Goal: Information Seeking & Learning: Learn about a topic

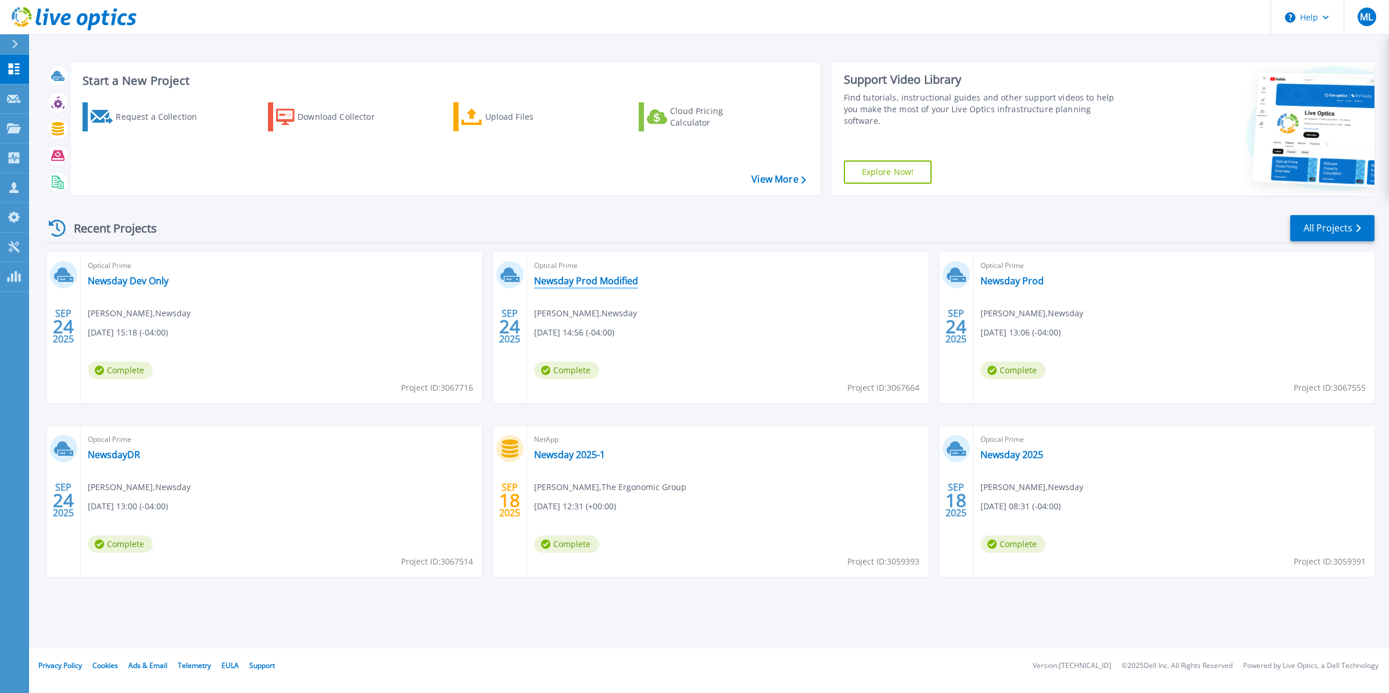
click at [600, 280] on link "Newsday Prod Modified" at bounding box center [586, 281] width 104 height 12
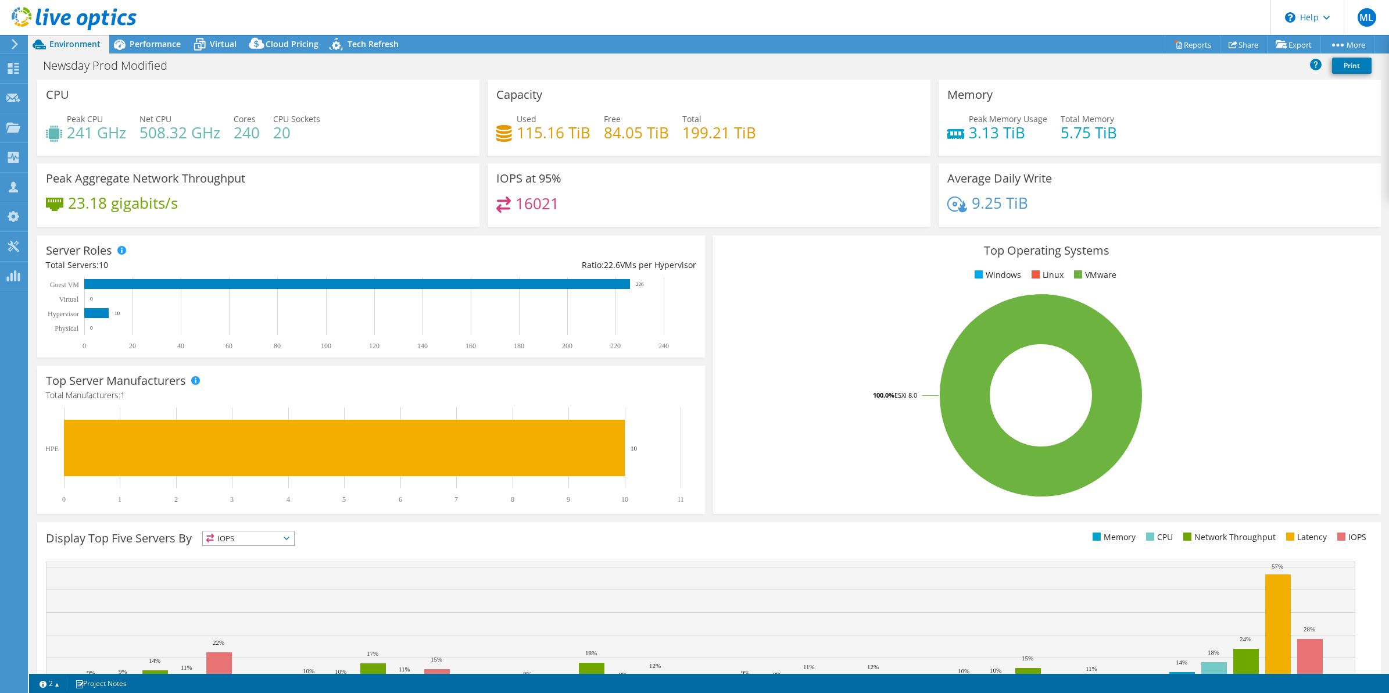
select select "USD"
click at [128, 39] on icon at bounding box center [119, 44] width 20 height 20
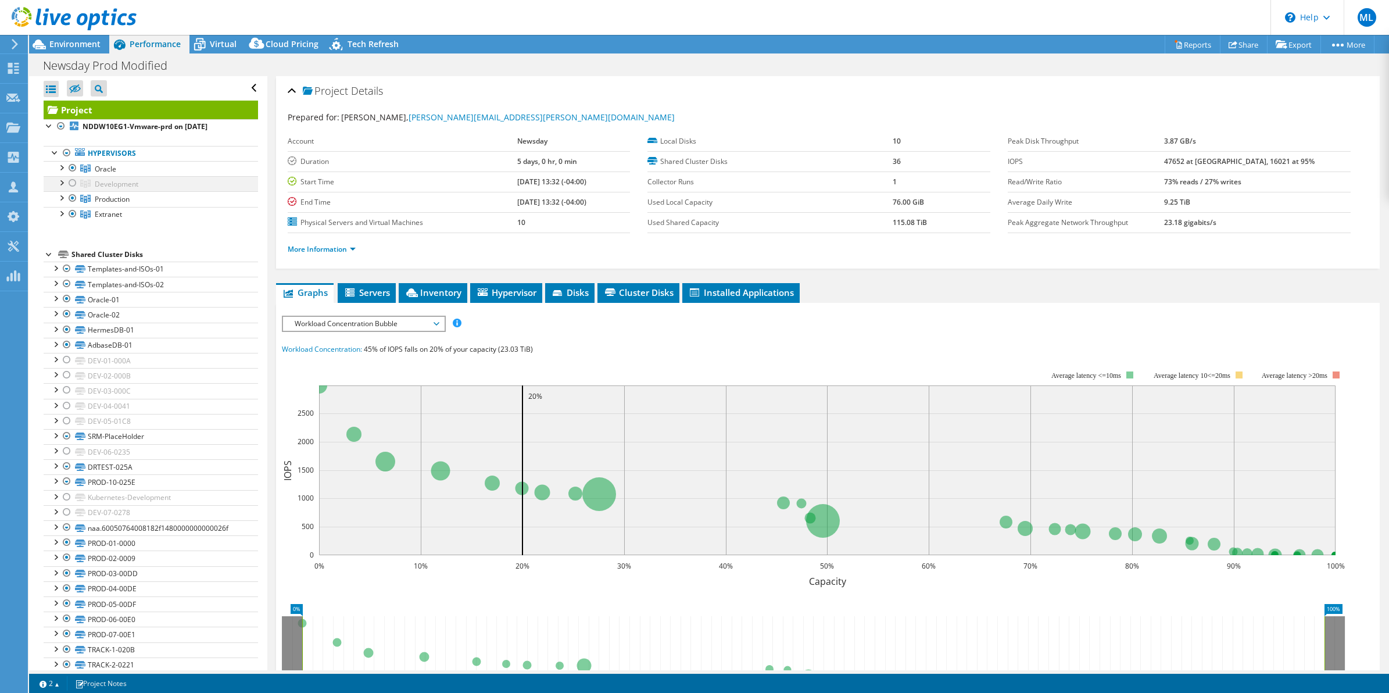
click at [71, 184] on div at bounding box center [73, 183] width 12 height 14
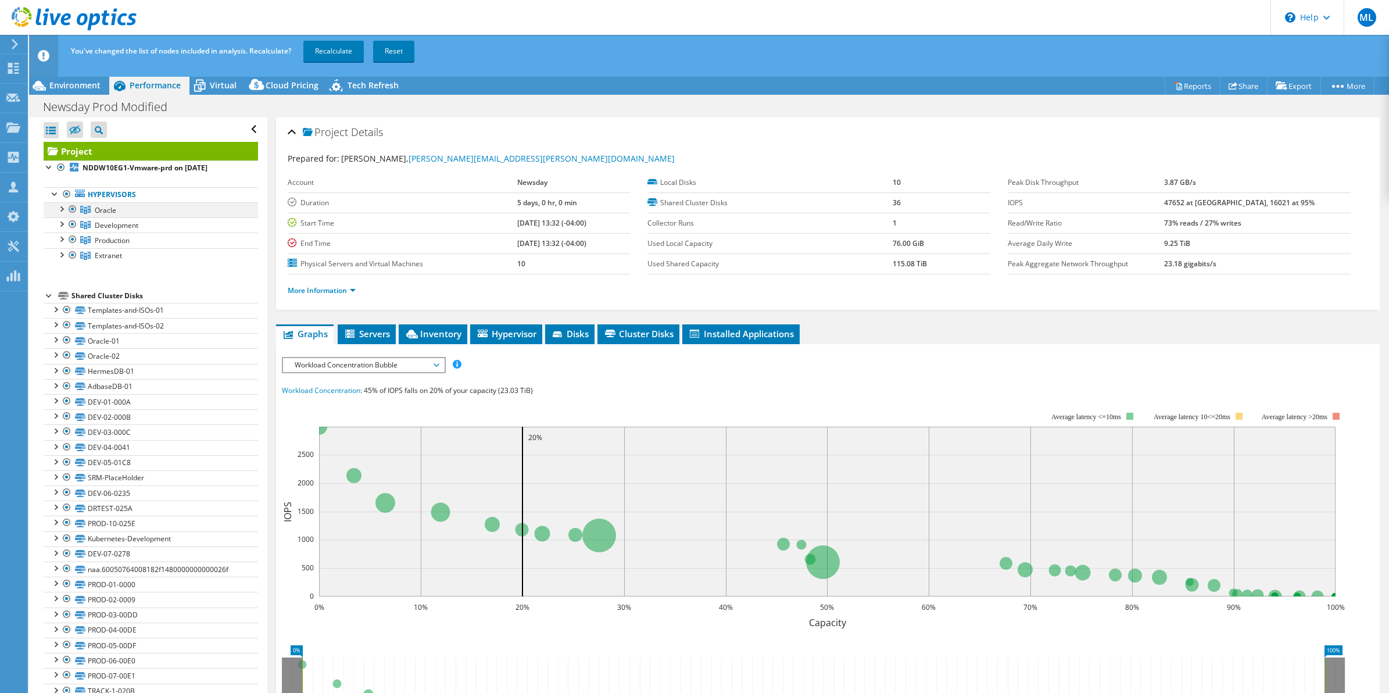
click at [72, 205] on div at bounding box center [73, 209] width 12 height 14
click at [71, 256] on div at bounding box center [73, 255] width 12 height 14
click at [389, 120] on div "Project Details" at bounding box center [828, 132] width 1081 height 25
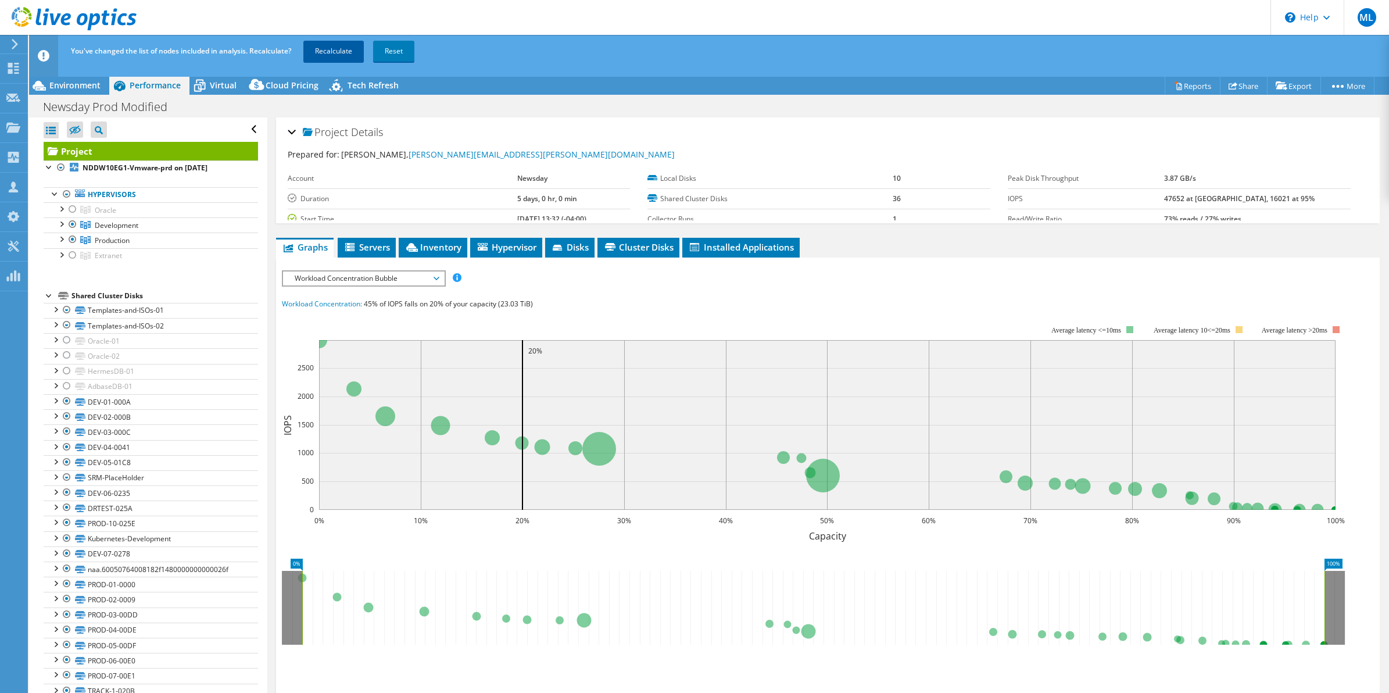
click at [335, 41] on link "Recalculate" at bounding box center [333, 51] width 60 height 21
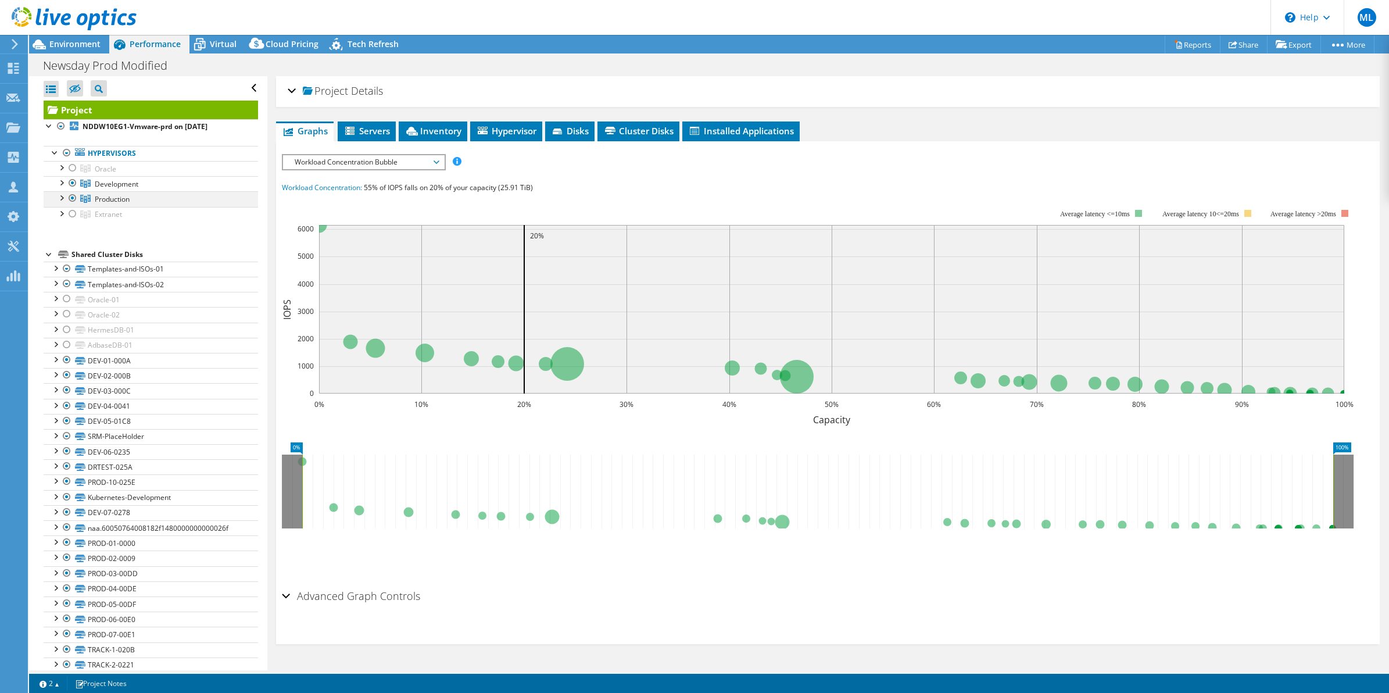
click at [62, 202] on div at bounding box center [61, 197] width 12 height 12
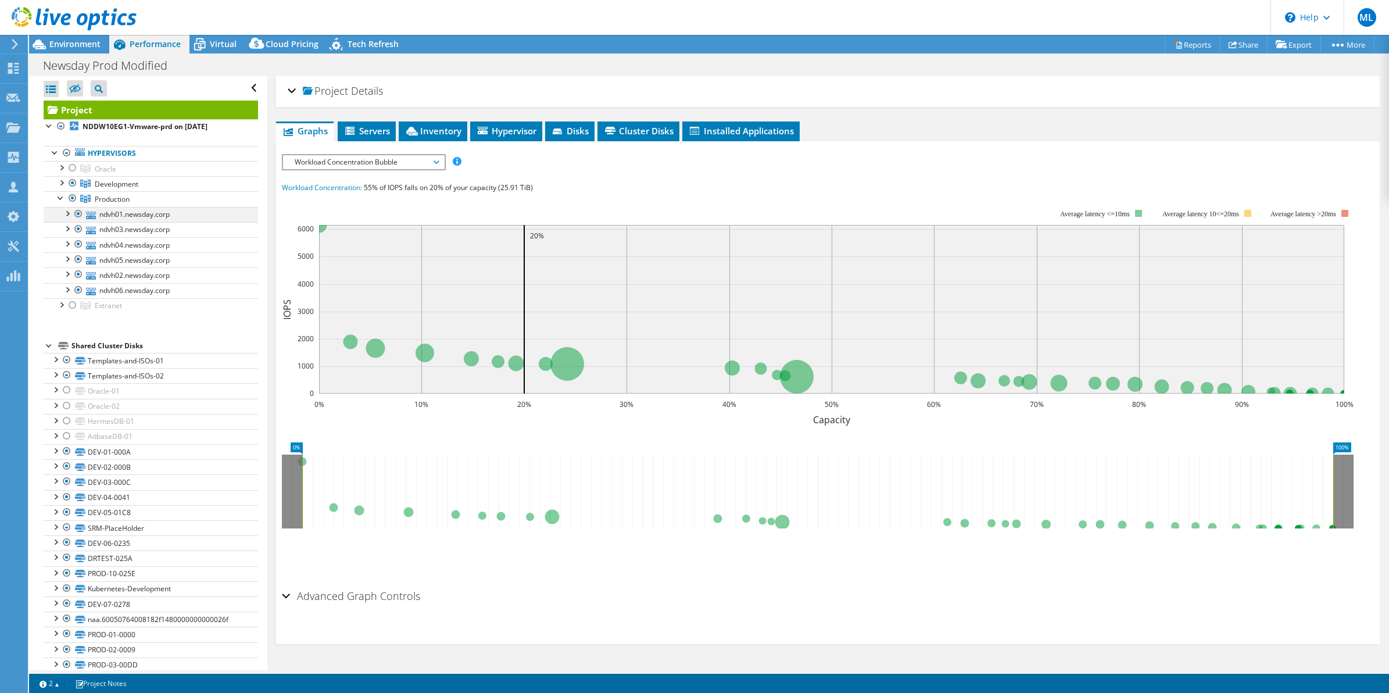
click at [68, 211] on div at bounding box center [67, 213] width 12 height 12
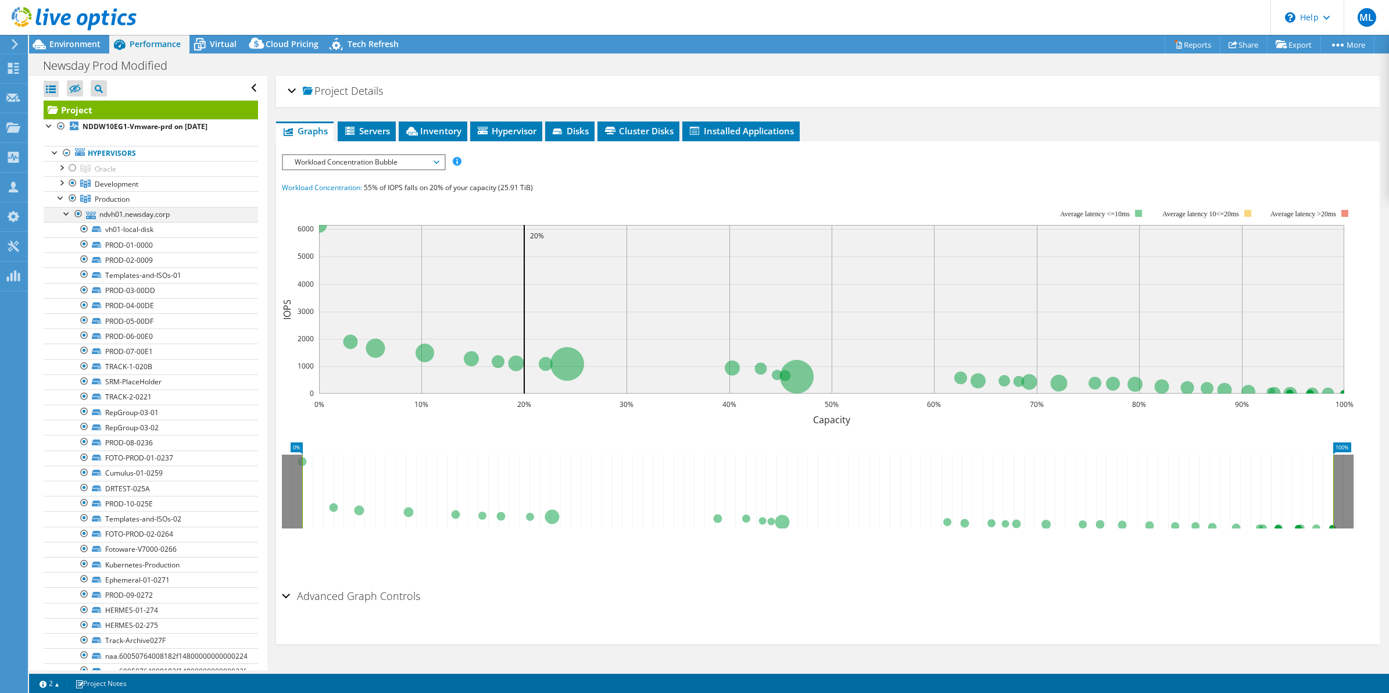
click at [68, 211] on div at bounding box center [67, 213] width 12 height 12
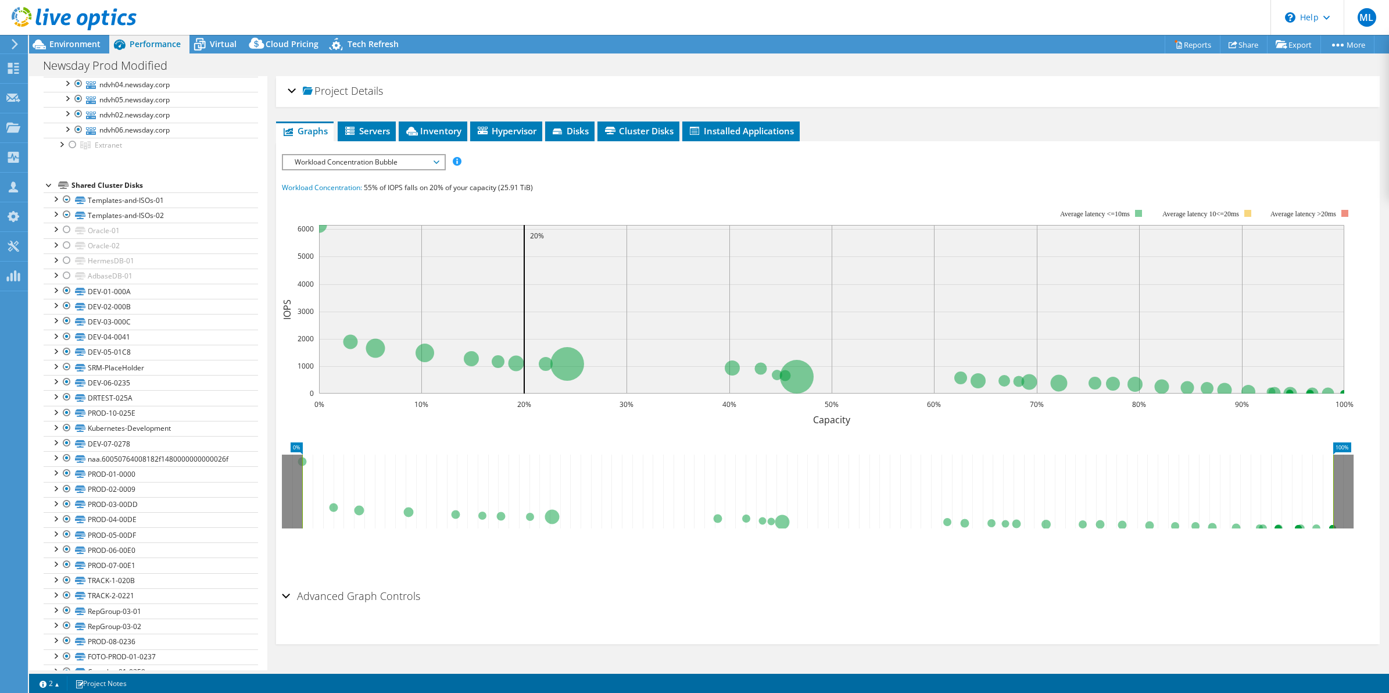
scroll to position [156, 0]
click at [51, 192] on div at bounding box center [50, 189] width 12 height 12
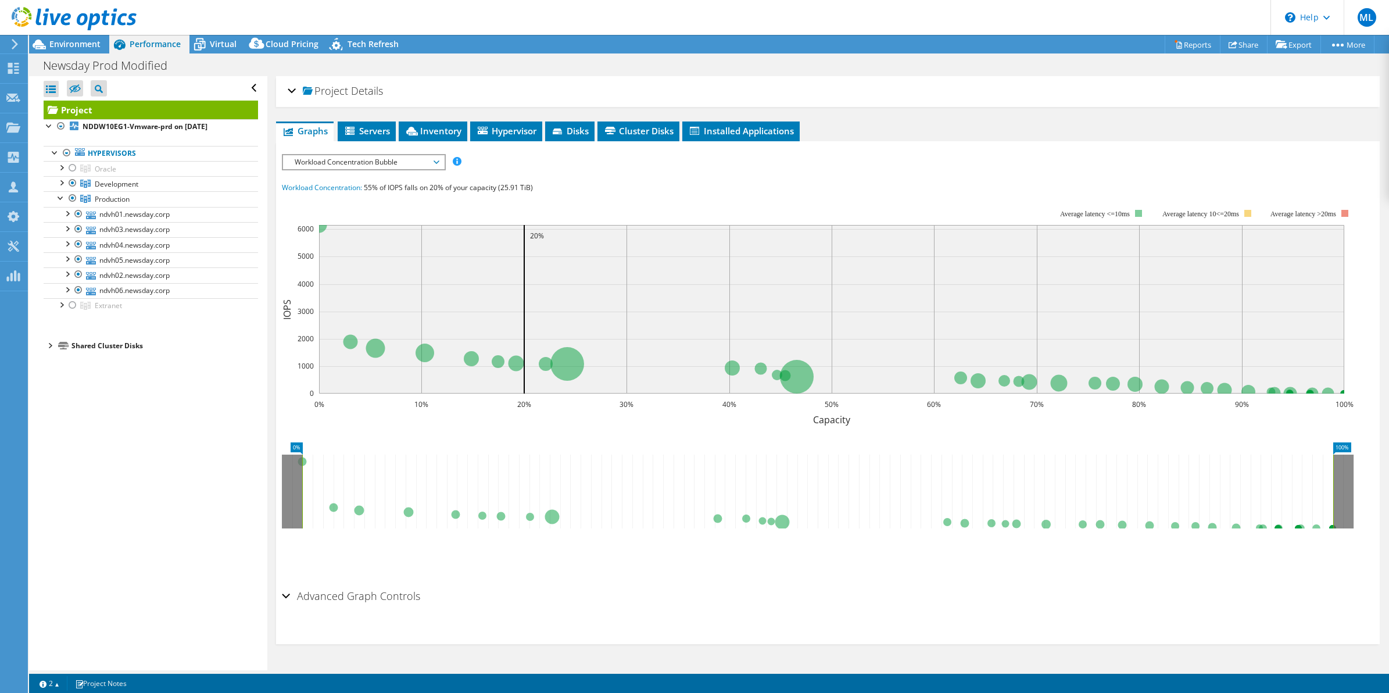
click at [52, 346] on div at bounding box center [50, 345] width 12 height 12
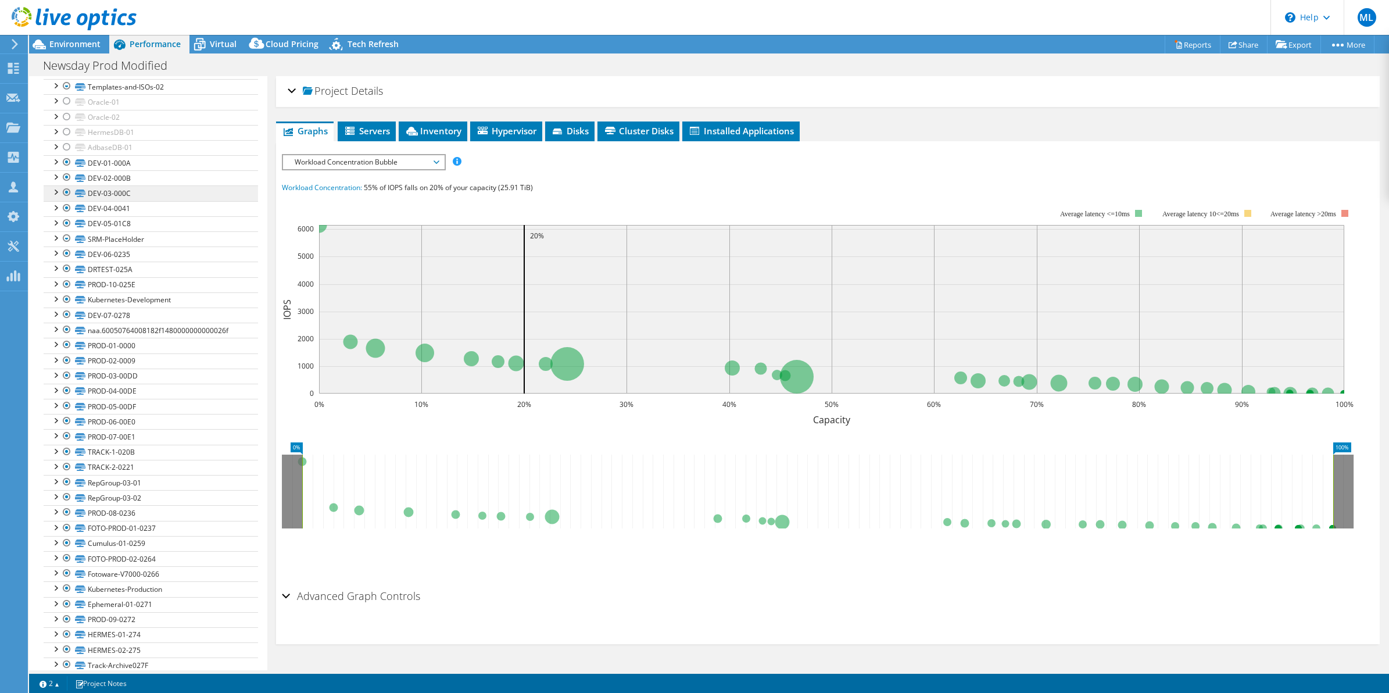
scroll to position [291, 0]
click at [57, 299] on div at bounding box center [55, 297] width 12 height 12
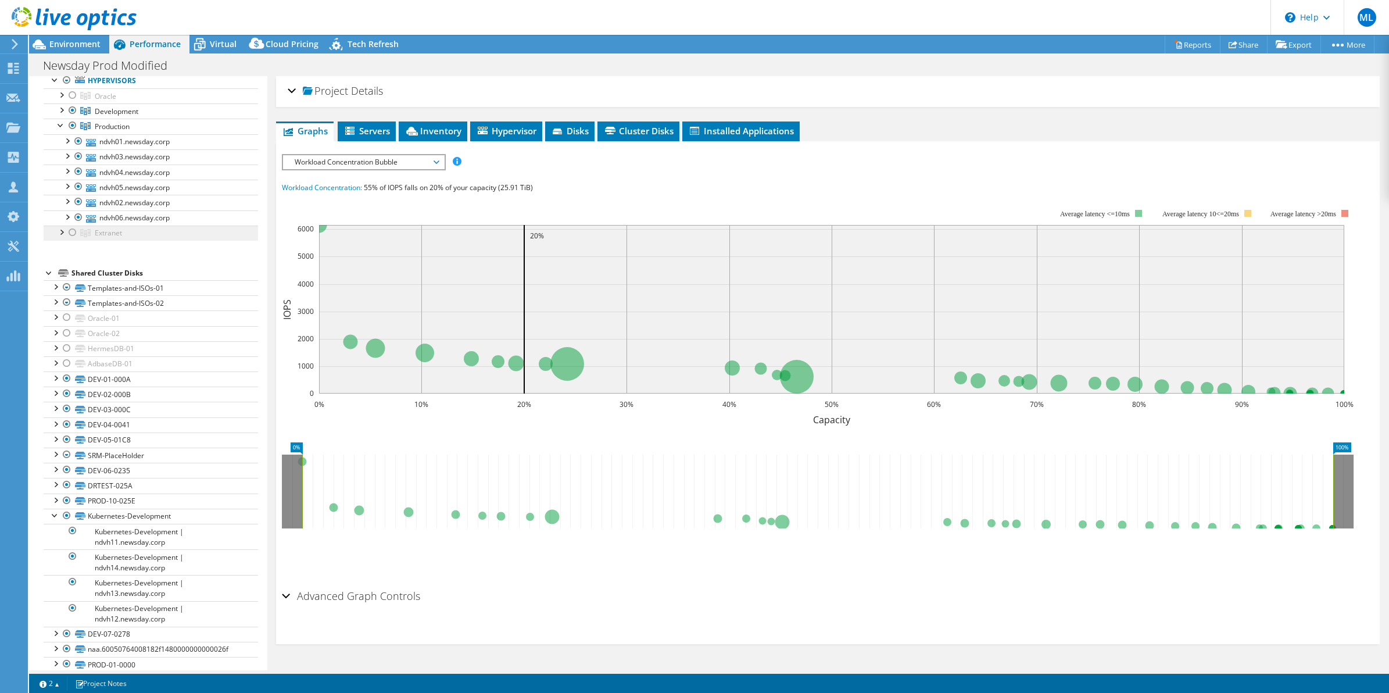
scroll to position [0, 0]
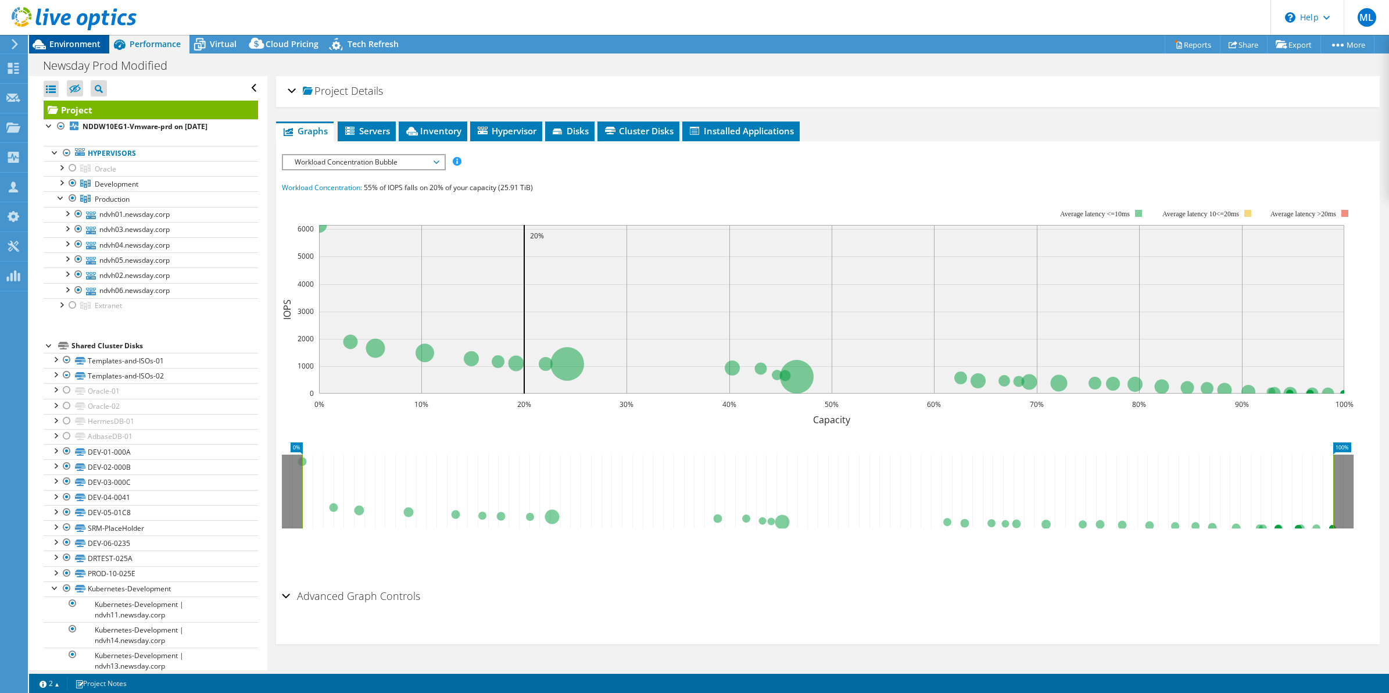
click at [85, 45] on span "Environment" at bounding box center [74, 43] width 51 height 11
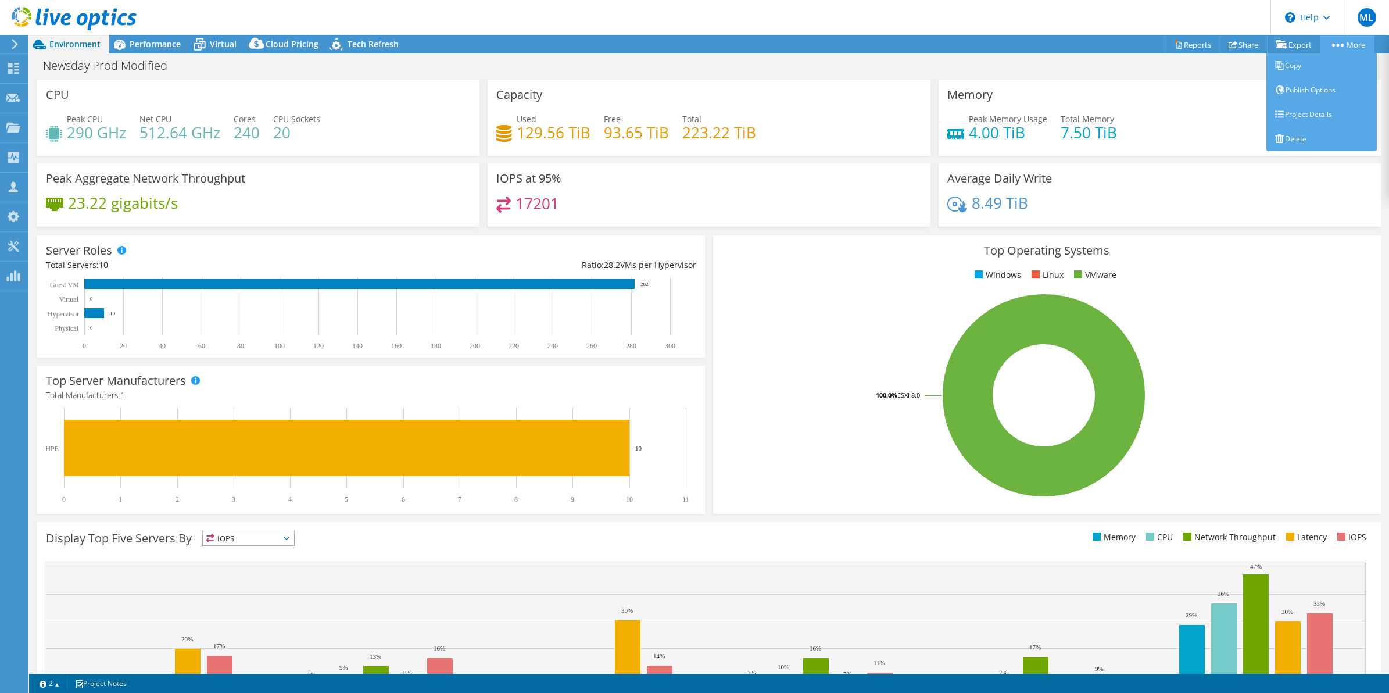
click at [1350, 47] on link "More" at bounding box center [1348, 44] width 54 height 18
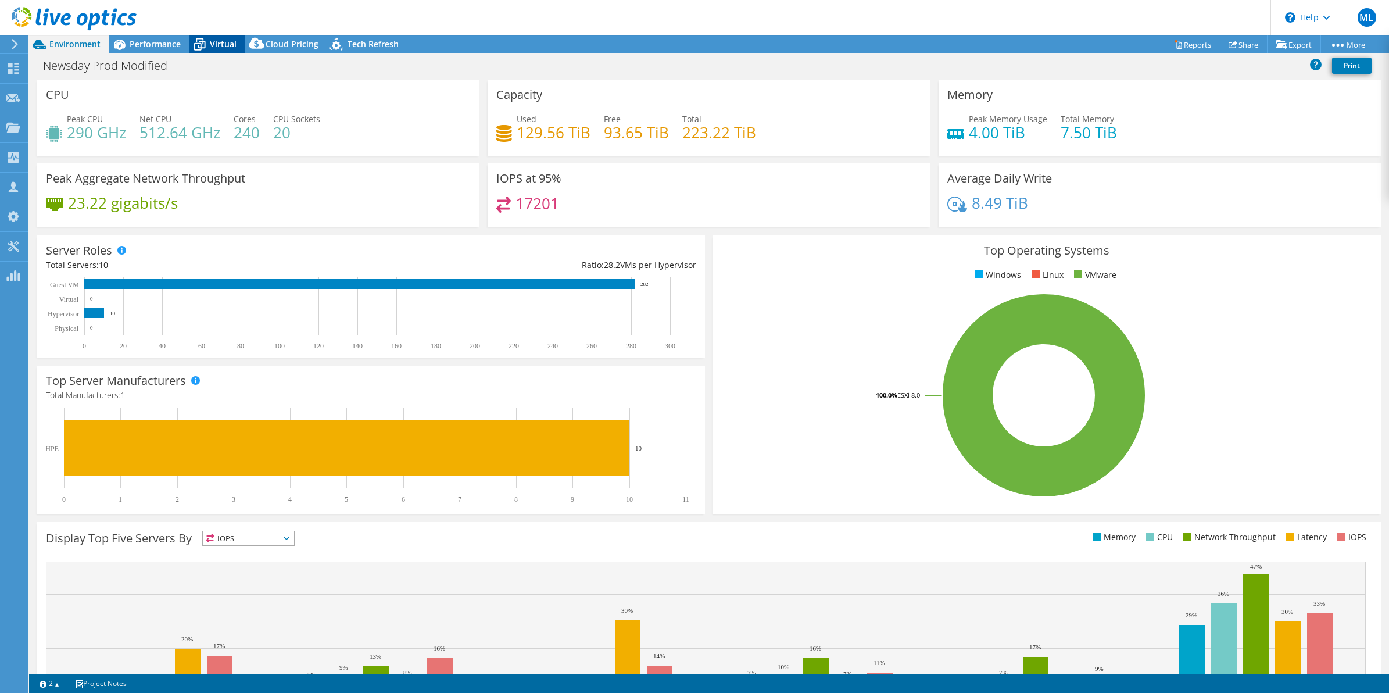
click at [215, 44] on span "Virtual" at bounding box center [223, 43] width 27 height 11
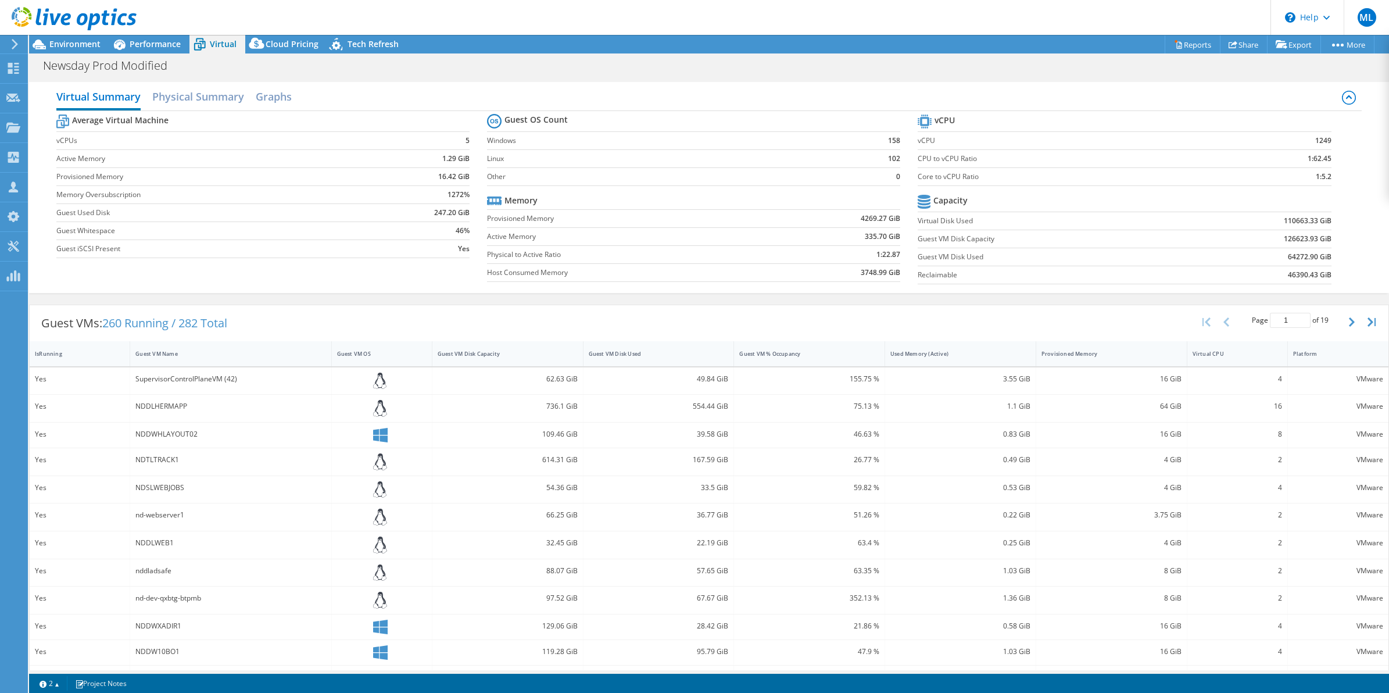
click at [1342, 96] on icon at bounding box center [1349, 98] width 14 height 14
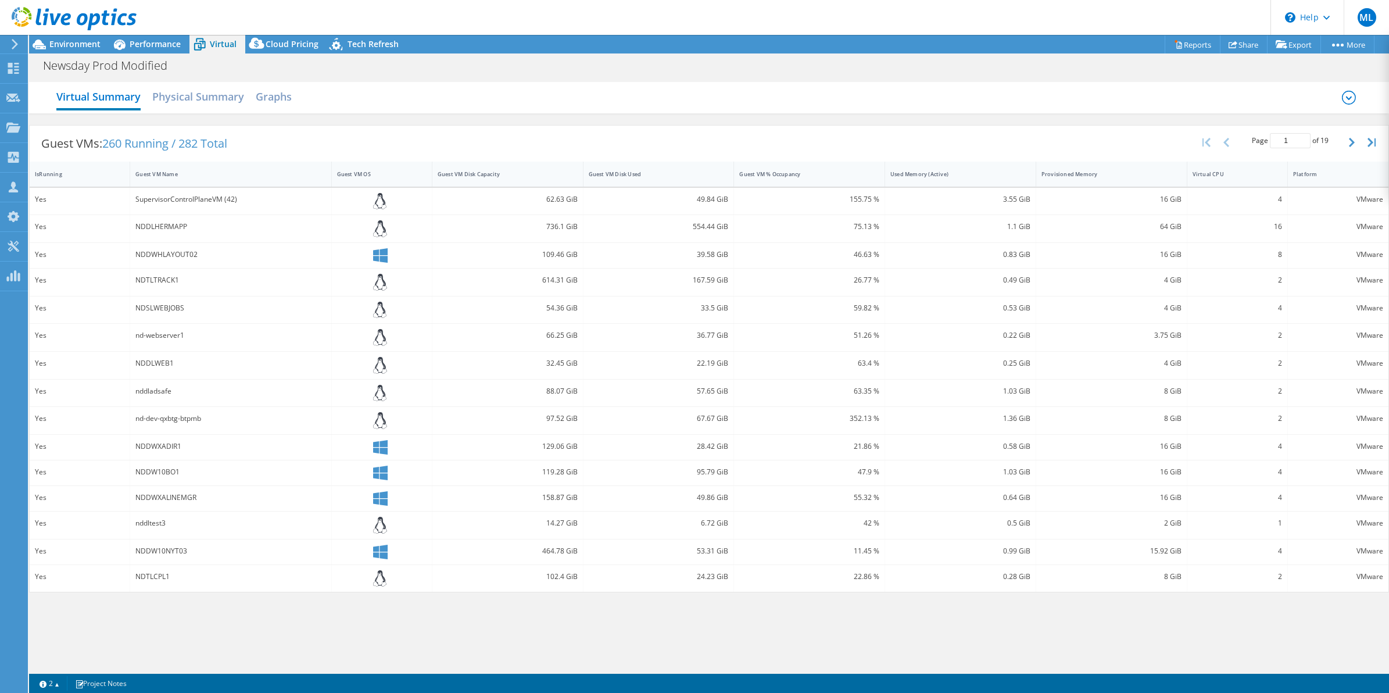
click at [187, 194] on div "SupervisorControlPlaneVM (42)" at bounding box center [230, 199] width 190 height 13
click at [119, 213] on div "Yes" at bounding box center [80, 201] width 101 height 27
drag, startPoint x: 68, startPoint y: 221, endPoint x: 89, endPoint y: 240, distance: 28.4
click at [73, 230] on div "Yes" at bounding box center [80, 226] width 90 height 13
drag, startPoint x: 120, startPoint y: 317, endPoint x: 126, endPoint y: 327, distance: 11.7
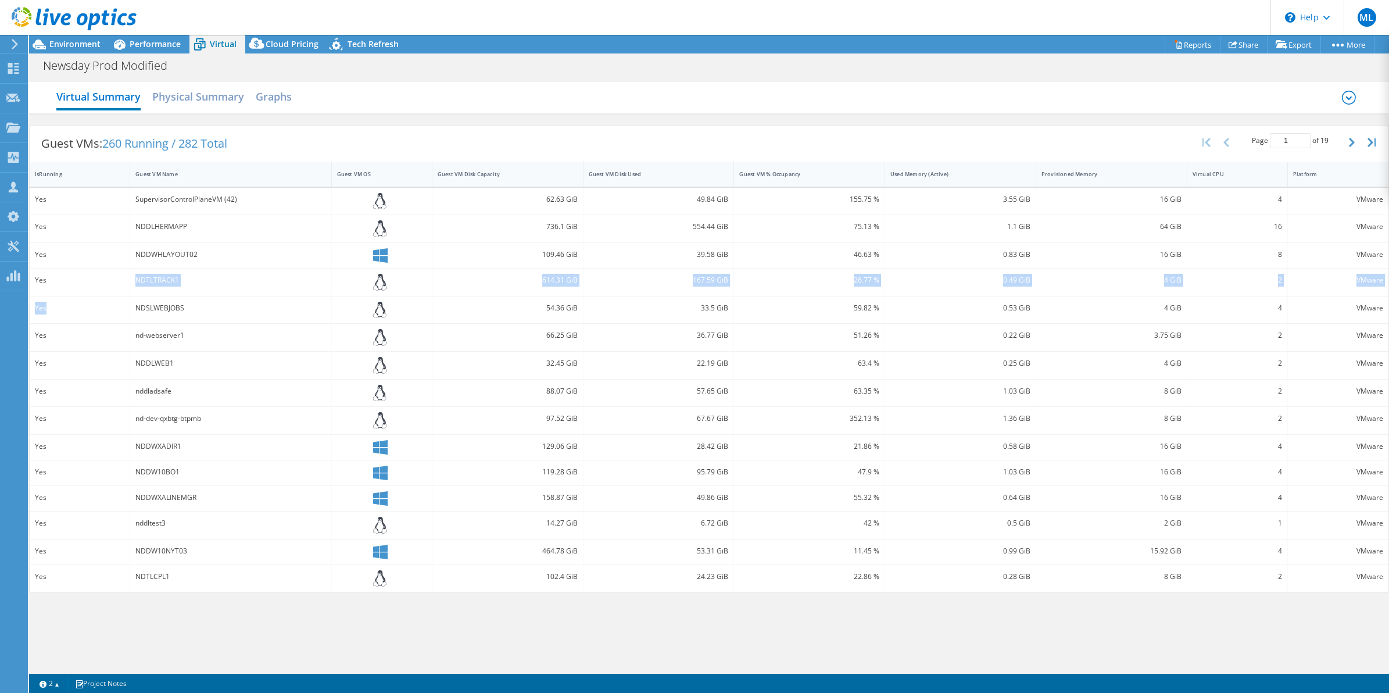
click at [124, 324] on div "Yes SupervisorControlPlaneVM (42) 62.63 GiB 49.84 GiB 155.75 % 3.55 GiB 16 GiB …" at bounding box center [709, 390] width 1359 height 405
click at [276, 439] on div "NDDWXADIR1" at bounding box center [230, 447] width 201 height 25
click at [298, 96] on div "Virtual Summary Physical Summary Graphs" at bounding box center [709, 98] width 1306 height 26
click at [274, 96] on h2 "Graphs" at bounding box center [274, 98] width 36 height 26
click at [216, 103] on h2 "Physical Summary" at bounding box center [198, 98] width 92 height 26
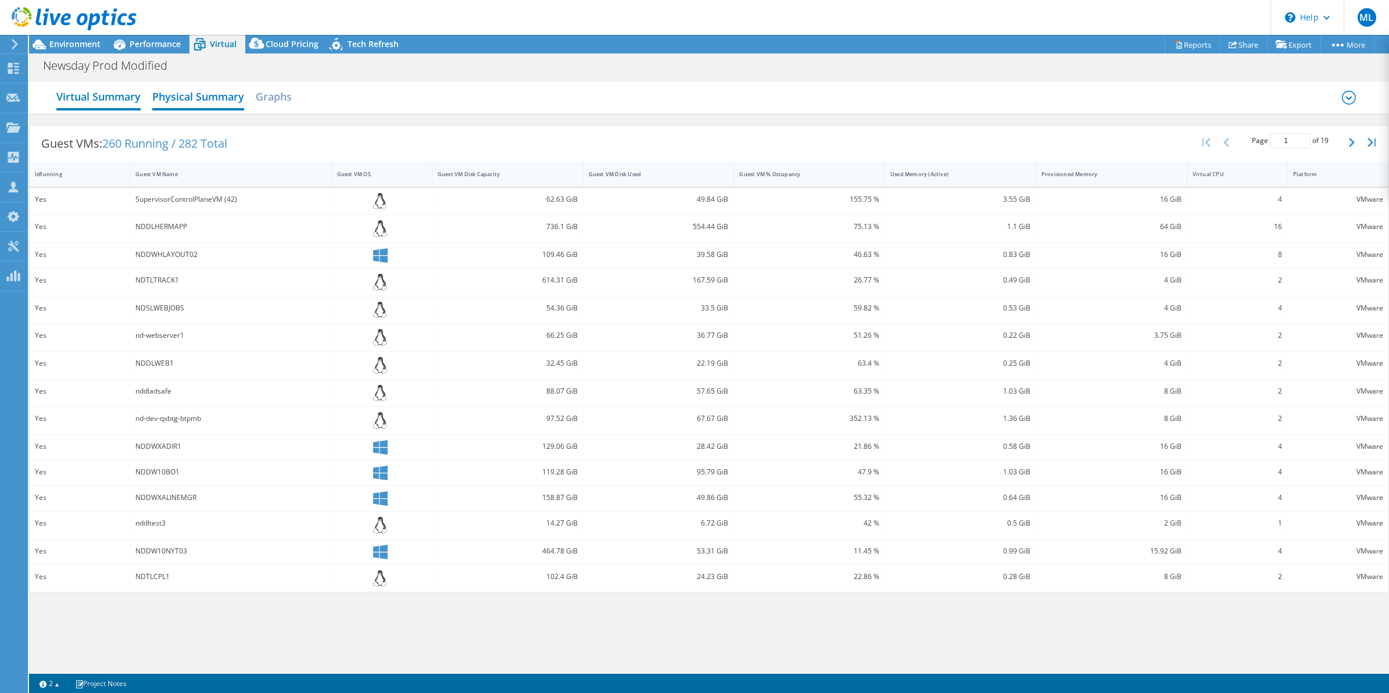
click at [109, 94] on h2 "Virtual Summary" at bounding box center [98, 98] width 84 height 26
click at [1353, 94] on icon at bounding box center [1349, 98] width 14 height 14
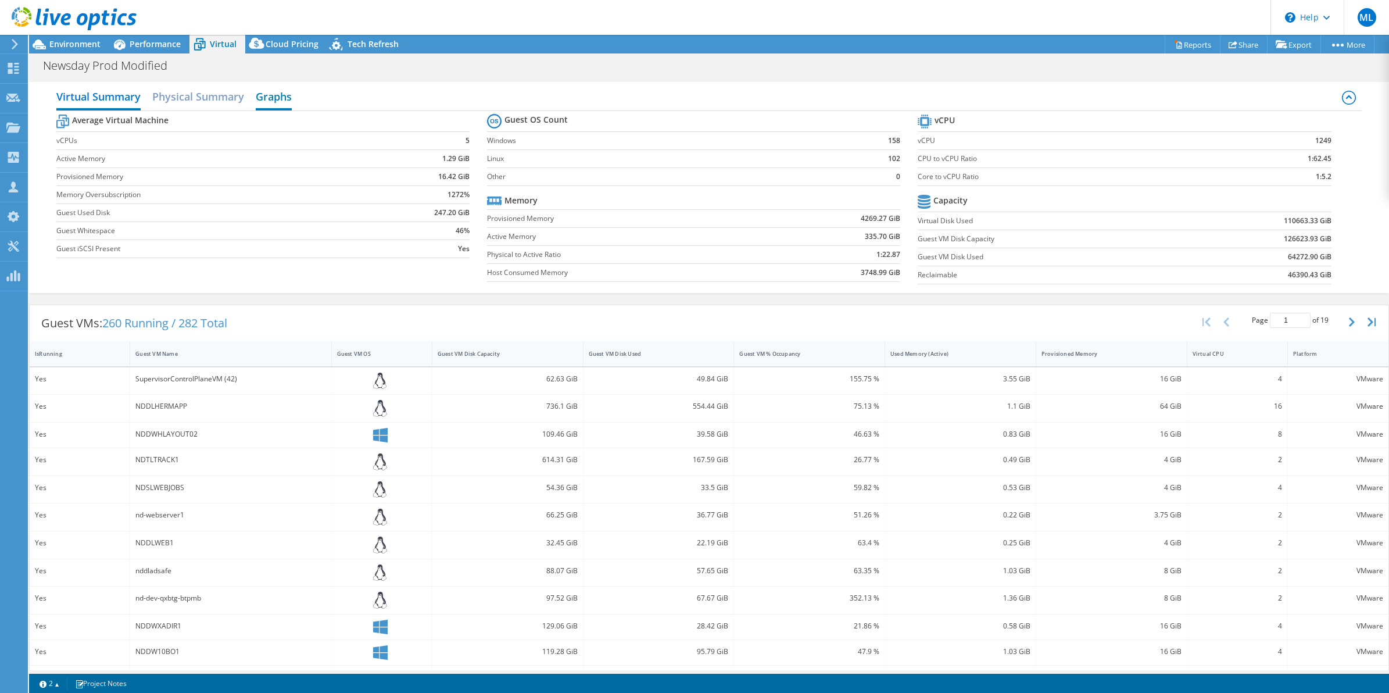
click at [271, 89] on h2 "Graphs" at bounding box center [274, 98] width 36 height 26
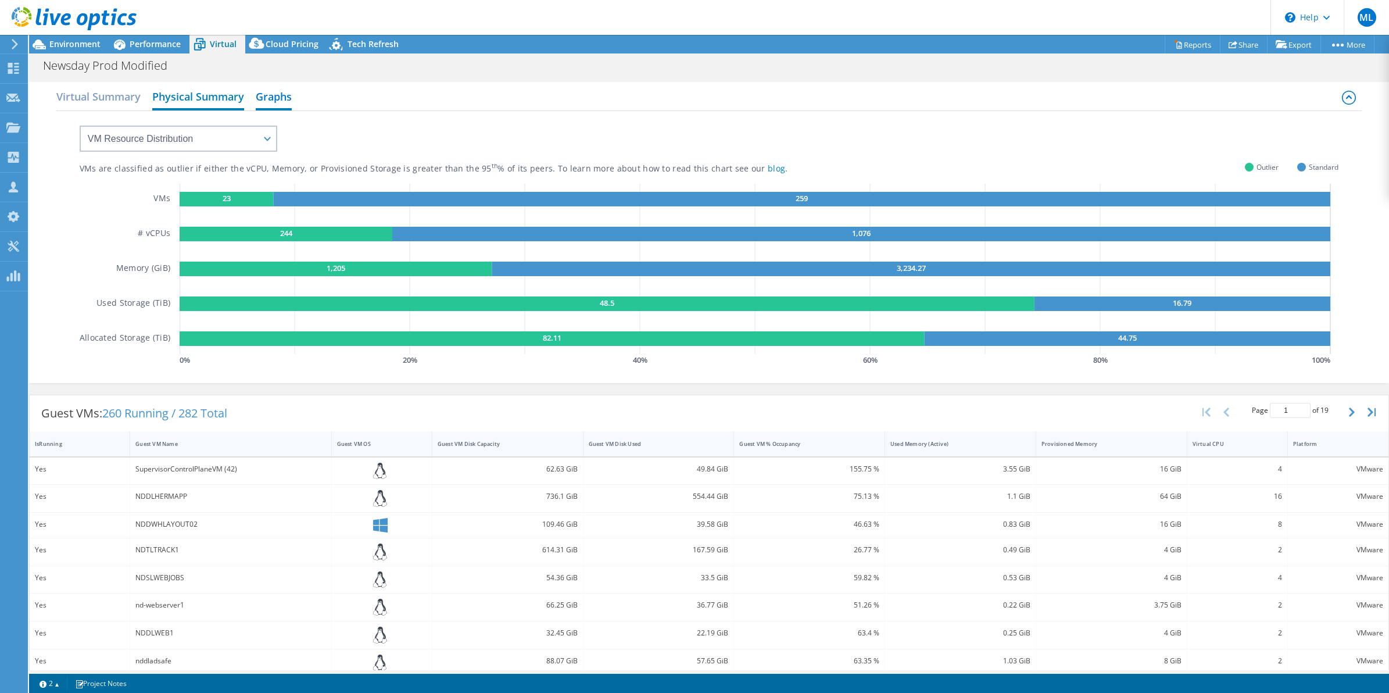
click at [206, 95] on h2 "Physical Summary" at bounding box center [198, 98] width 92 height 26
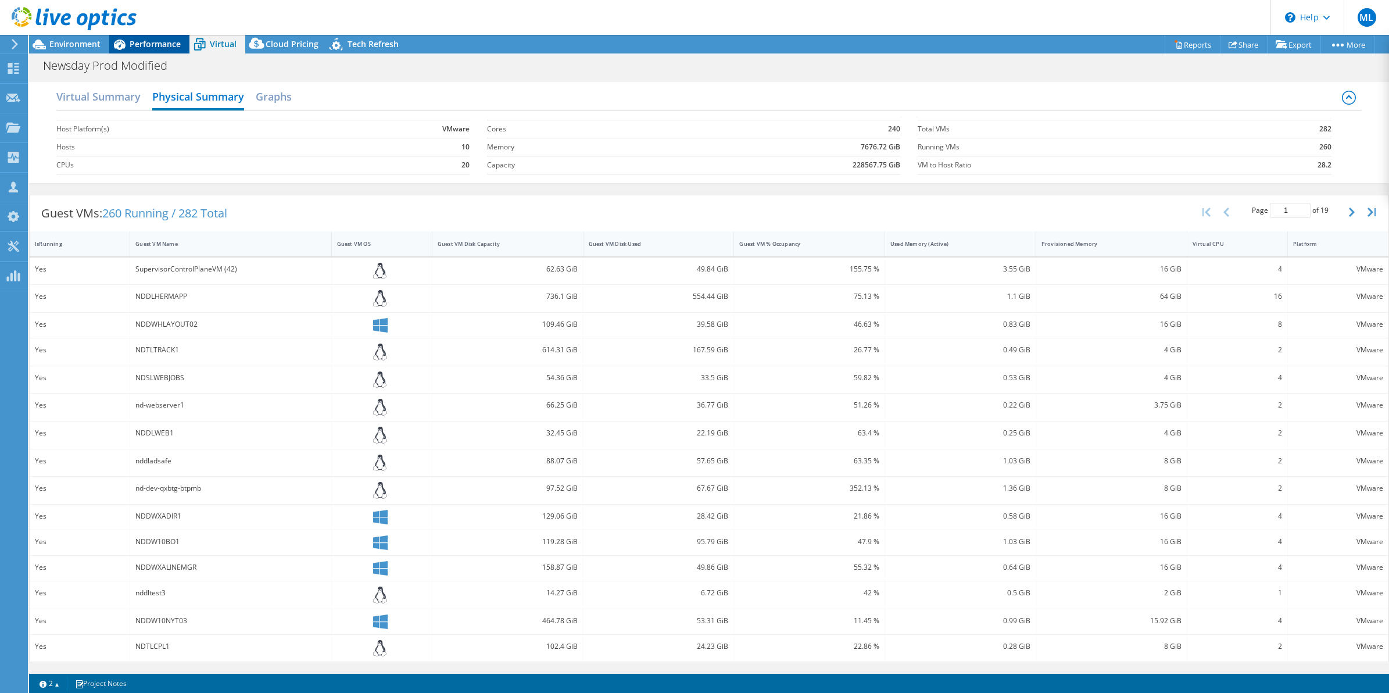
click at [146, 48] on span "Performance" at bounding box center [155, 43] width 51 height 11
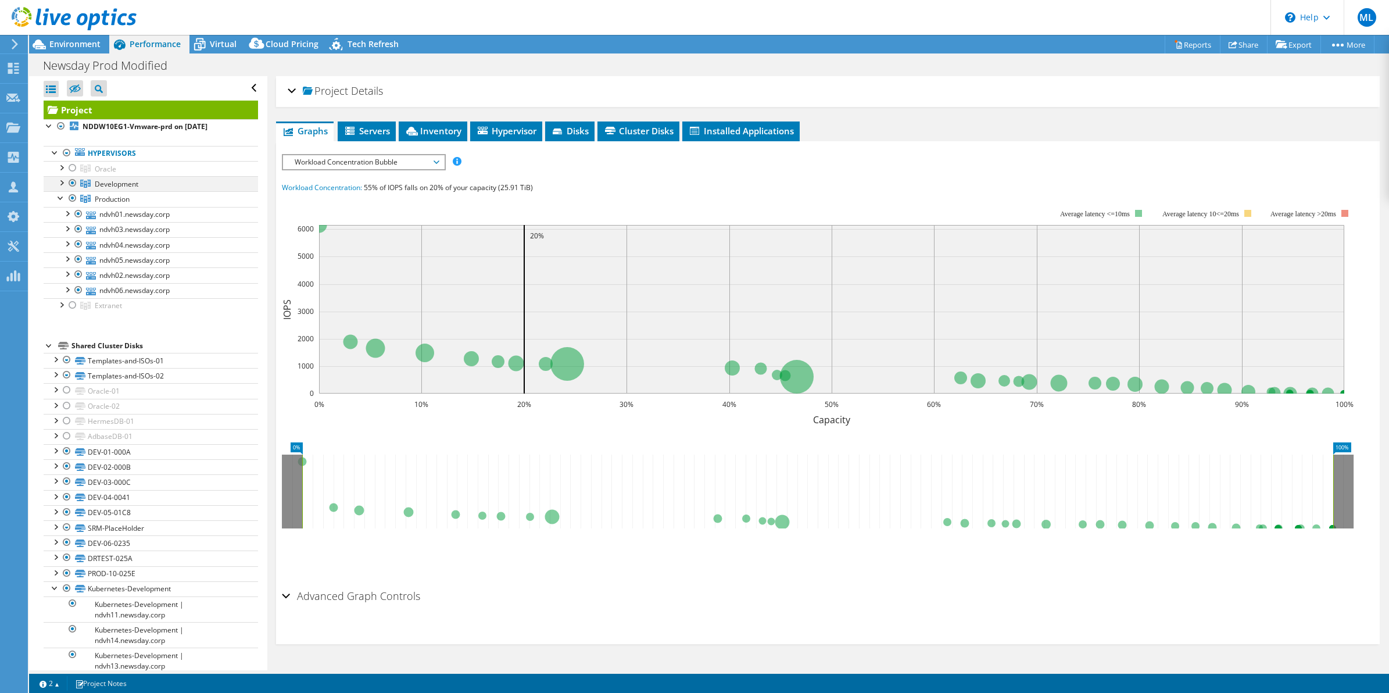
click at [59, 183] on div at bounding box center [61, 182] width 12 height 12
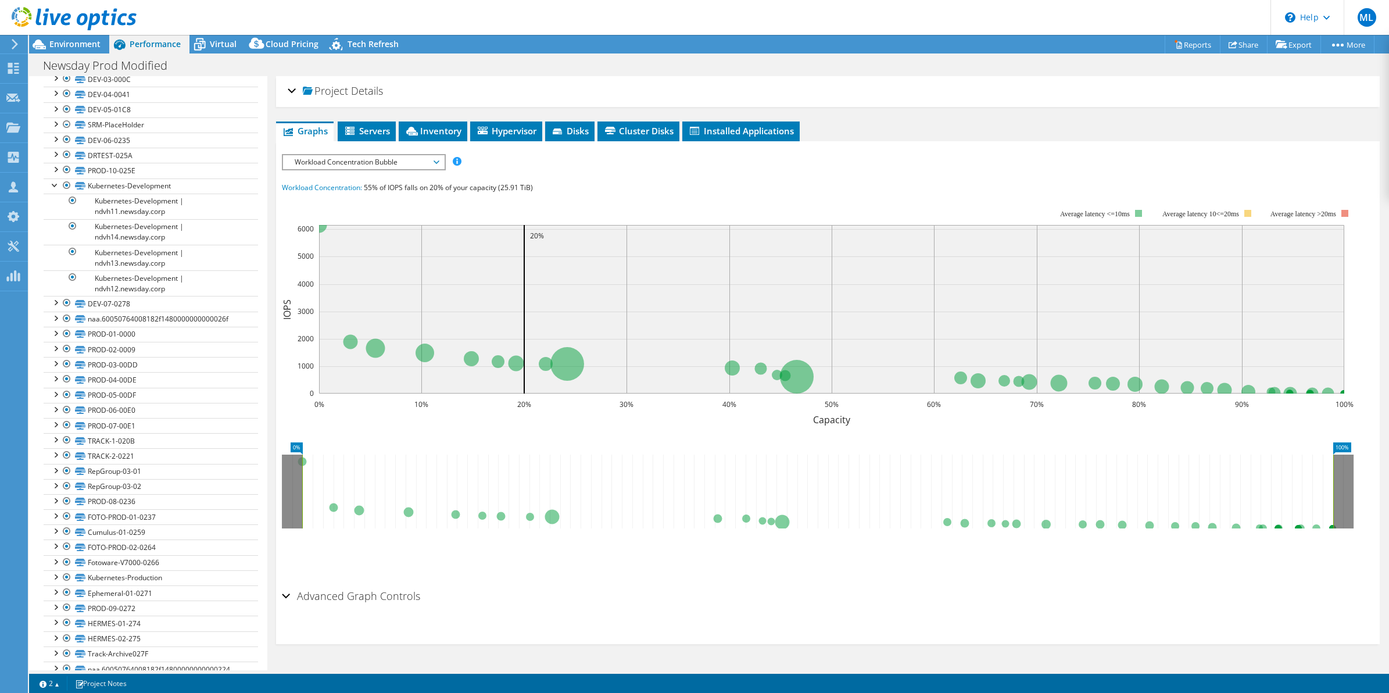
scroll to position [394, 0]
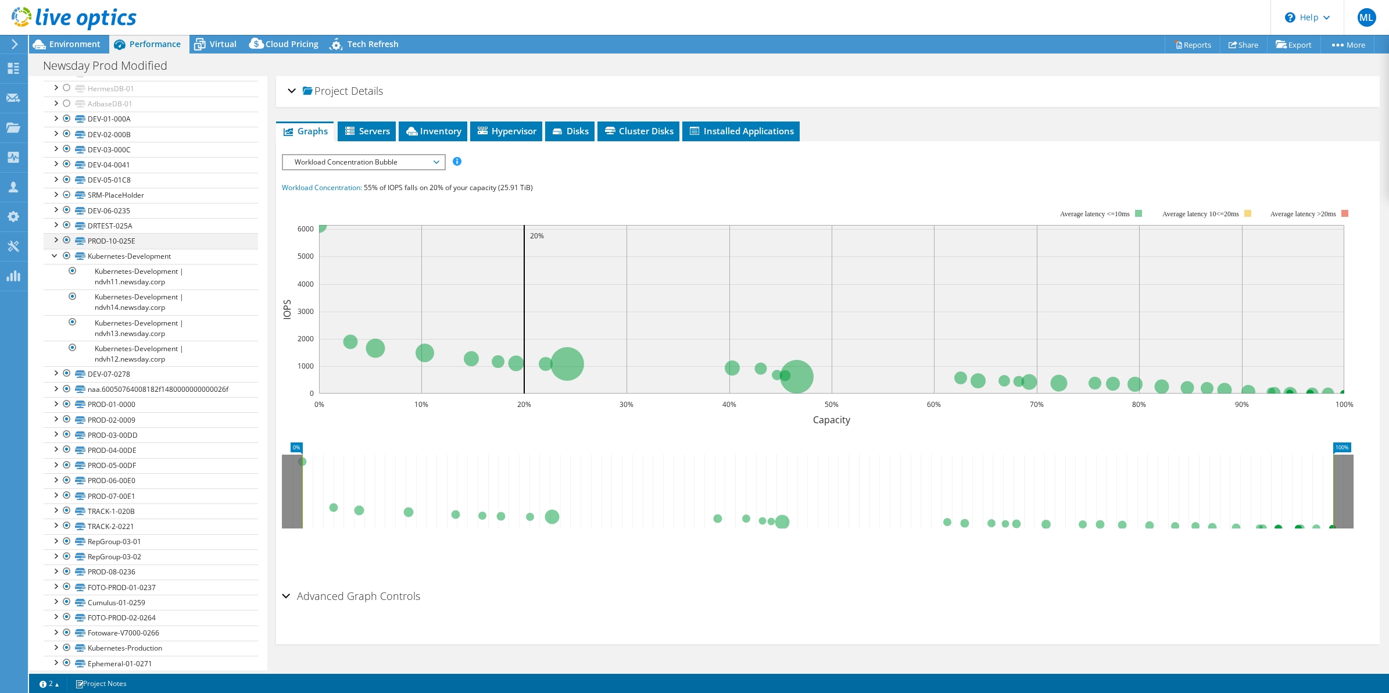
drag, startPoint x: 66, startPoint y: 244, endPoint x: 68, endPoint y: 237, distance: 7.9
click at [67, 244] on div at bounding box center [67, 240] width 12 height 14
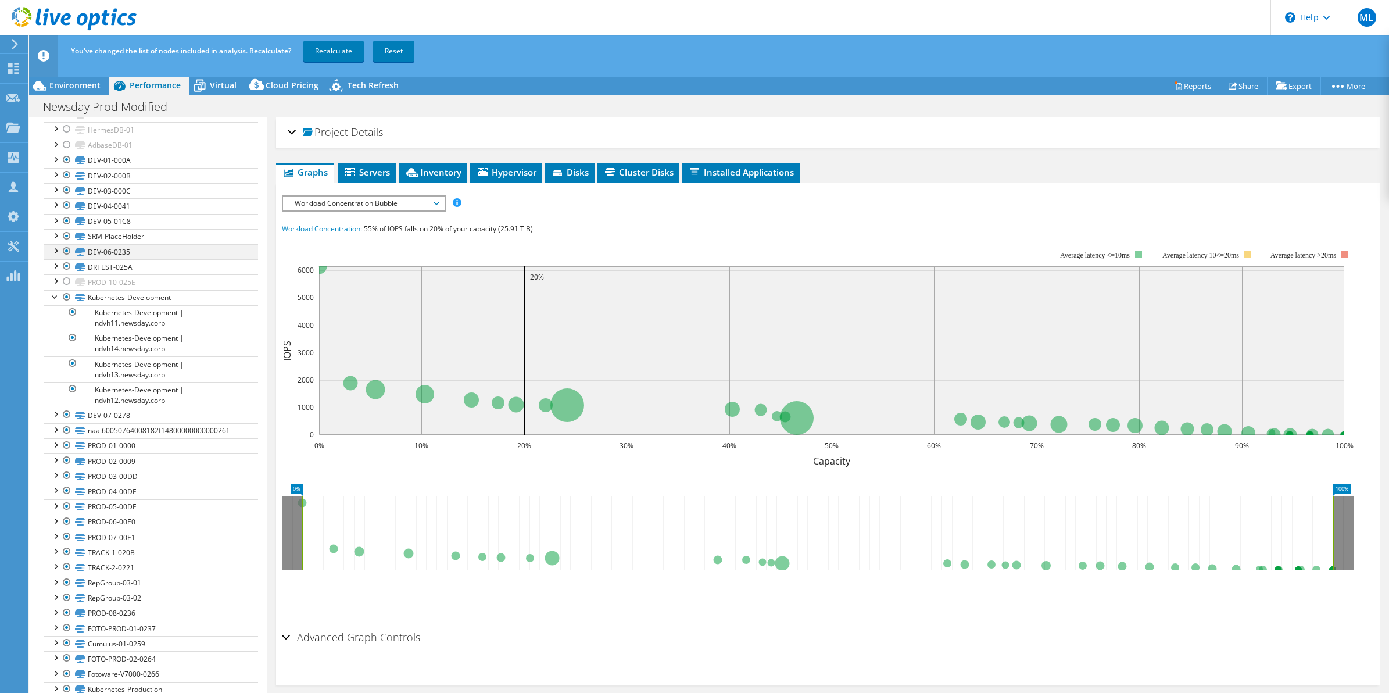
click at [69, 226] on div at bounding box center [67, 221] width 12 height 14
click at [65, 266] on div at bounding box center [67, 266] width 12 height 14
click at [66, 253] on div at bounding box center [67, 251] width 12 height 14
click at [67, 243] on div at bounding box center [67, 236] width 12 height 14
click at [67, 241] on div at bounding box center [67, 236] width 12 height 14
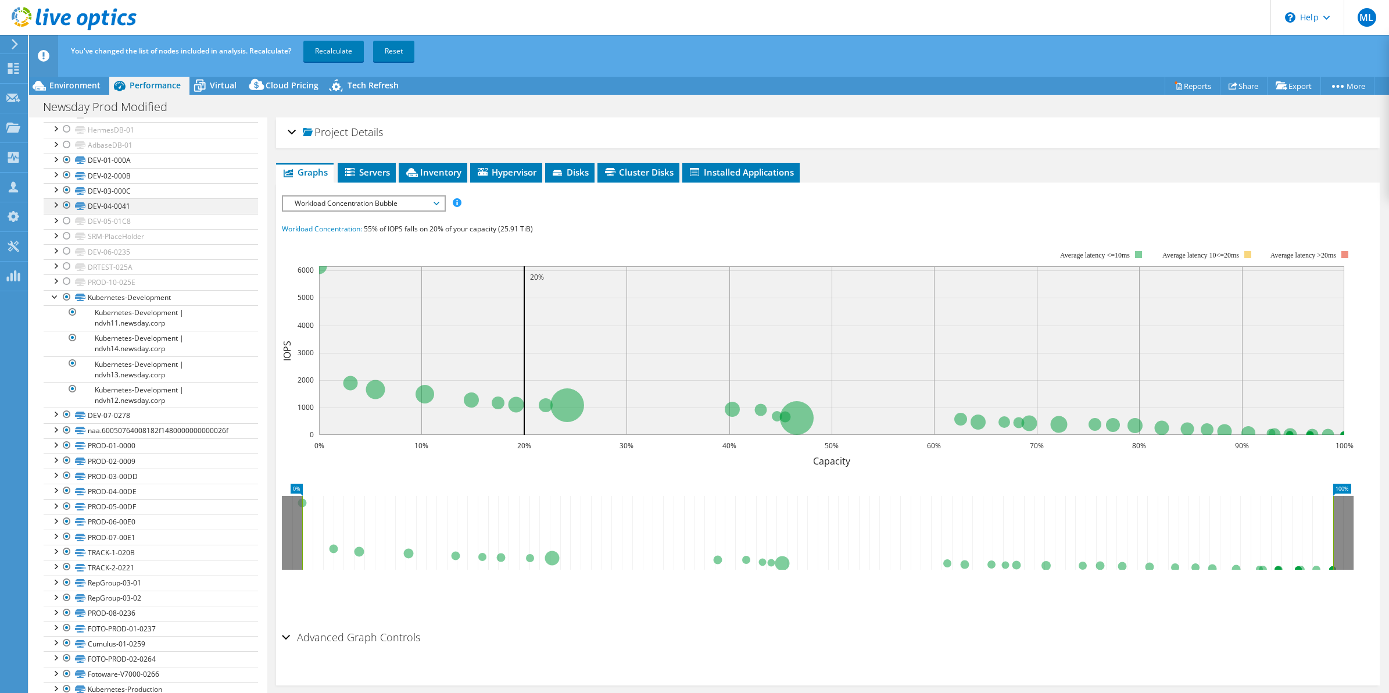
click at [68, 207] on div at bounding box center [67, 205] width 12 height 14
click at [66, 182] on div at bounding box center [67, 175] width 12 height 14
click at [64, 158] on div at bounding box center [67, 160] width 12 height 14
click at [65, 193] on div at bounding box center [67, 190] width 12 height 14
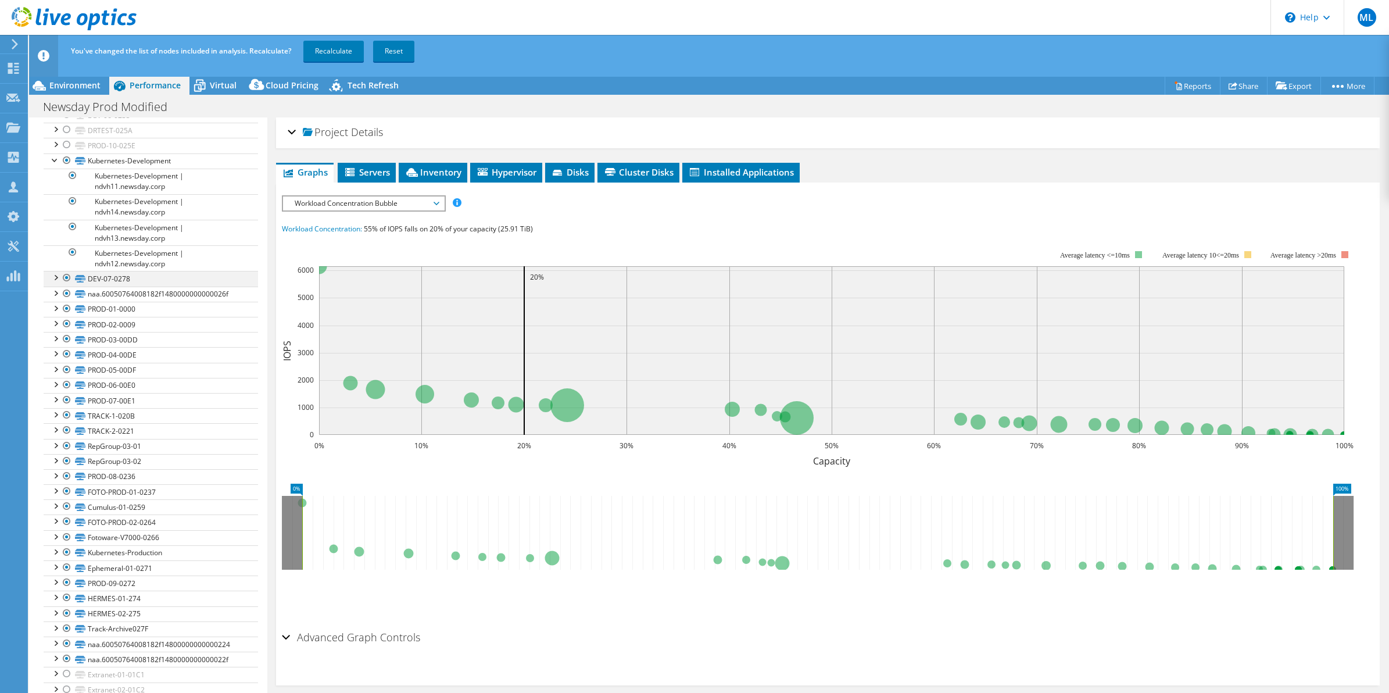
click at [67, 276] on div at bounding box center [67, 278] width 12 height 14
click at [65, 383] on div at bounding box center [67, 385] width 12 height 14
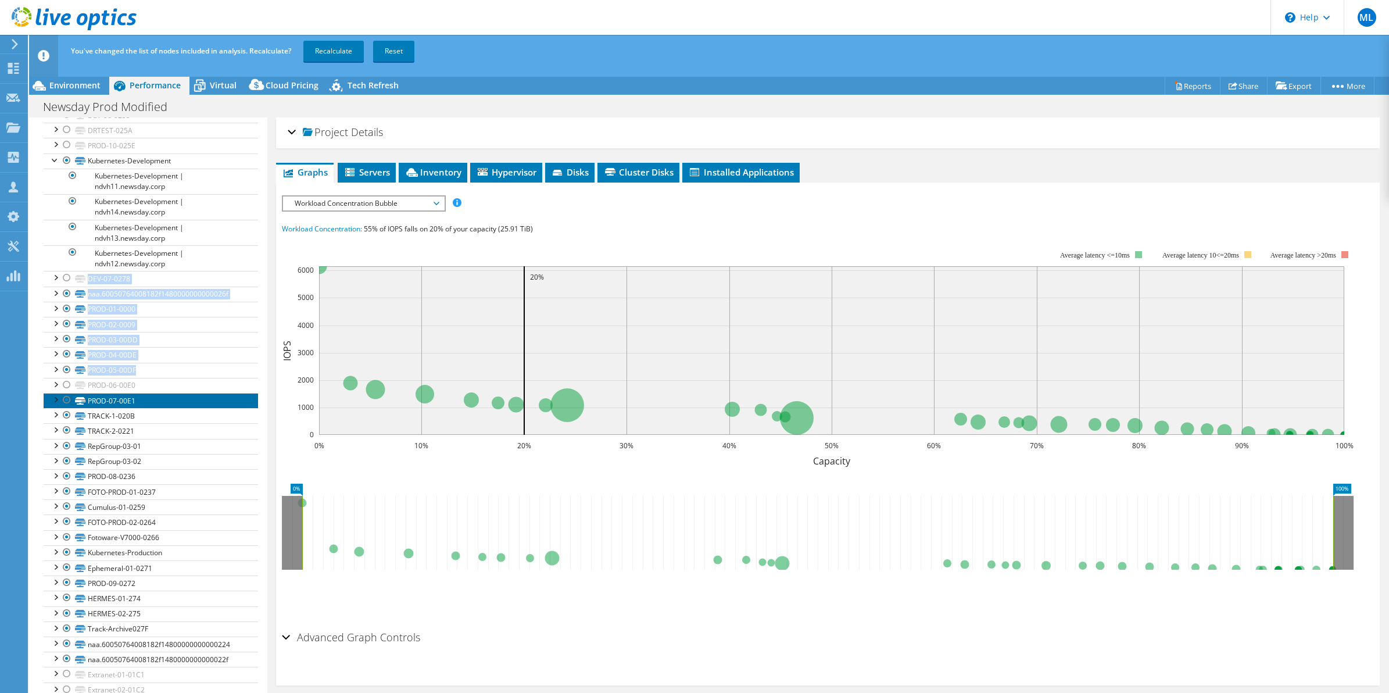
drag, startPoint x: 65, startPoint y: 383, endPoint x: 185, endPoint y: 404, distance: 121.7
click at [186, 404] on link "PROD-07-00E1" at bounding box center [151, 400] width 215 height 15
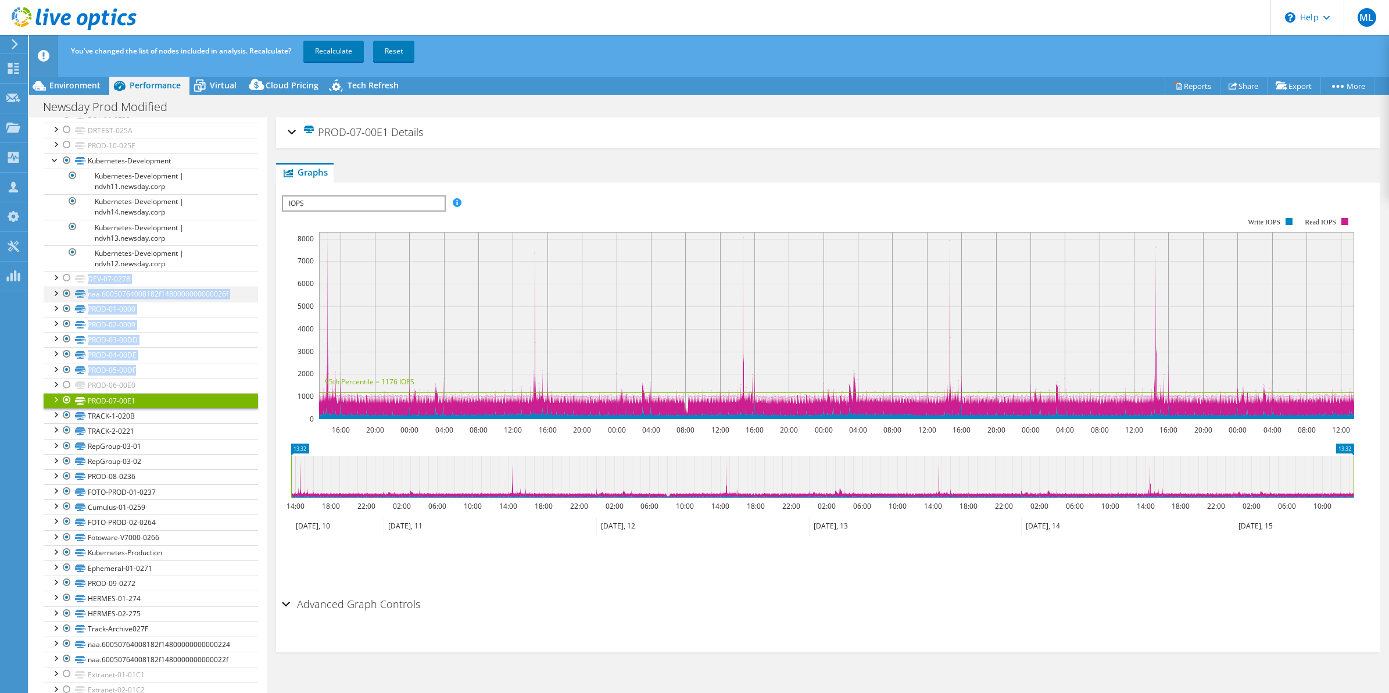
click at [66, 289] on div at bounding box center [67, 294] width 12 height 14
click at [66, 307] on div at bounding box center [67, 309] width 12 height 14
click at [65, 320] on div at bounding box center [67, 324] width 12 height 14
drag, startPoint x: 63, startPoint y: 334, endPoint x: 65, endPoint y: 344, distance: 10.0
click at [65, 334] on div at bounding box center [67, 339] width 12 height 14
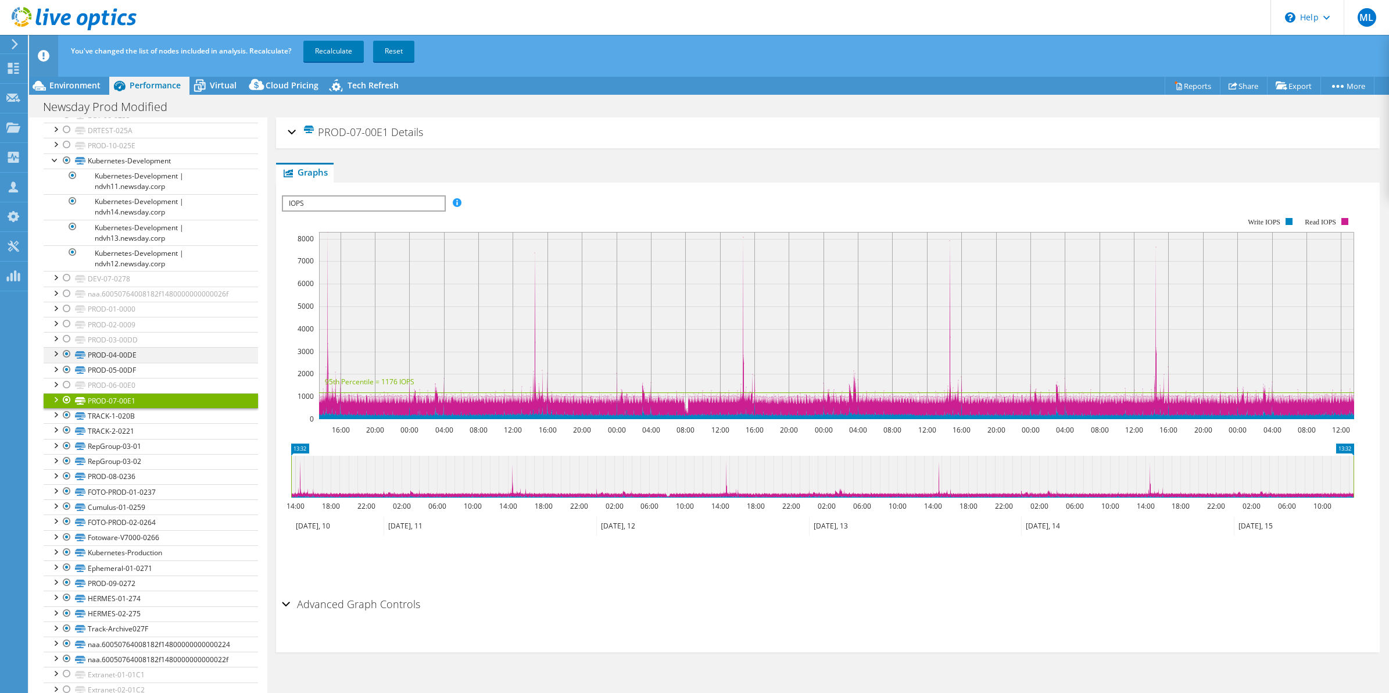
click at [65, 348] on div at bounding box center [67, 354] width 12 height 14
click at [66, 363] on div at bounding box center [67, 370] width 12 height 14
click at [67, 404] on div at bounding box center [67, 400] width 12 height 14
click at [67, 416] on div at bounding box center [67, 415] width 12 height 14
click at [70, 430] on div at bounding box center [67, 430] width 12 height 14
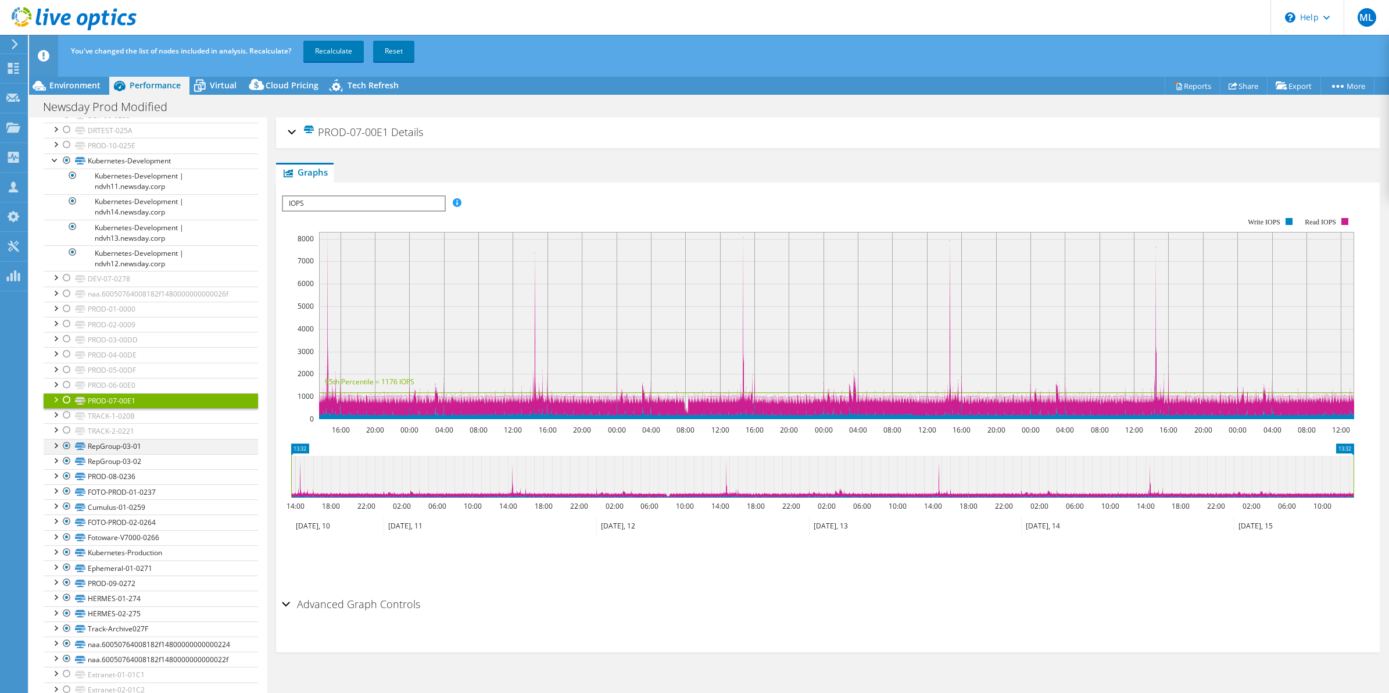
click at [63, 446] on div at bounding box center [67, 446] width 12 height 14
drag, startPoint x: 65, startPoint y: 457, endPoint x: 65, endPoint y: 466, distance: 8.7
click at [65, 457] on div at bounding box center [67, 461] width 12 height 14
click at [64, 474] on div at bounding box center [67, 476] width 12 height 14
click at [68, 484] on div at bounding box center [67, 491] width 12 height 14
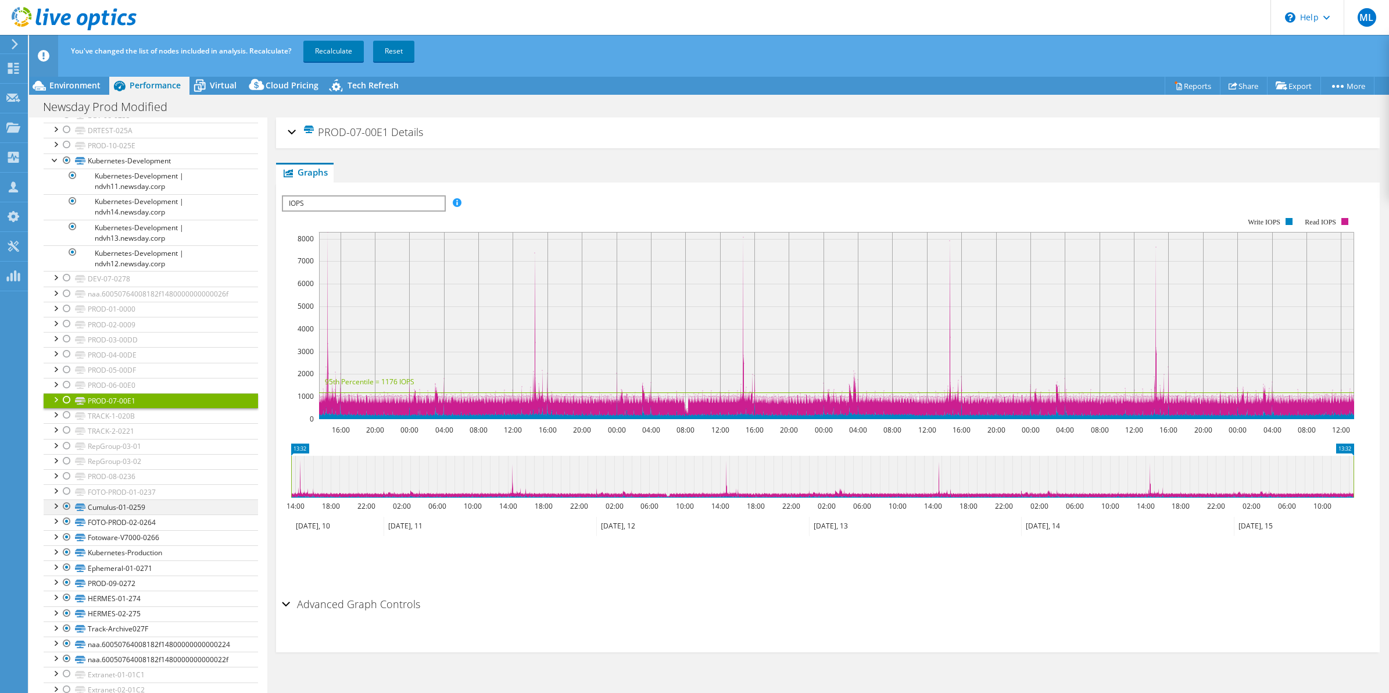
click at [70, 501] on div at bounding box center [67, 506] width 12 height 14
drag, startPoint x: 69, startPoint y: 521, endPoint x: 69, endPoint y: 528, distance: 7.0
click at [69, 521] on div at bounding box center [67, 521] width 12 height 14
click at [70, 541] on div at bounding box center [67, 537] width 12 height 14
click at [70, 549] on div at bounding box center [67, 552] width 12 height 14
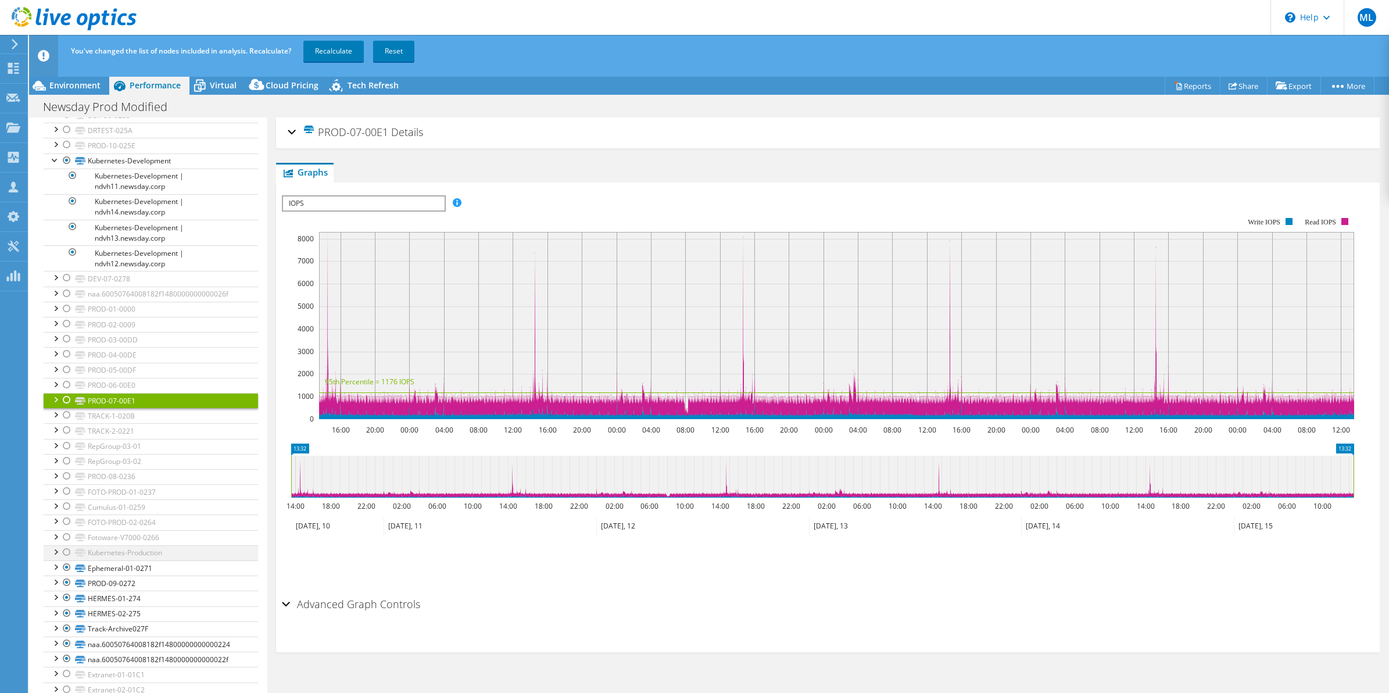
click at [69, 549] on div at bounding box center [67, 552] width 12 height 14
click at [67, 567] on div at bounding box center [67, 567] width 12 height 14
click at [67, 586] on div at bounding box center [67, 583] width 12 height 14
click at [67, 602] on div at bounding box center [67, 598] width 12 height 14
click at [67, 617] on div at bounding box center [67, 613] width 12 height 14
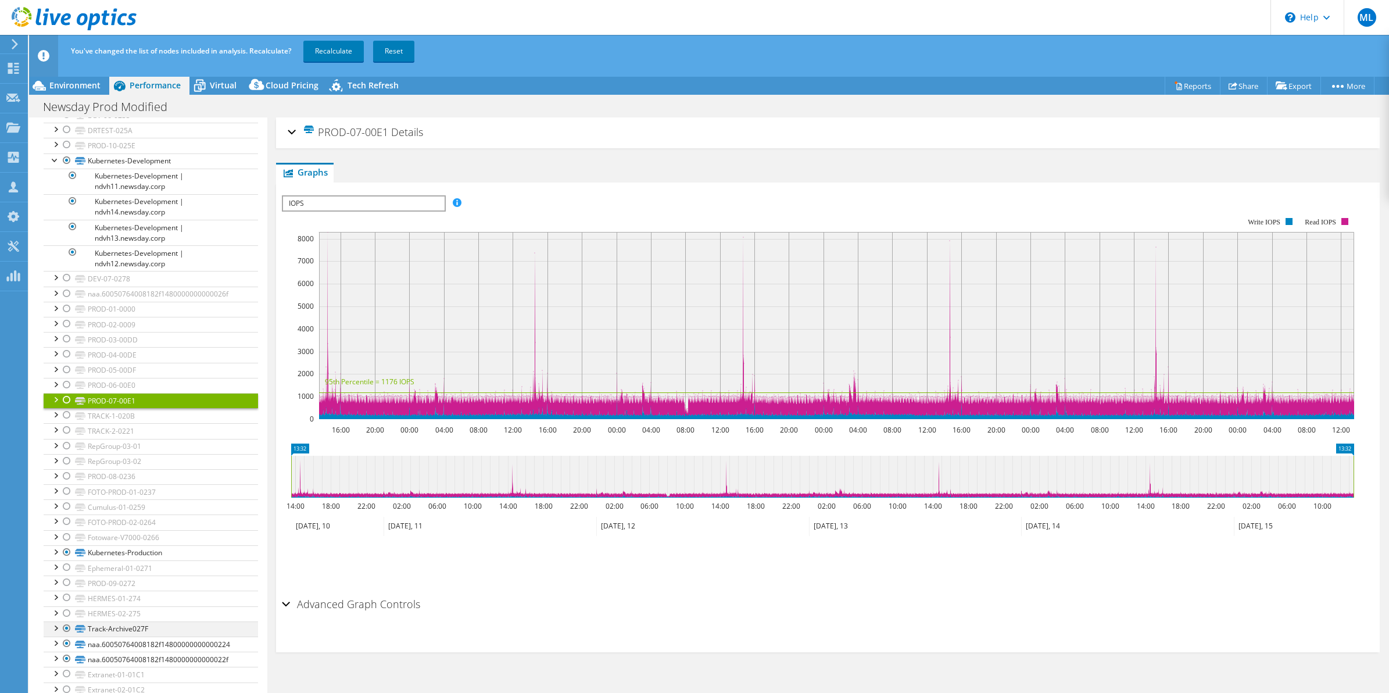
click at [67, 630] on div at bounding box center [67, 628] width 12 height 14
click at [72, 644] on div at bounding box center [67, 644] width 12 height 14
click at [65, 656] on div at bounding box center [67, 659] width 12 height 14
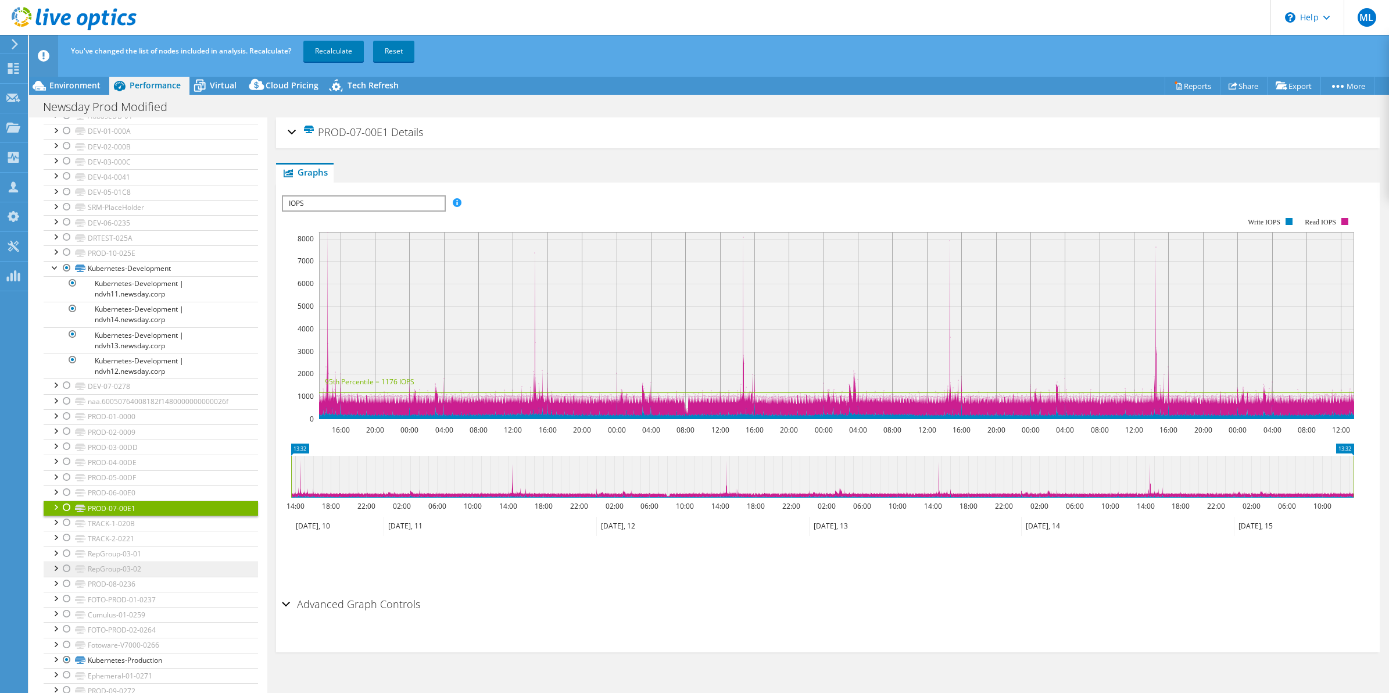
scroll to position [248, 0]
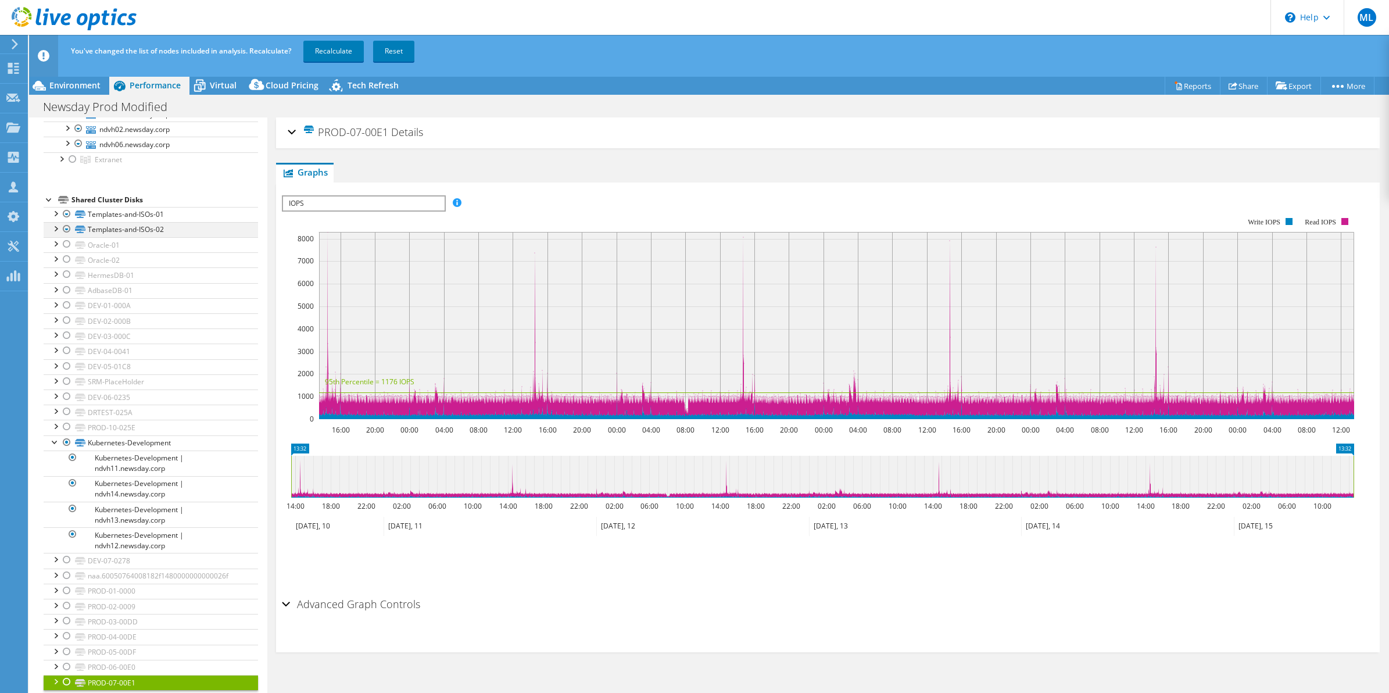
click at [69, 227] on div at bounding box center [67, 229] width 12 height 14
click at [68, 217] on div at bounding box center [67, 214] width 12 height 14
click at [68, 213] on div at bounding box center [67, 214] width 12 height 14
click at [69, 230] on div at bounding box center [67, 229] width 12 height 14
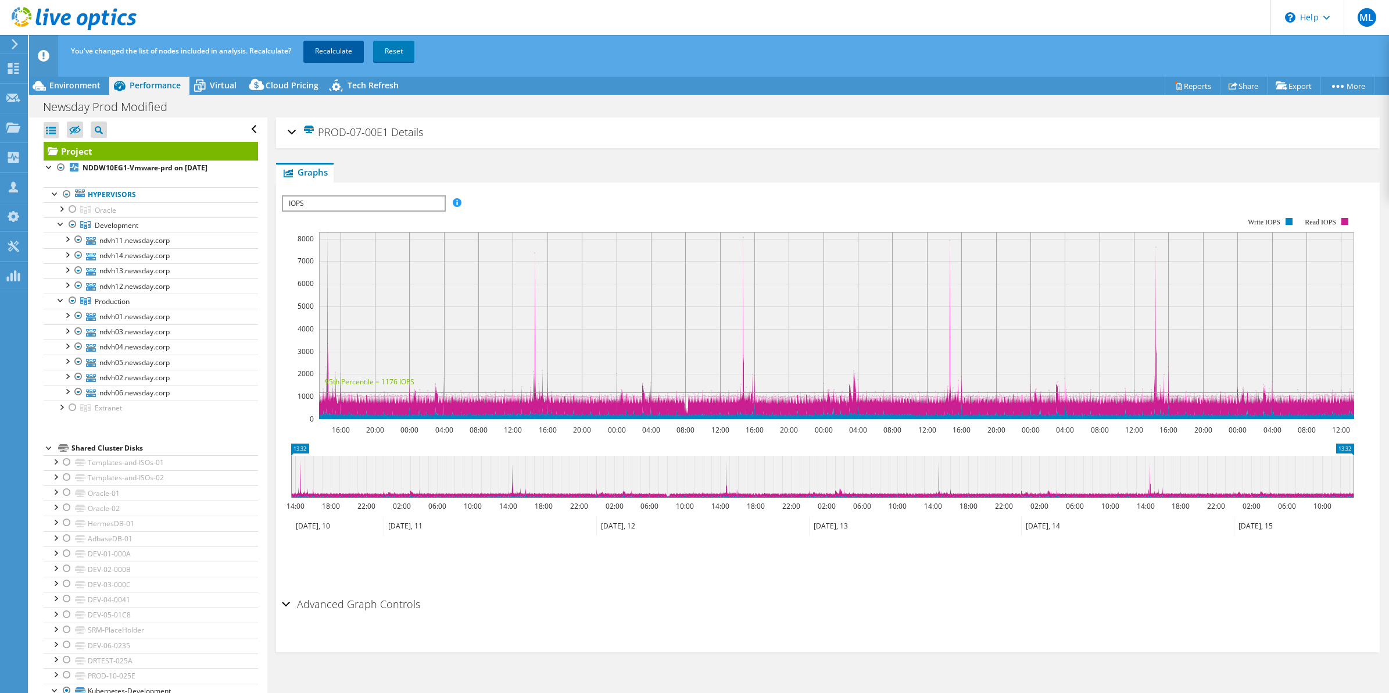
click at [341, 48] on link "Recalculate" at bounding box center [333, 51] width 60 height 21
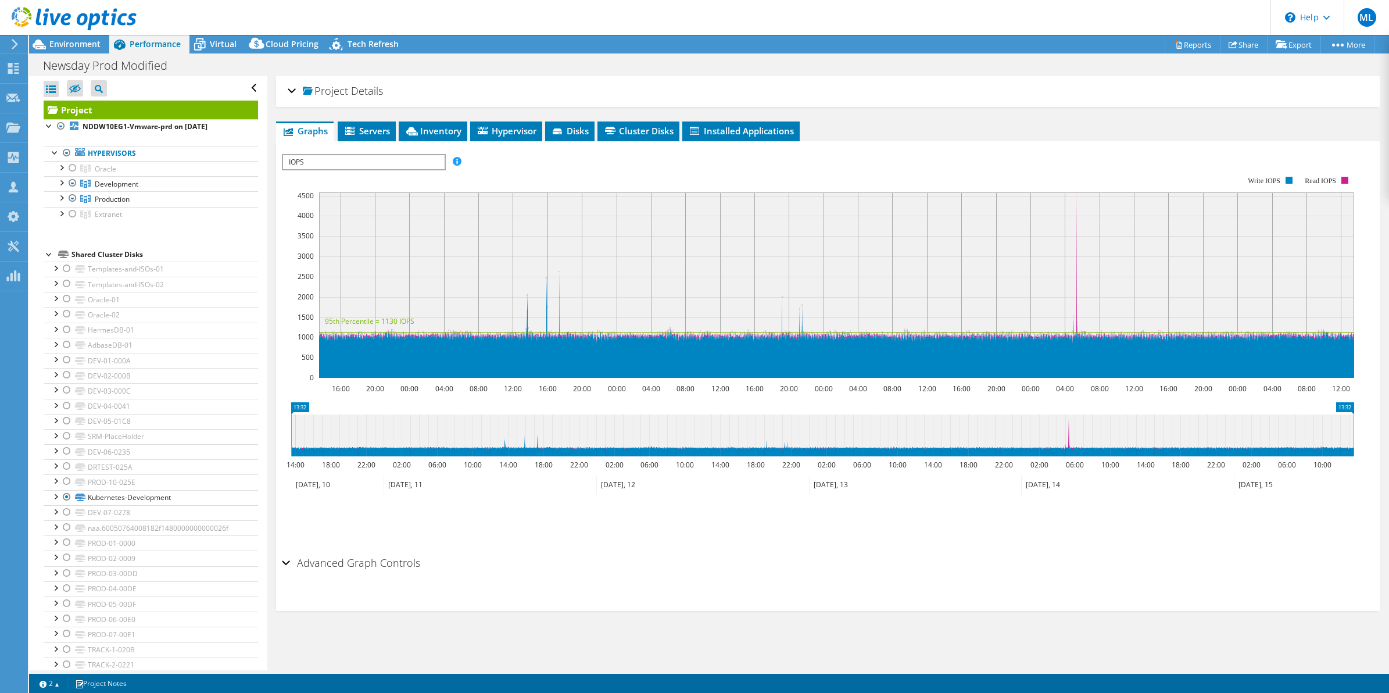
click at [365, 166] on span "IOPS" at bounding box center [363, 162] width 161 height 14
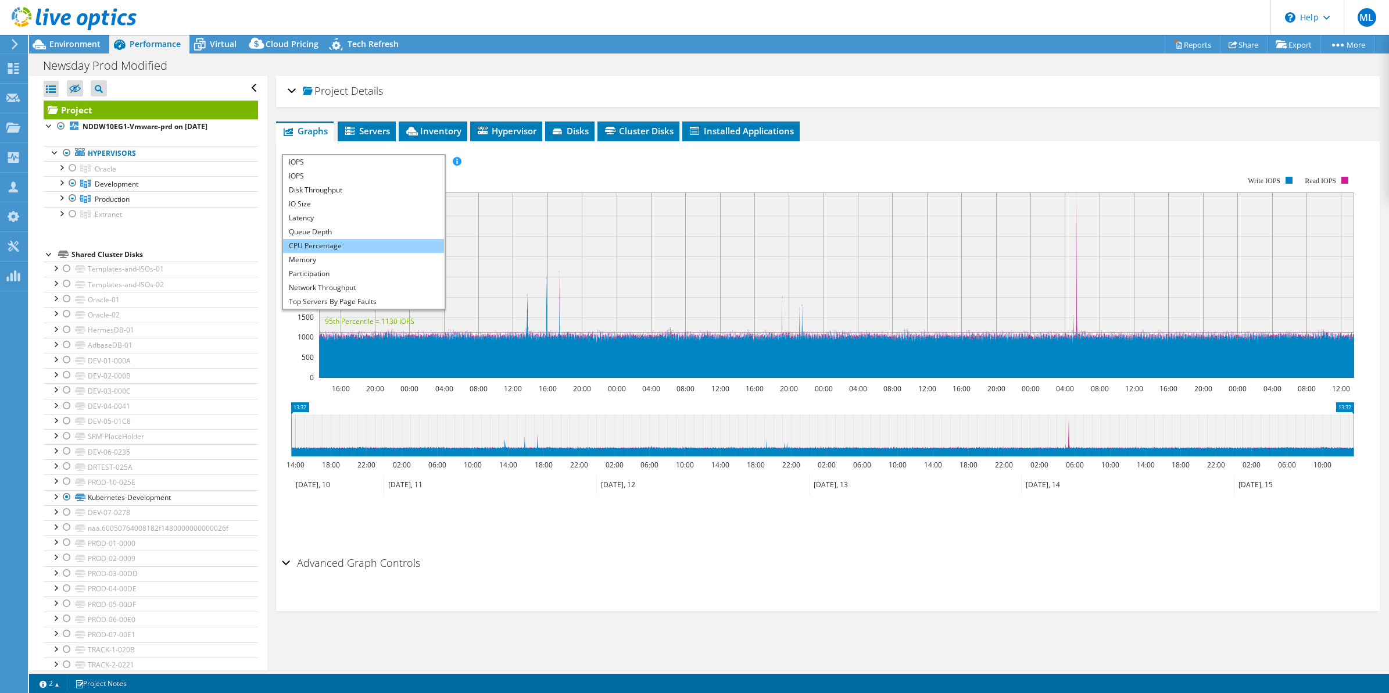
click at [342, 239] on li "CPU Percentage" at bounding box center [363, 246] width 161 height 14
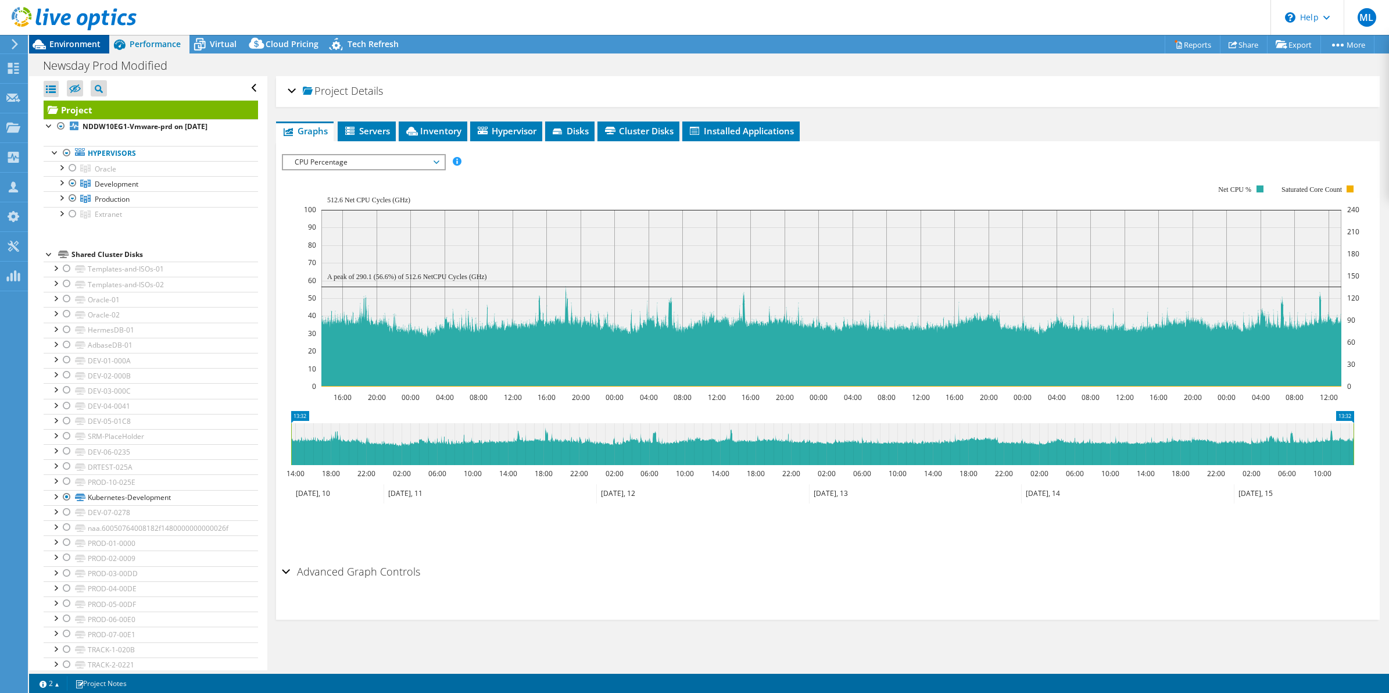
click at [83, 51] on div "Environment" at bounding box center [69, 44] width 80 height 19
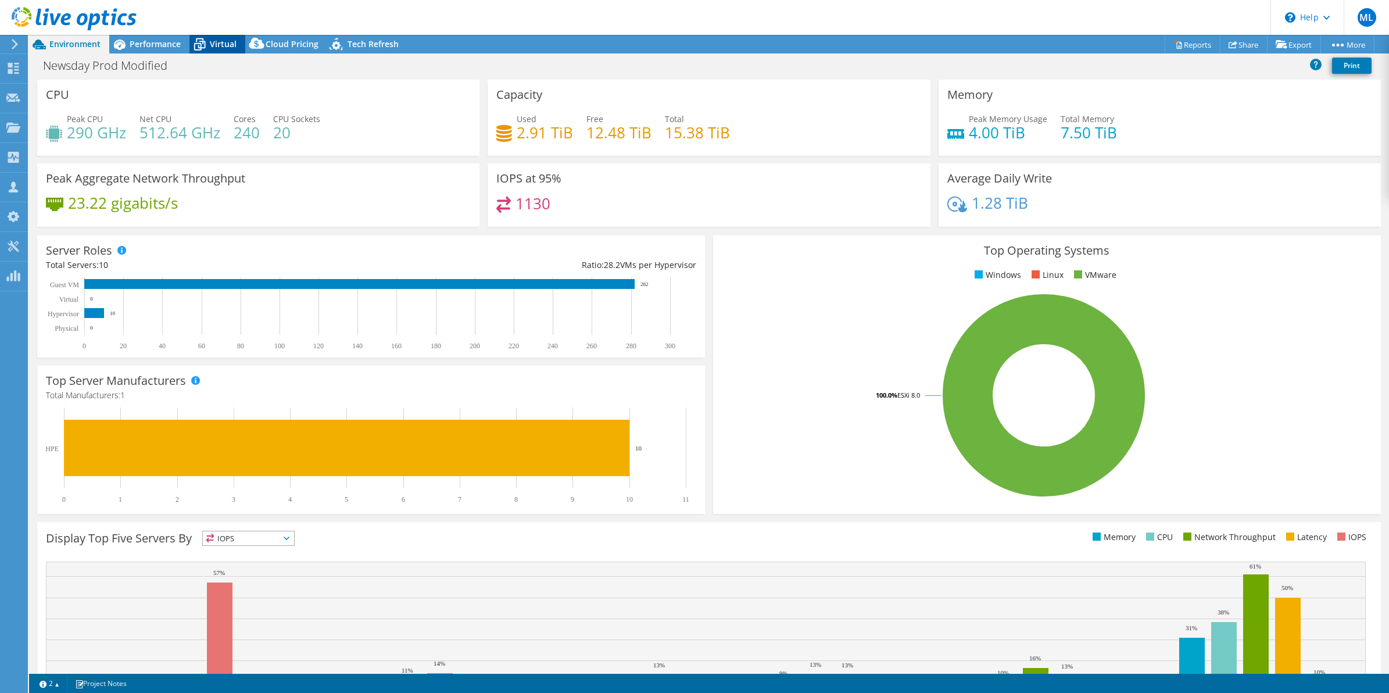
click at [215, 44] on span "Virtual" at bounding box center [223, 43] width 27 height 11
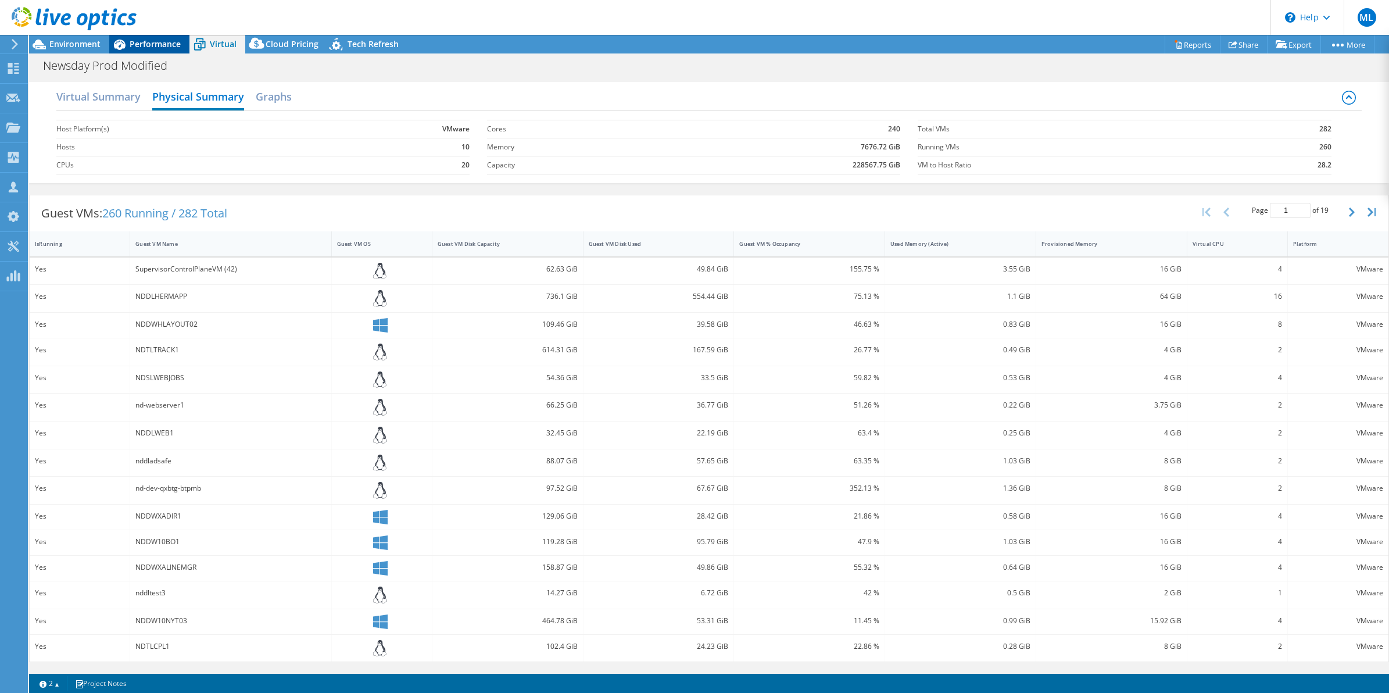
click at [146, 42] on span "Performance" at bounding box center [155, 43] width 51 height 11
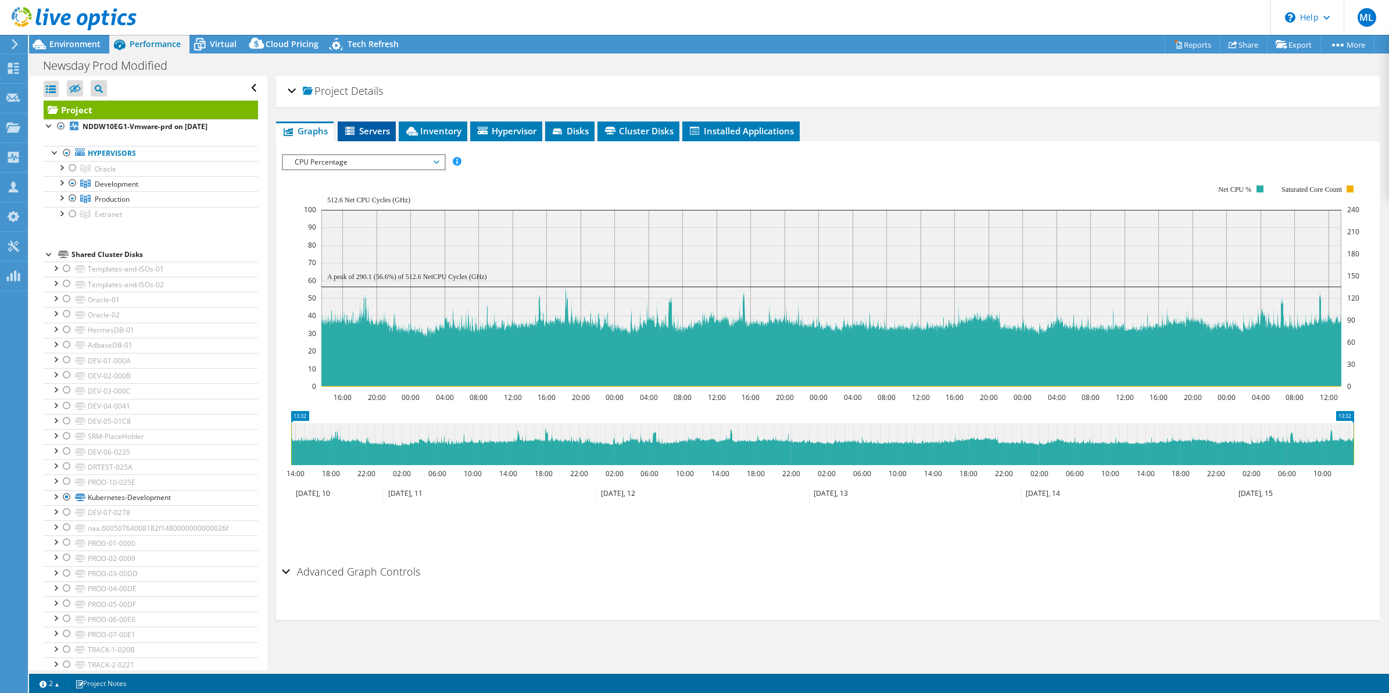
click at [371, 129] on span "Servers" at bounding box center [367, 131] width 47 height 12
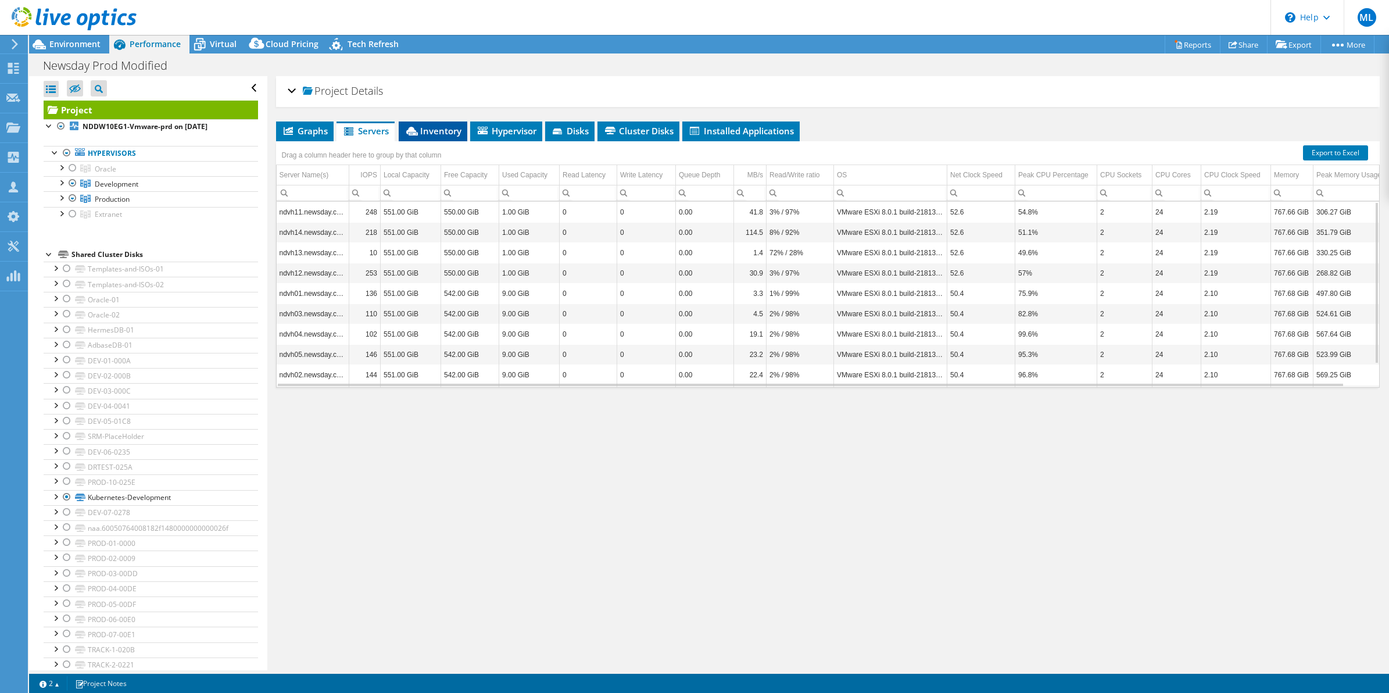
click at [435, 126] on span "Inventory" at bounding box center [433, 131] width 57 height 12
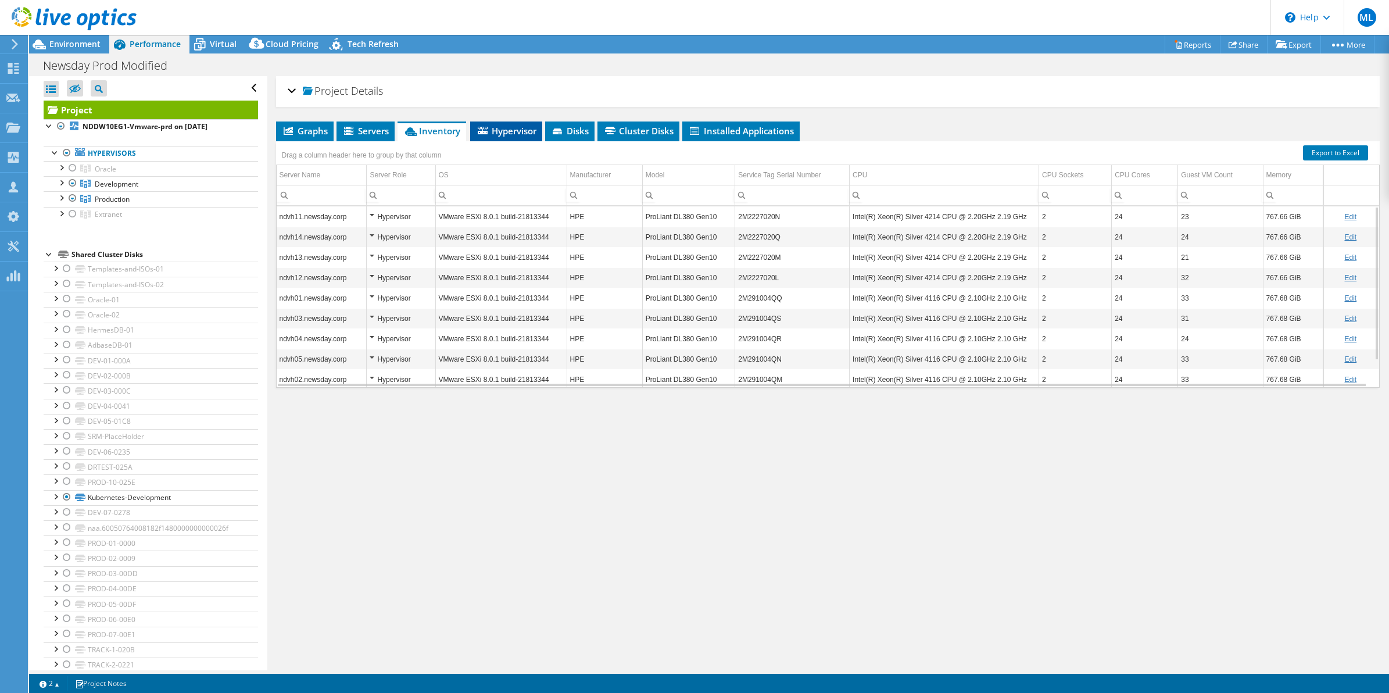
click at [503, 134] on span "Hypervisor" at bounding box center [506, 131] width 60 height 12
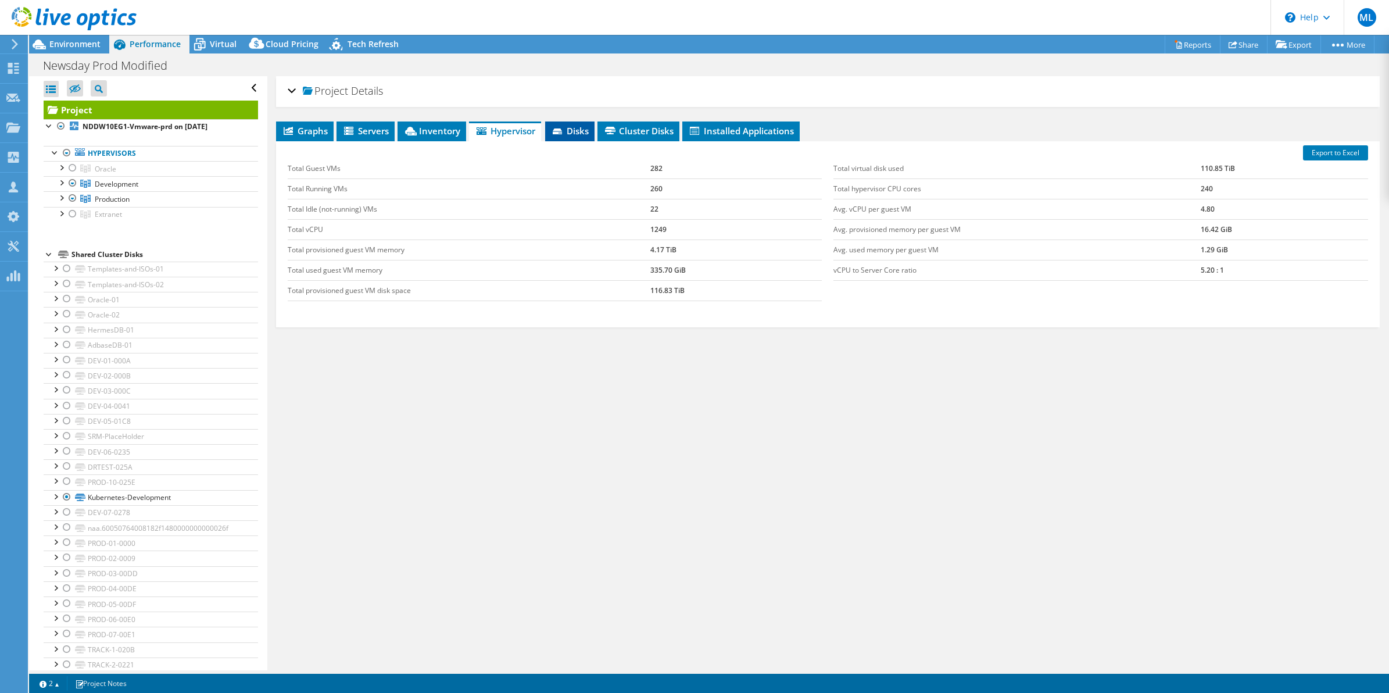
click at [580, 133] on span "Disks" at bounding box center [570, 131] width 38 height 12
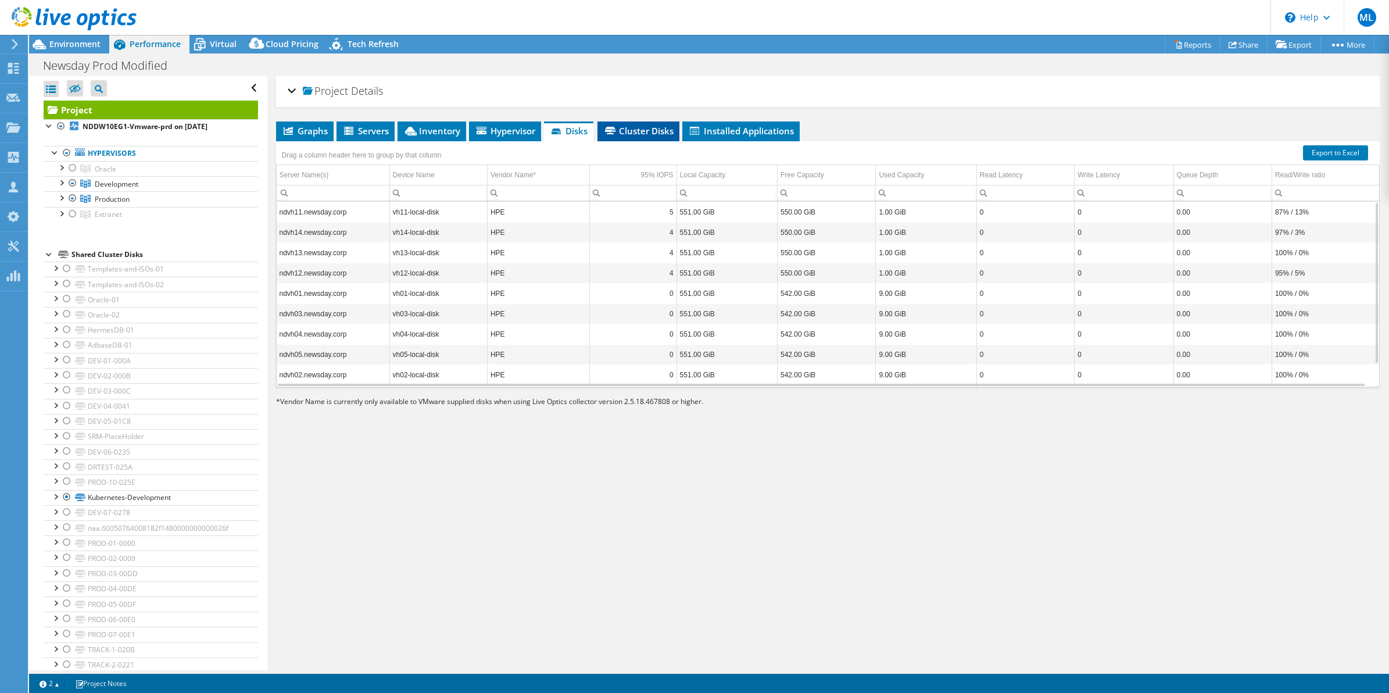
click at [626, 129] on span "Cluster Disks" at bounding box center [638, 131] width 70 height 12
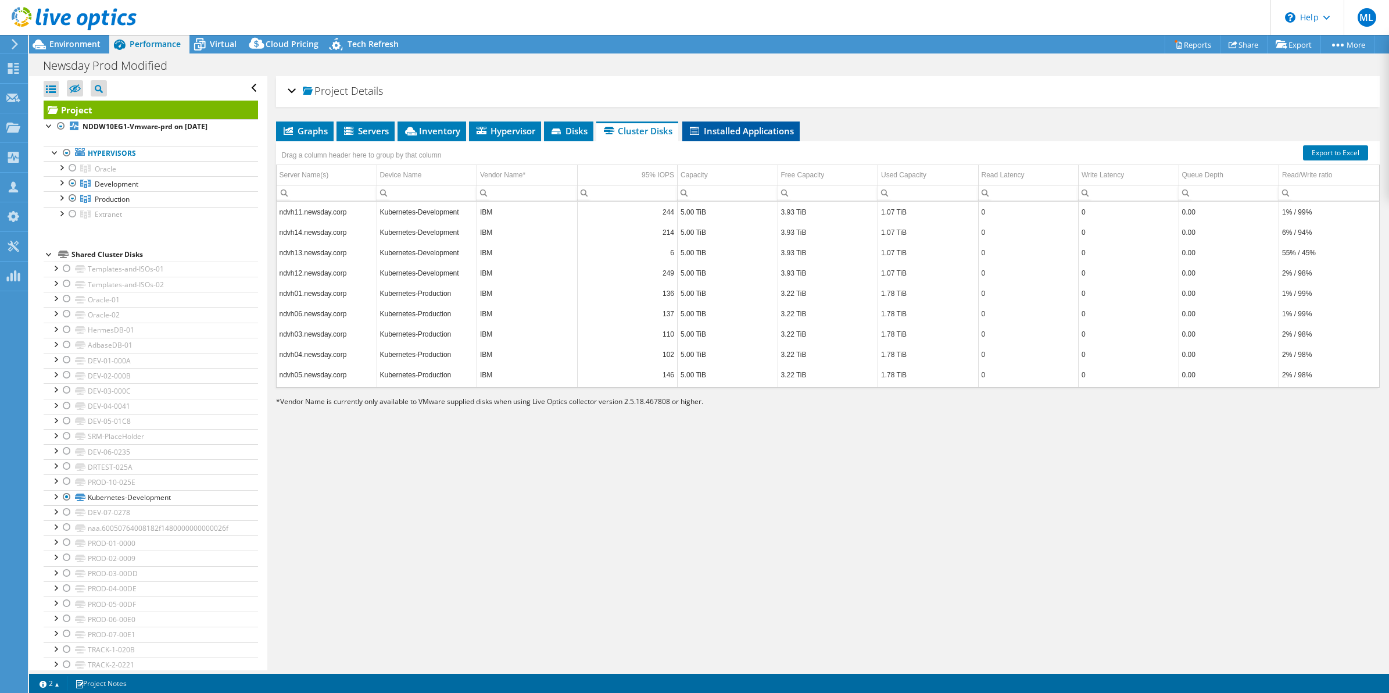
click at [711, 135] on span "Installed Applications" at bounding box center [741, 131] width 106 height 12
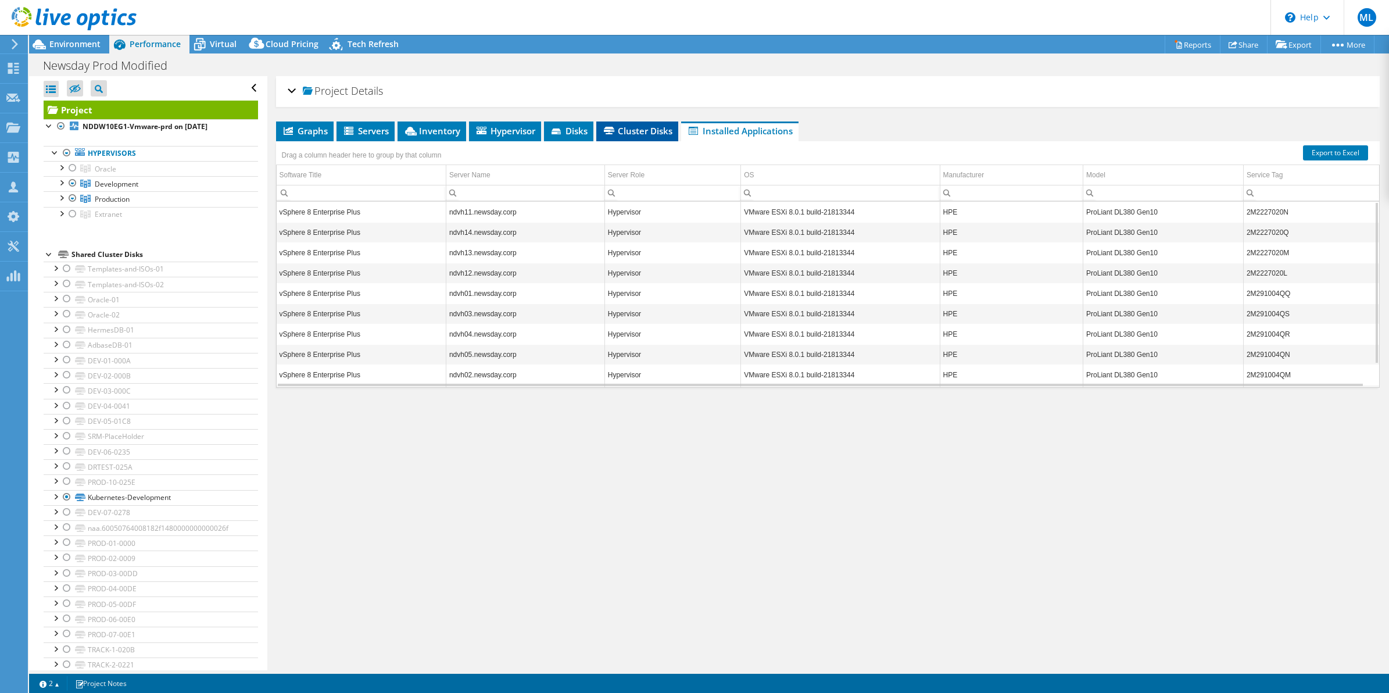
click at [639, 133] on span "Cluster Disks" at bounding box center [637, 131] width 70 height 12
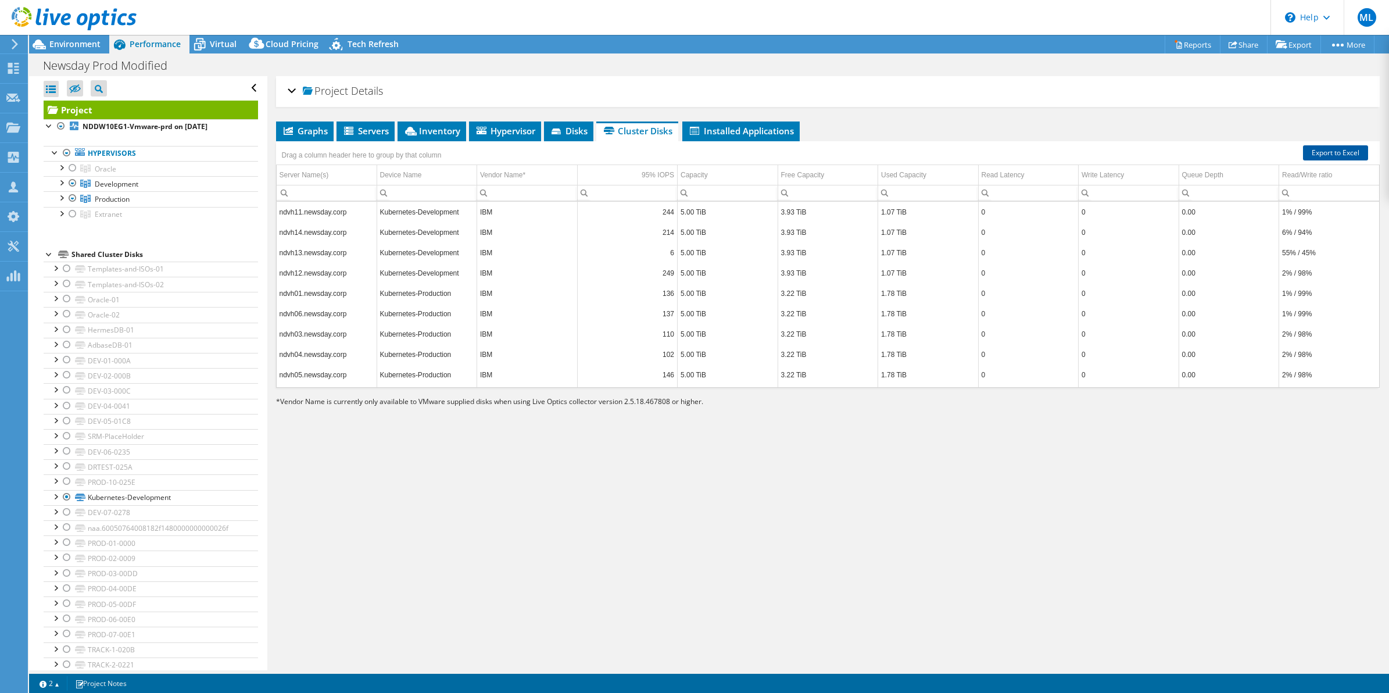
click at [1329, 151] on link "Export to Excel" at bounding box center [1335, 152] width 65 height 15
click at [870, 505] on div "Project Details Prepared for: Joe Polizzi, Joseph.Polizzi@newsday.com Account N…" at bounding box center [828, 373] width 1122 height 594
click at [64, 195] on div at bounding box center [61, 197] width 12 height 12
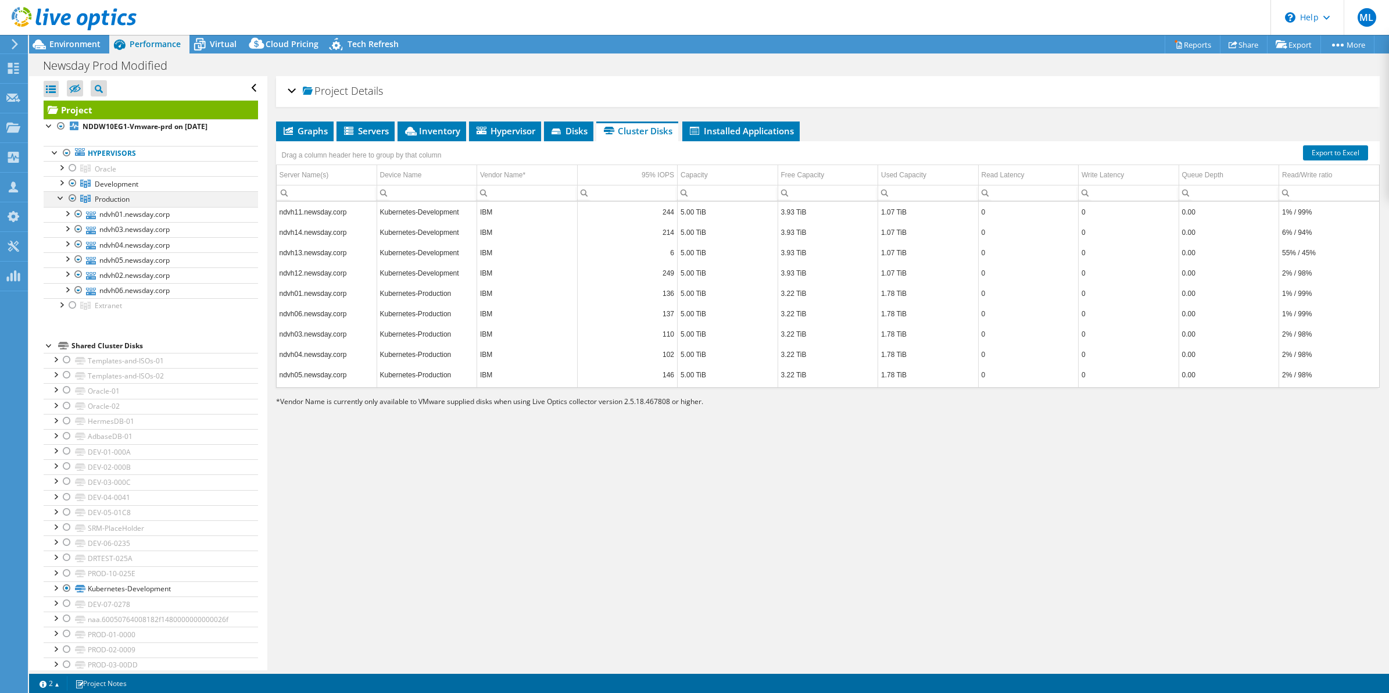
click at [64, 195] on div at bounding box center [61, 197] width 12 height 12
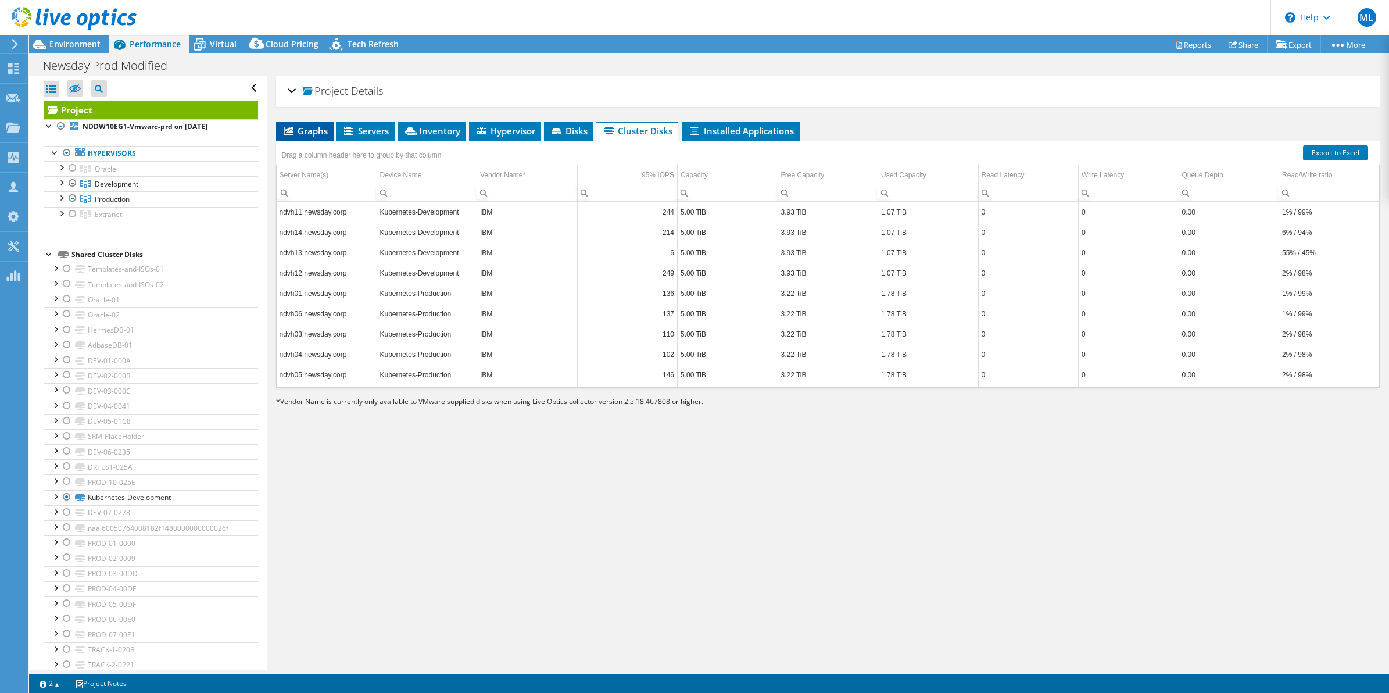
click at [311, 123] on li "Graphs" at bounding box center [305, 131] width 58 height 20
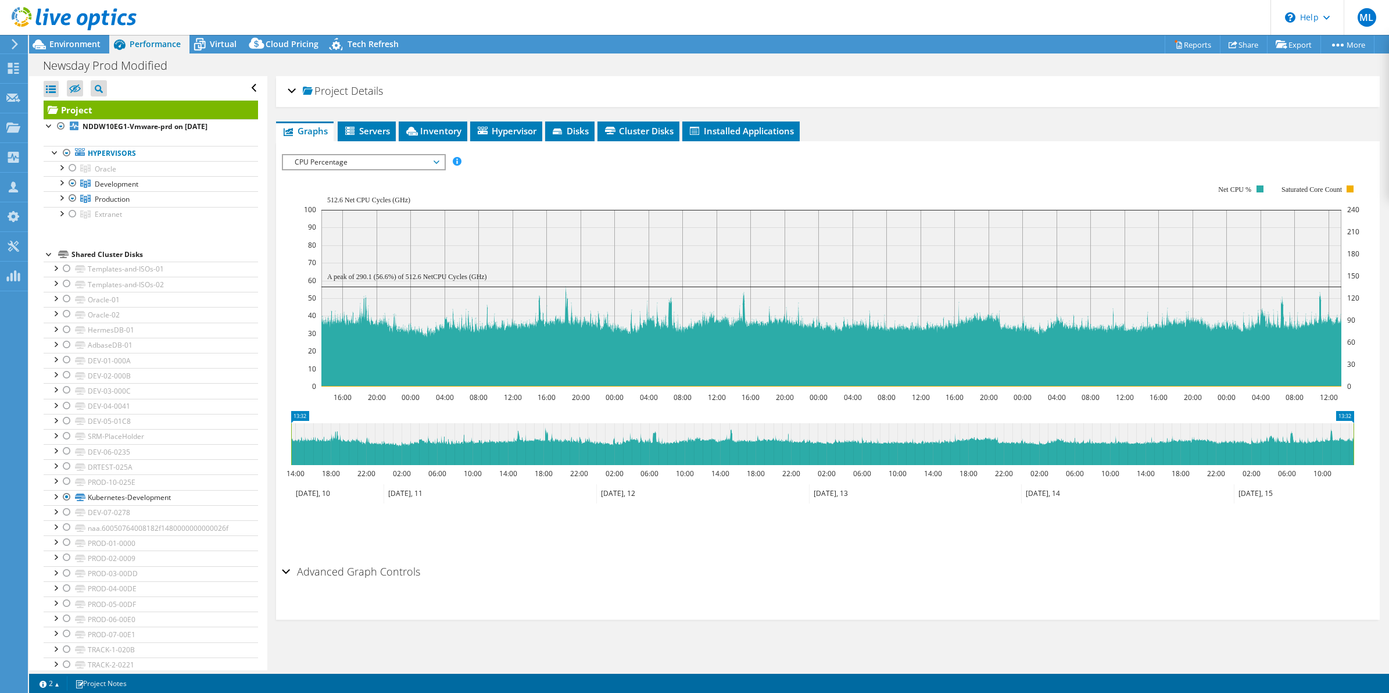
click at [413, 159] on span "CPU Percentage" at bounding box center [363, 162] width 149 height 14
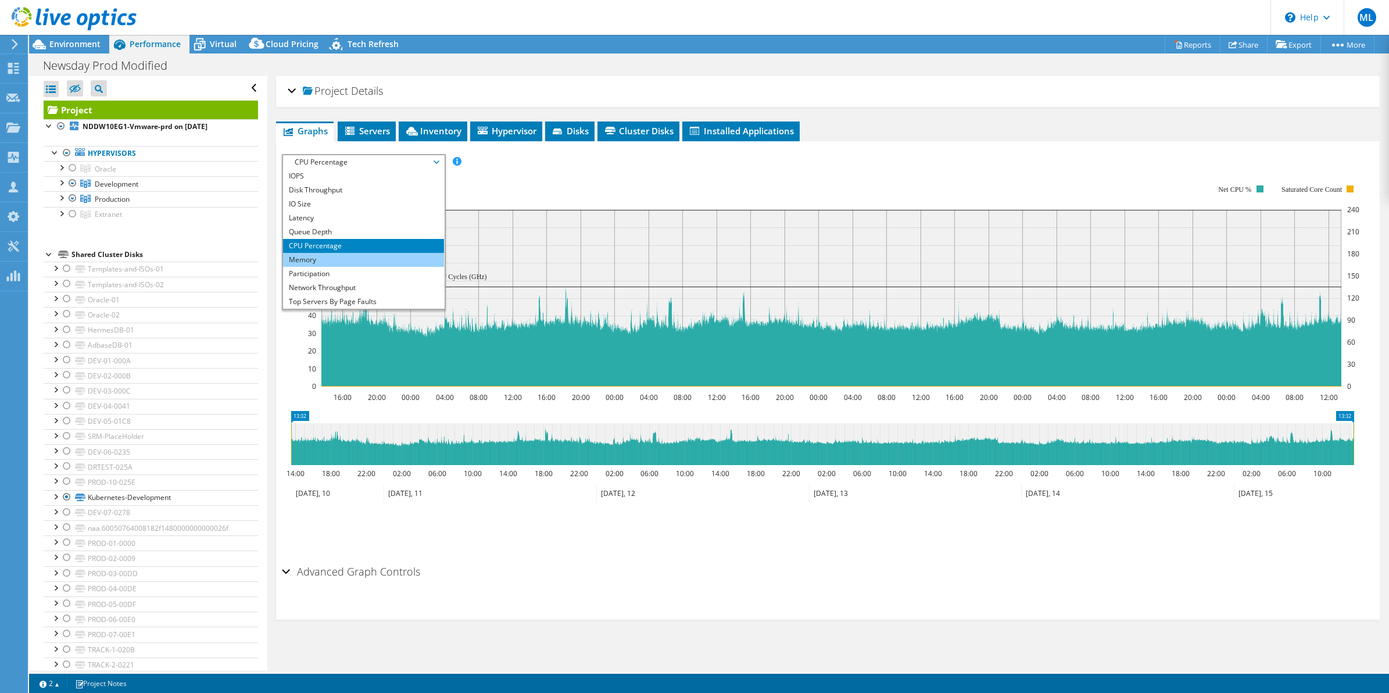
click at [338, 257] on li "Memory" at bounding box center [363, 260] width 161 height 14
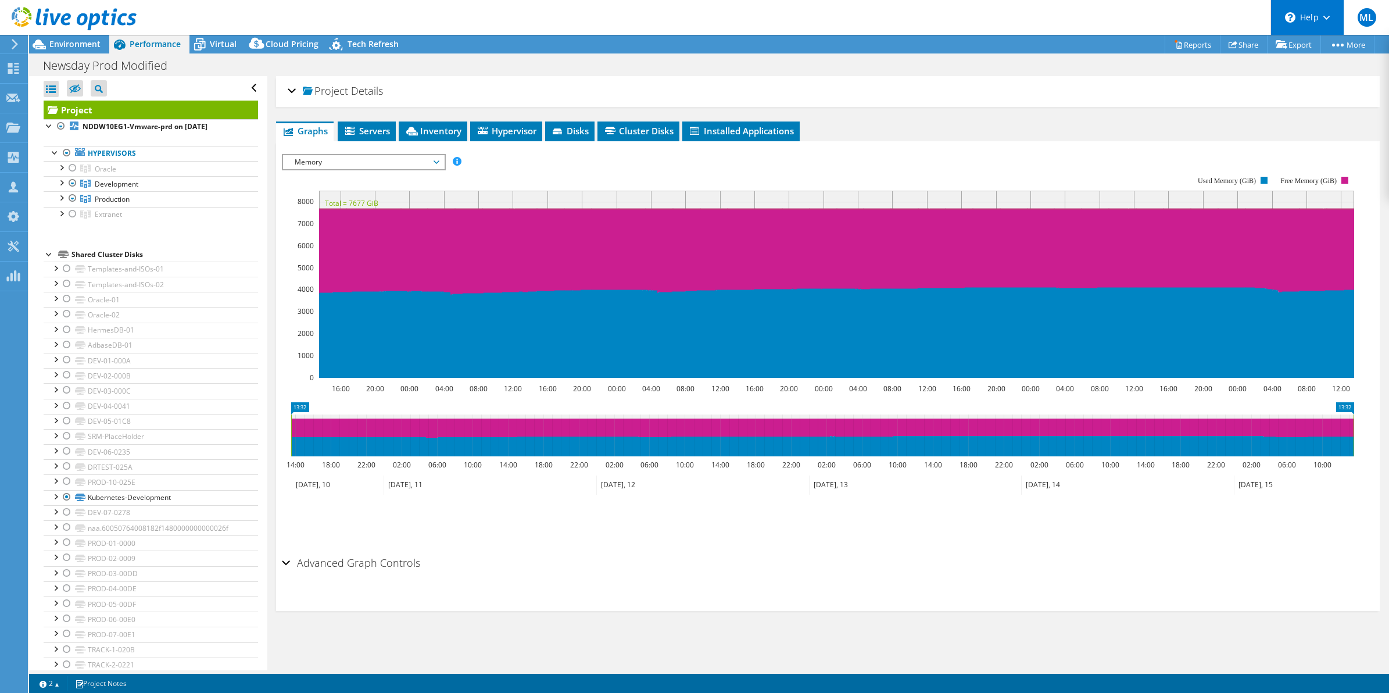
click at [1312, 10] on div "\n Help" at bounding box center [1307, 17] width 73 height 35
click at [1314, 51] on link "Explore Helpful Articles" at bounding box center [1336, 49] width 130 height 28
click at [966, 113] on div "Project Details Prepared for: Joe Polizzi, Joseph.Polizzi@newsday.com Account N…" at bounding box center [828, 373] width 1122 height 594
click at [1178, 42] on link "Reports" at bounding box center [1193, 44] width 56 height 18
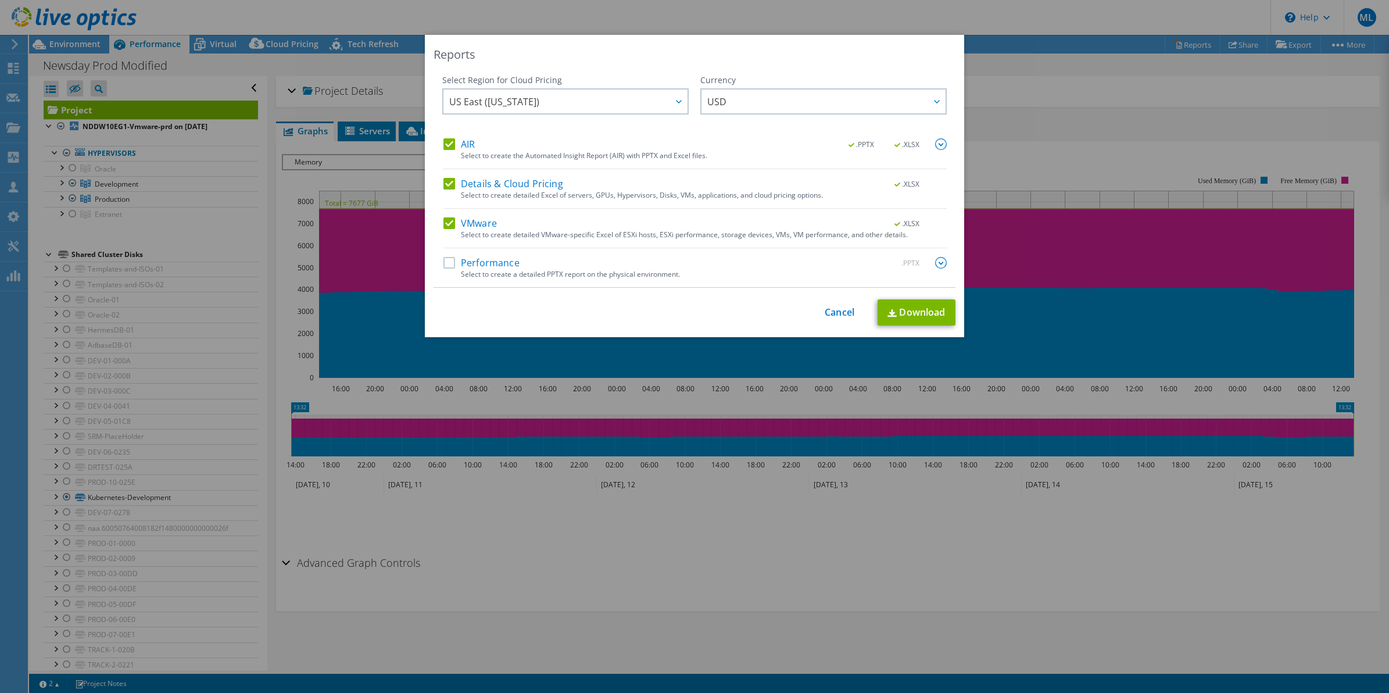
click at [448, 262] on label "Performance" at bounding box center [482, 263] width 76 height 12
click at [0, 0] on input "Performance" at bounding box center [0, 0] width 0 height 0
click at [902, 312] on link "Download" at bounding box center [917, 312] width 78 height 26
click at [992, 186] on div "Reports Select Region for Cloud Pricing Asia Pacific (Hong Kong) Asia Pacific (…" at bounding box center [694, 346] width 1389 height 623
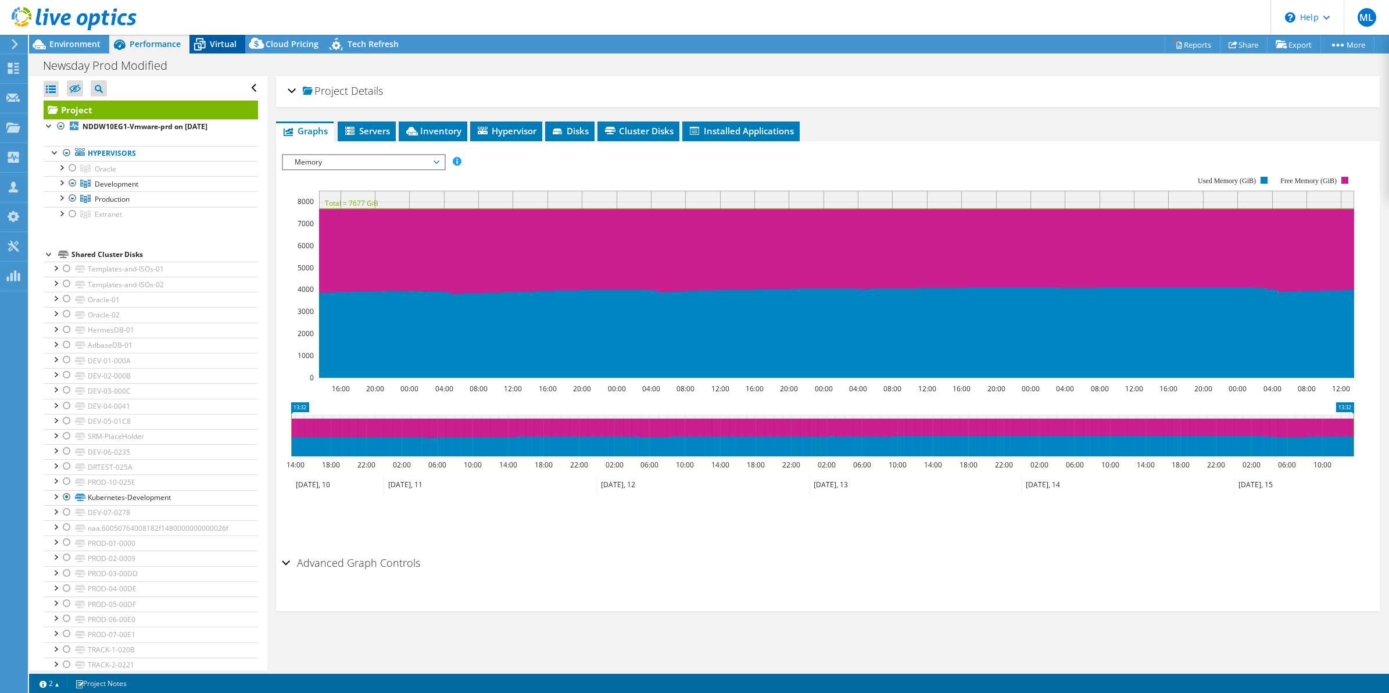
click at [217, 40] on span "Virtual" at bounding box center [223, 43] width 27 height 11
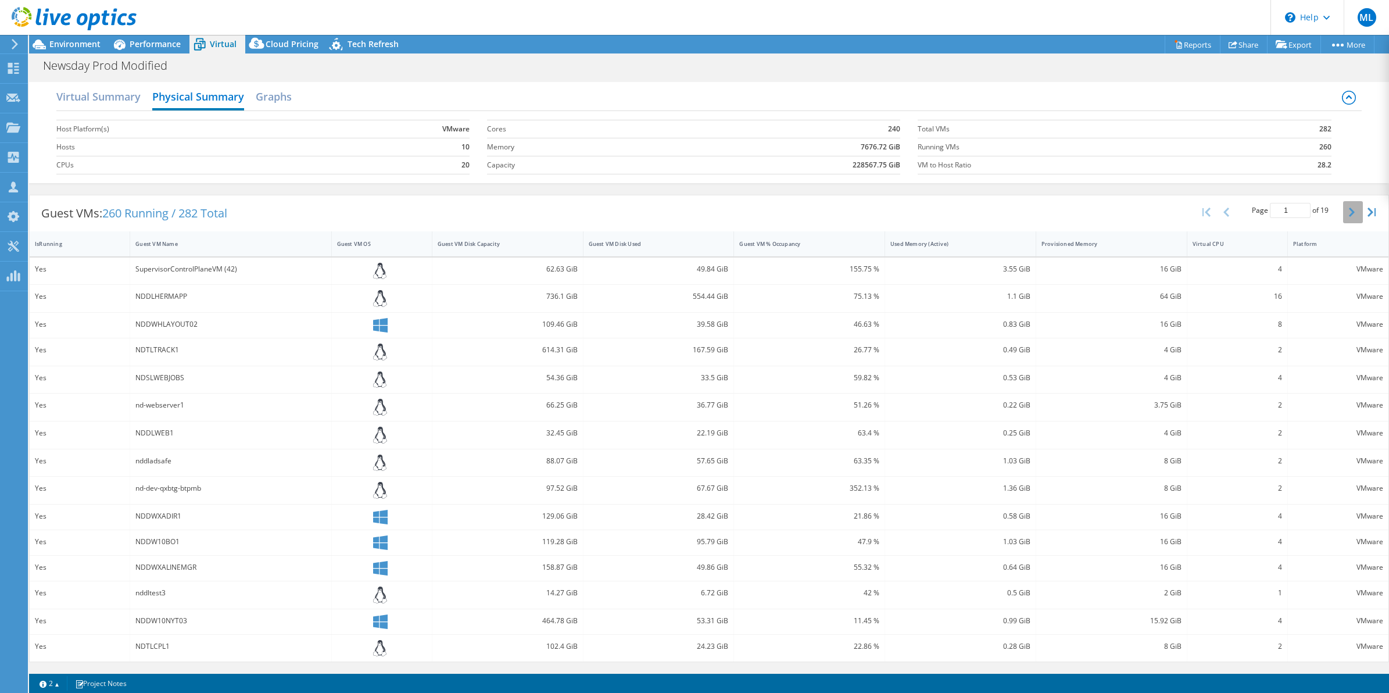
click at [1350, 216] on icon "button" at bounding box center [1352, 212] width 6 height 9
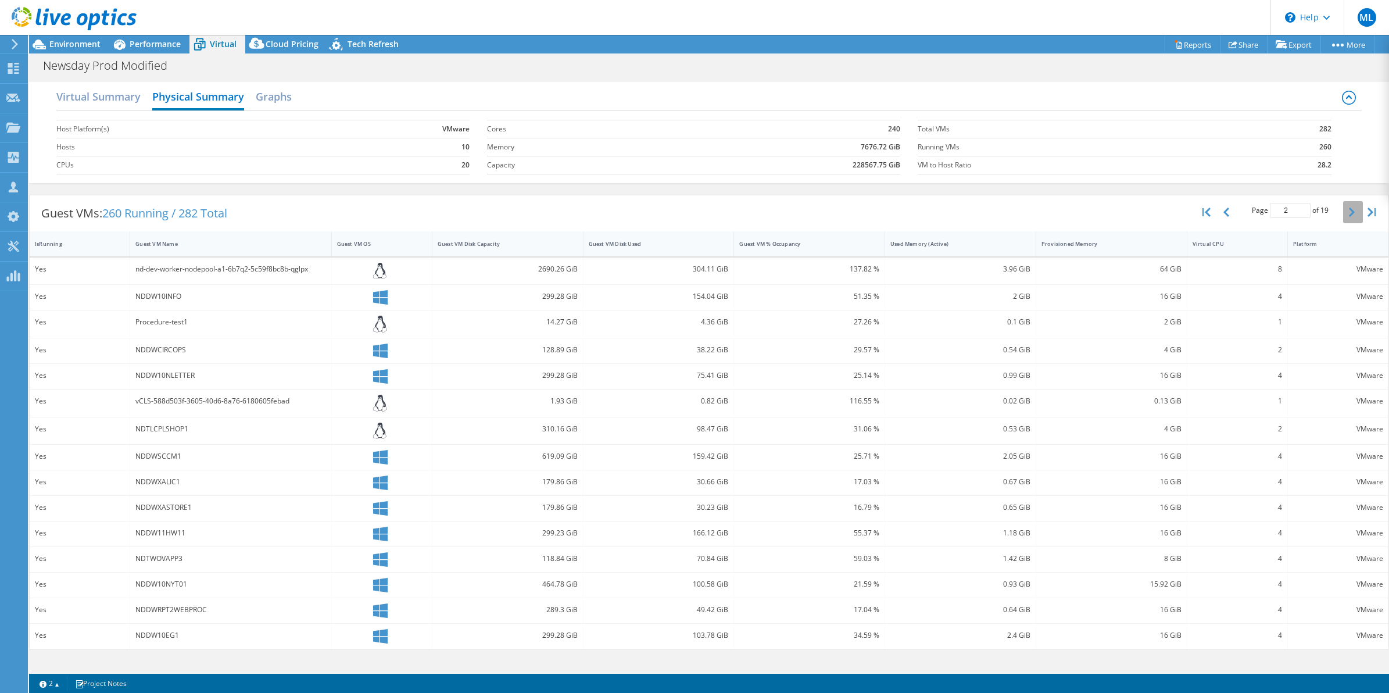
click at [1350, 216] on icon "button" at bounding box center [1352, 212] width 6 height 9
type input "4"
click at [328, 157] on td "CPUs" at bounding box center [197, 165] width 282 height 18
click at [160, 48] on span "Performance" at bounding box center [155, 43] width 51 height 11
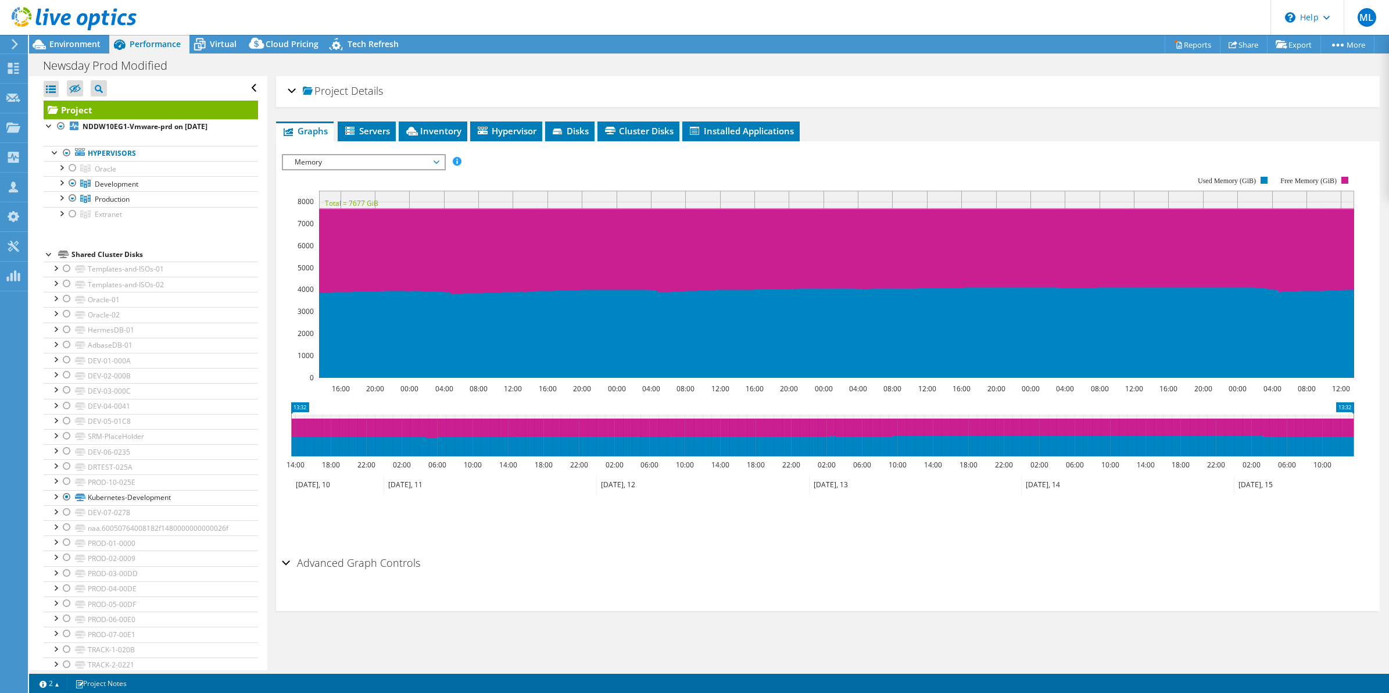
click at [324, 156] on span "Memory" at bounding box center [363, 162] width 149 height 14
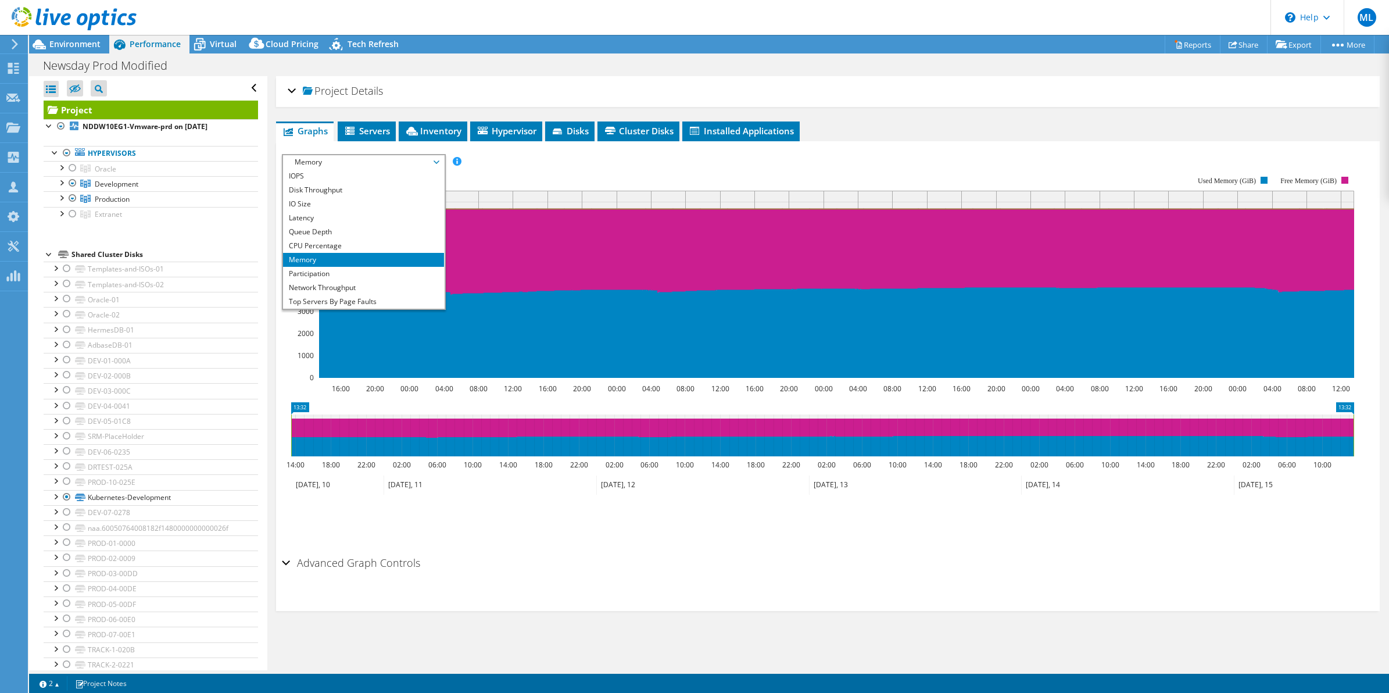
click at [324, 156] on span "Memory" at bounding box center [363, 162] width 149 height 14
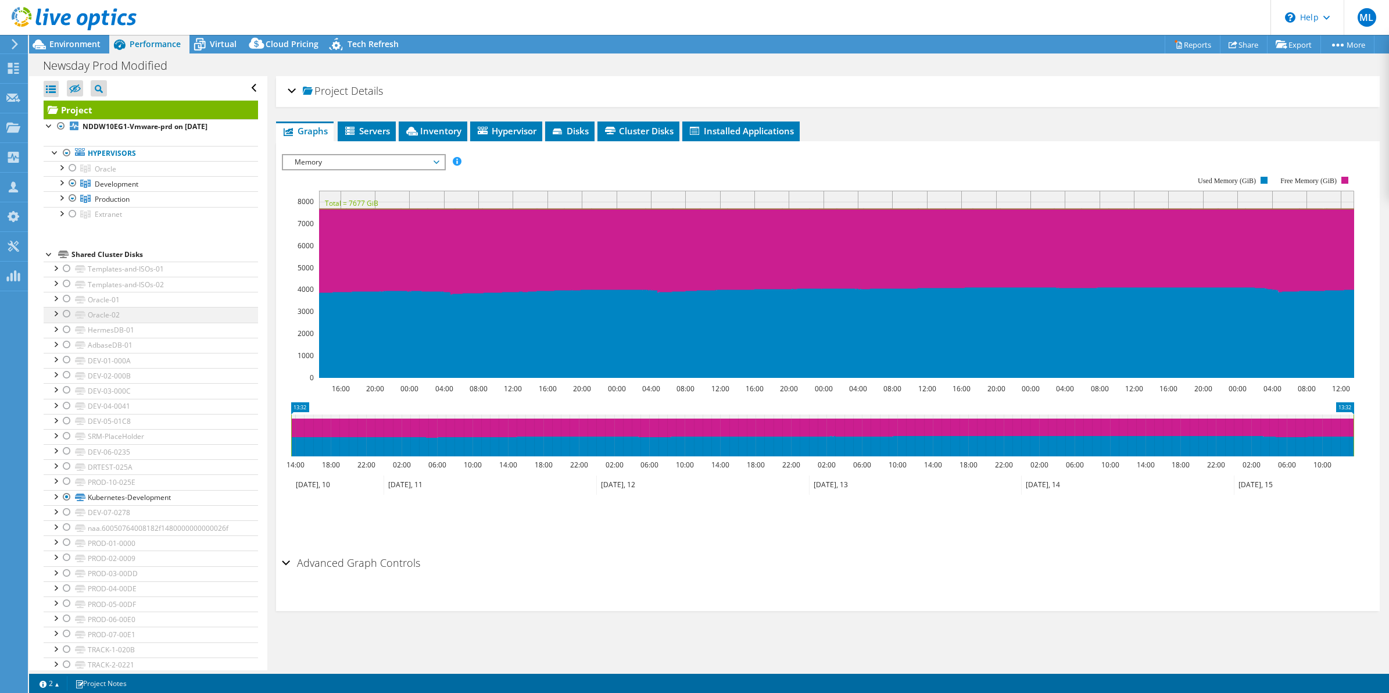
click at [65, 313] on div at bounding box center [67, 314] width 12 height 14
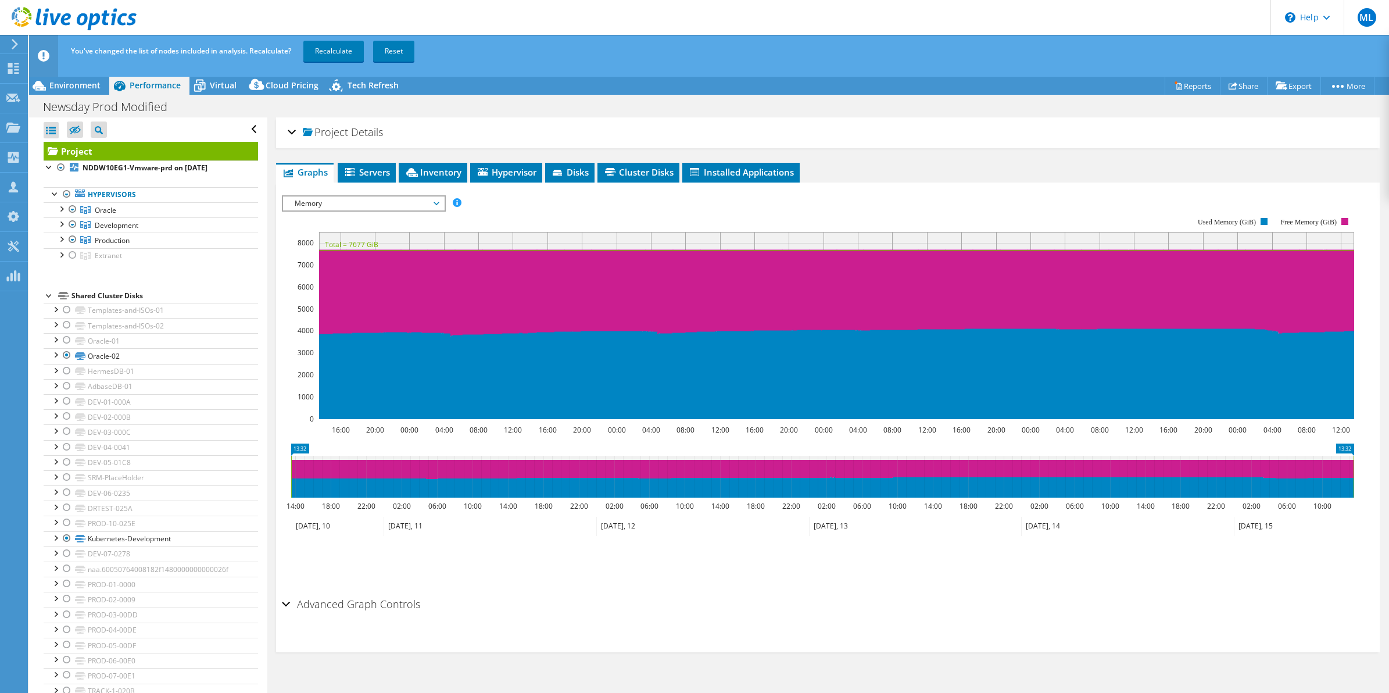
click at [67, 301] on li "Shared Cluster Disks Templates-and-ISOs-01 Templates-and-ISOs-01 | ndvh07.newsd…" at bounding box center [151, 631] width 215 height 684
click at [68, 342] on div at bounding box center [67, 340] width 12 height 14
drag, startPoint x: 68, startPoint y: 370, endPoint x: 71, endPoint y: 375, distance: 6.0
click at [70, 370] on div at bounding box center [67, 371] width 12 height 14
click at [64, 387] on div at bounding box center [67, 386] width 12 height 14
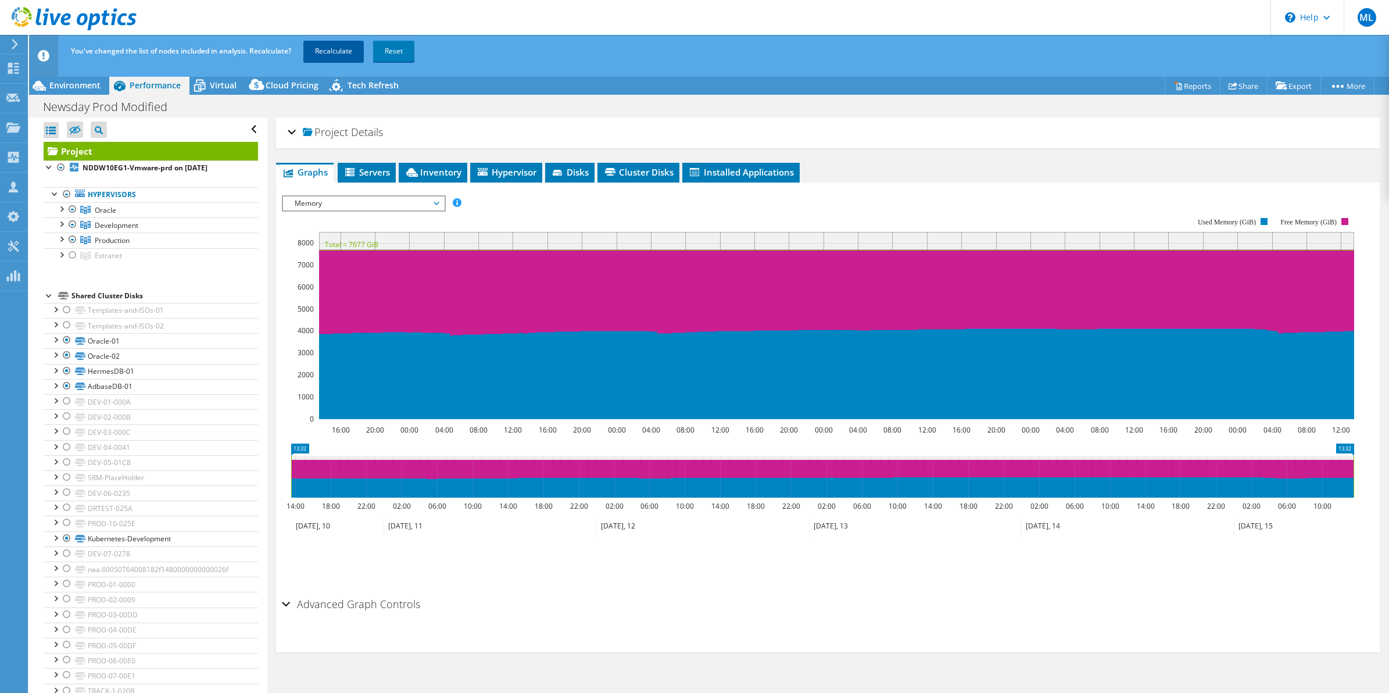
click at [328, 51] on link "Recalculate" at bounding box center [333, 51] width 60 height 21
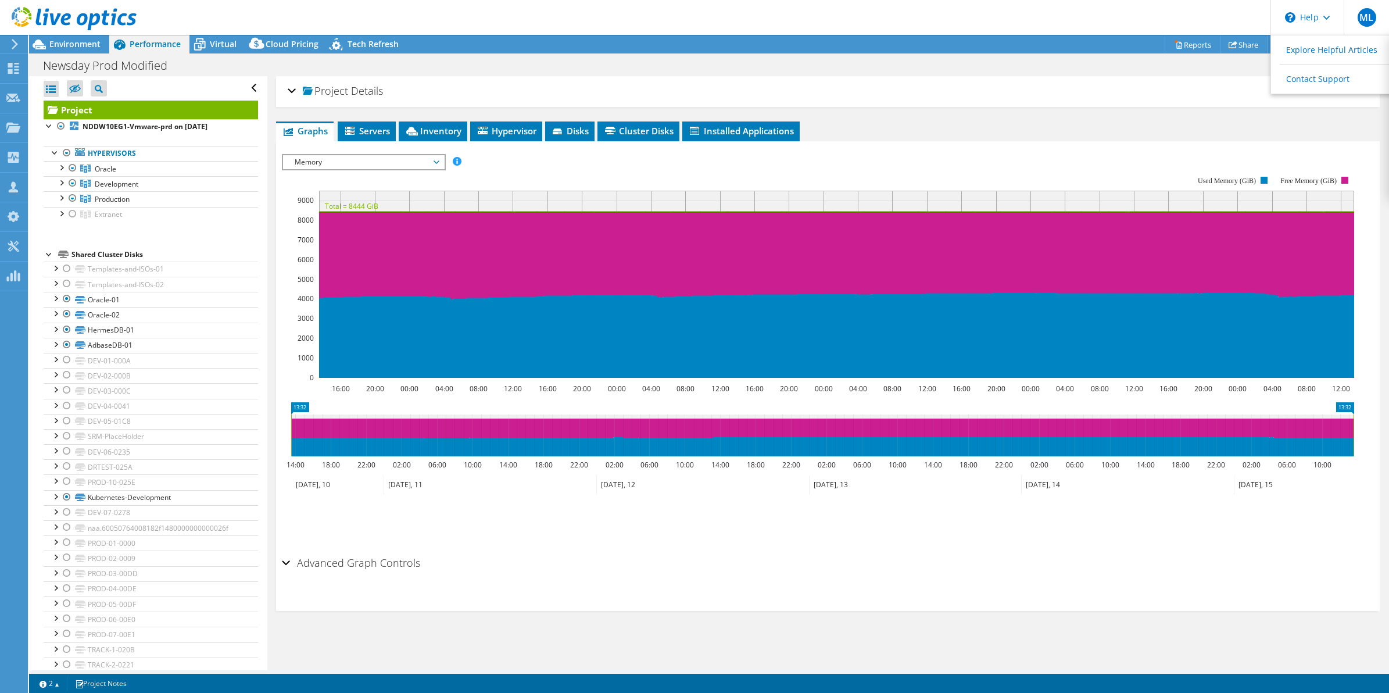
select select "USD"
click at [1309, 74] on link "Contact Support" at bounding box center [1336, 79] width 130 height 28
click at [13, 68] on icon at bounding box center [13, 68] width 14 height 11
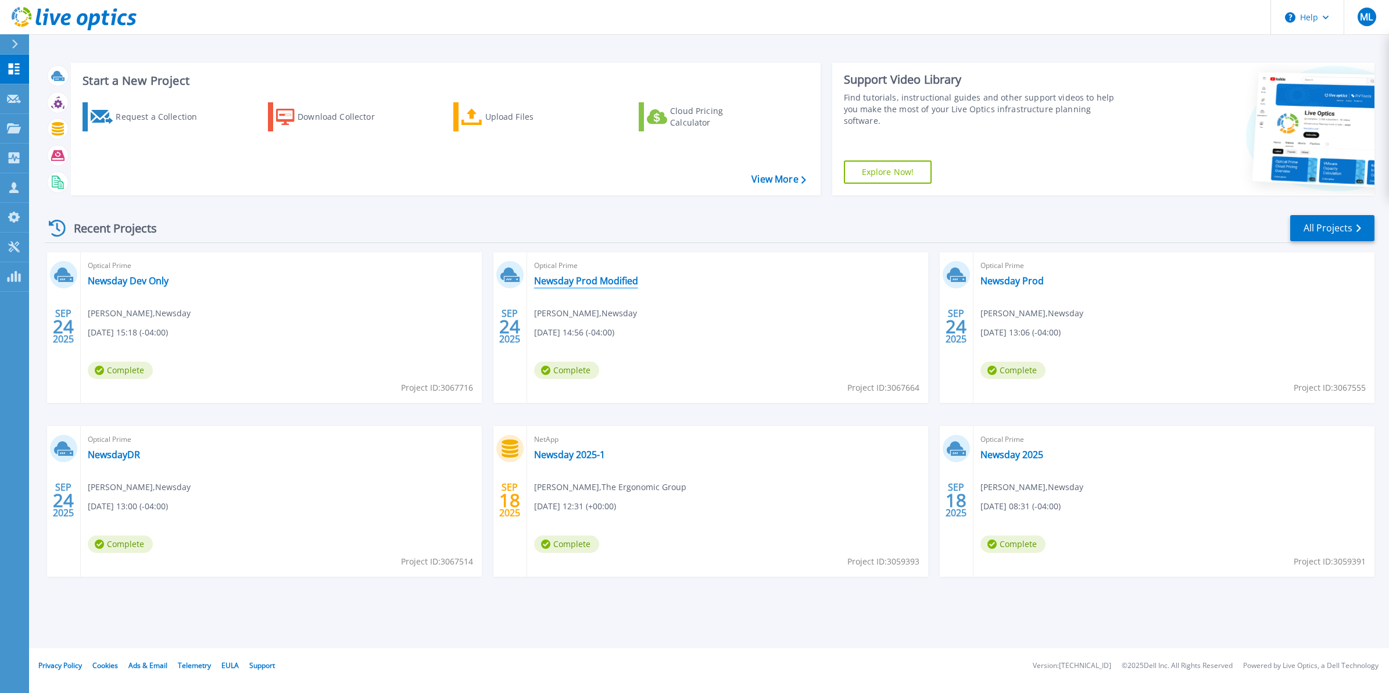
click at [594, 286] on link "Newsday Prod Modified" at bounding box center [586, 281] width 104 height 12
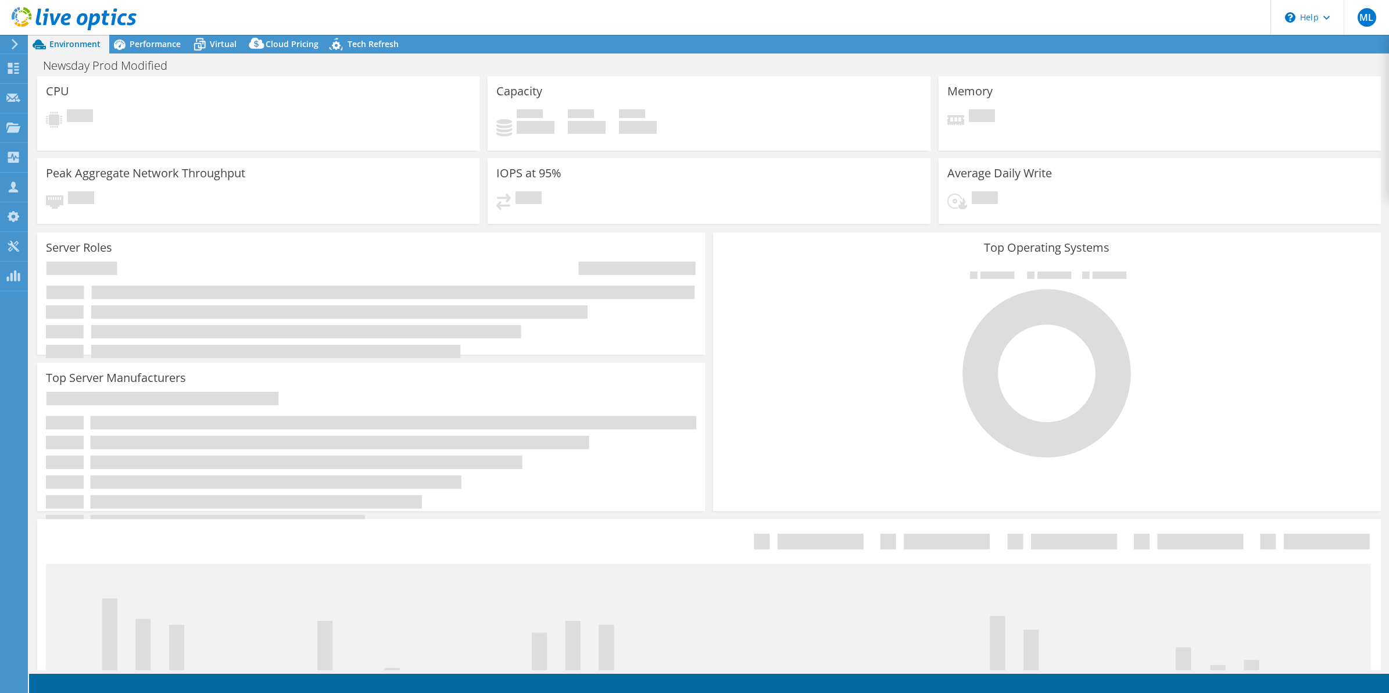
select select "USD"
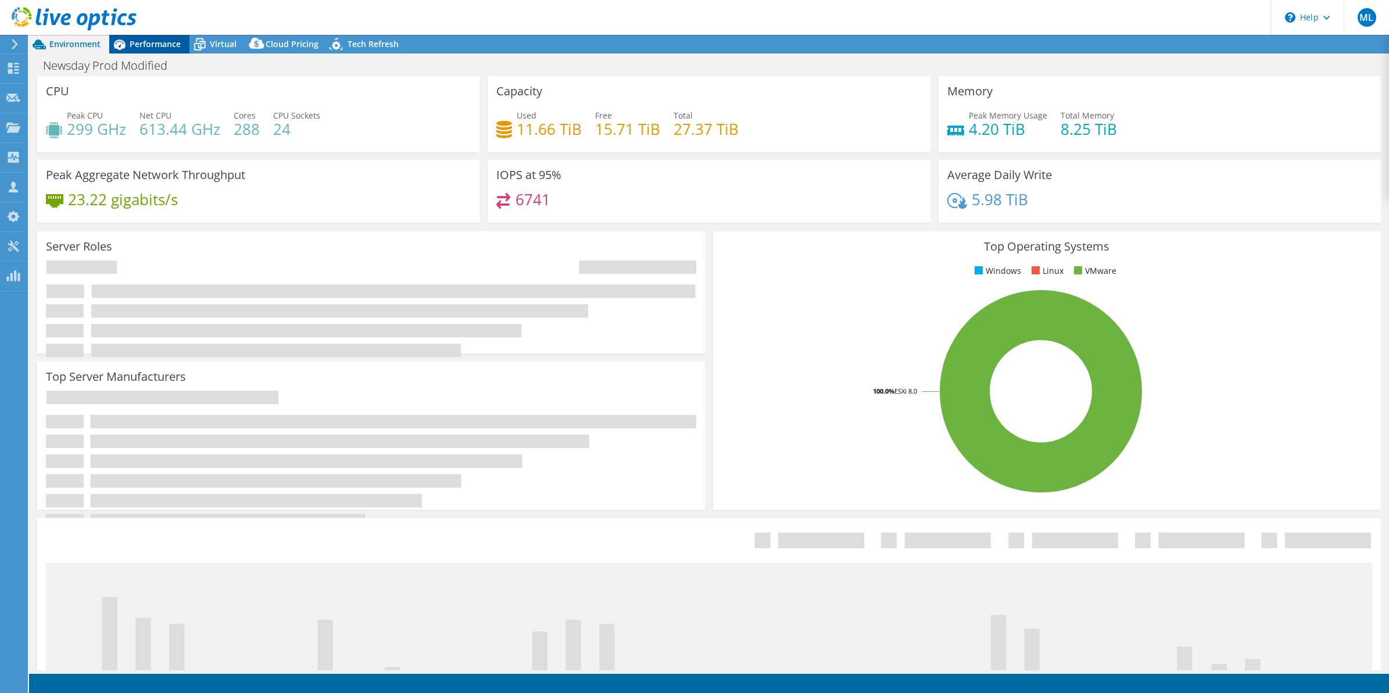
click at [158, 44] on span "Performance" at bounding box center [155, 43] width 51 height 11
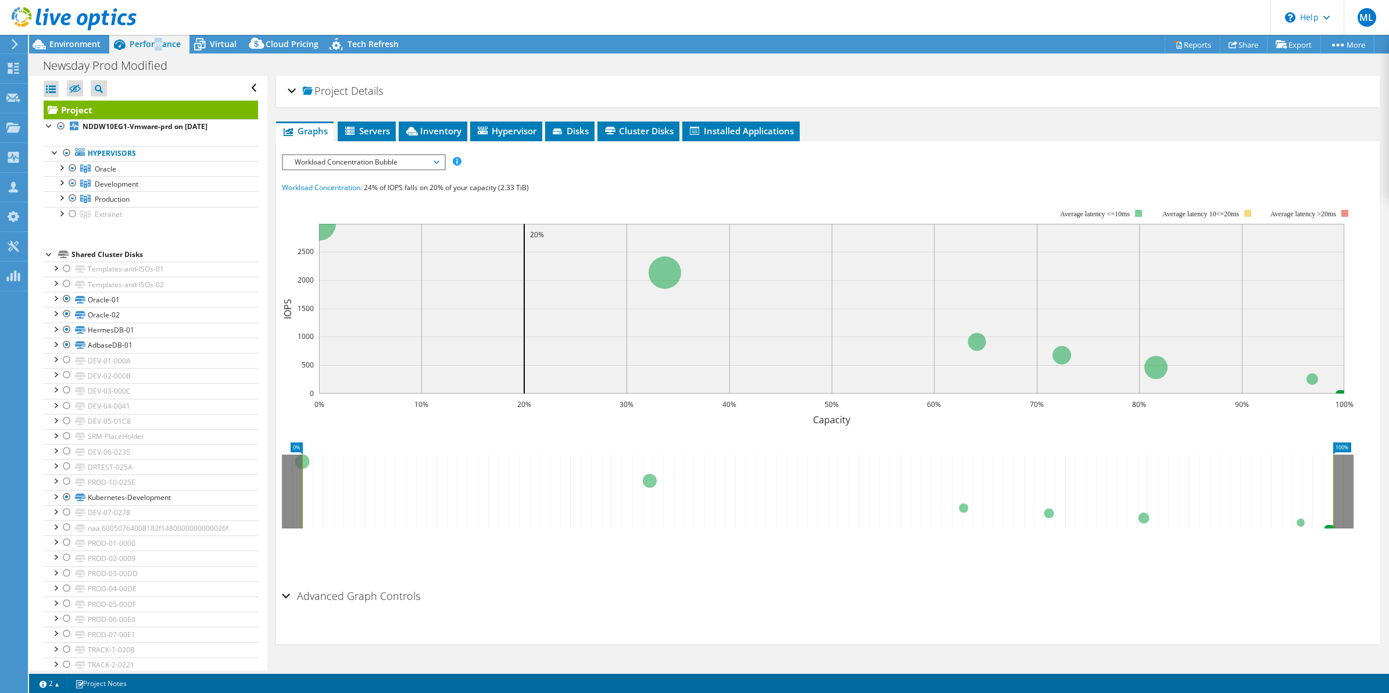
click at [330, 161] on span "Workload Concentration Bubble" at bounding box center [363, 162] width 149 height 14
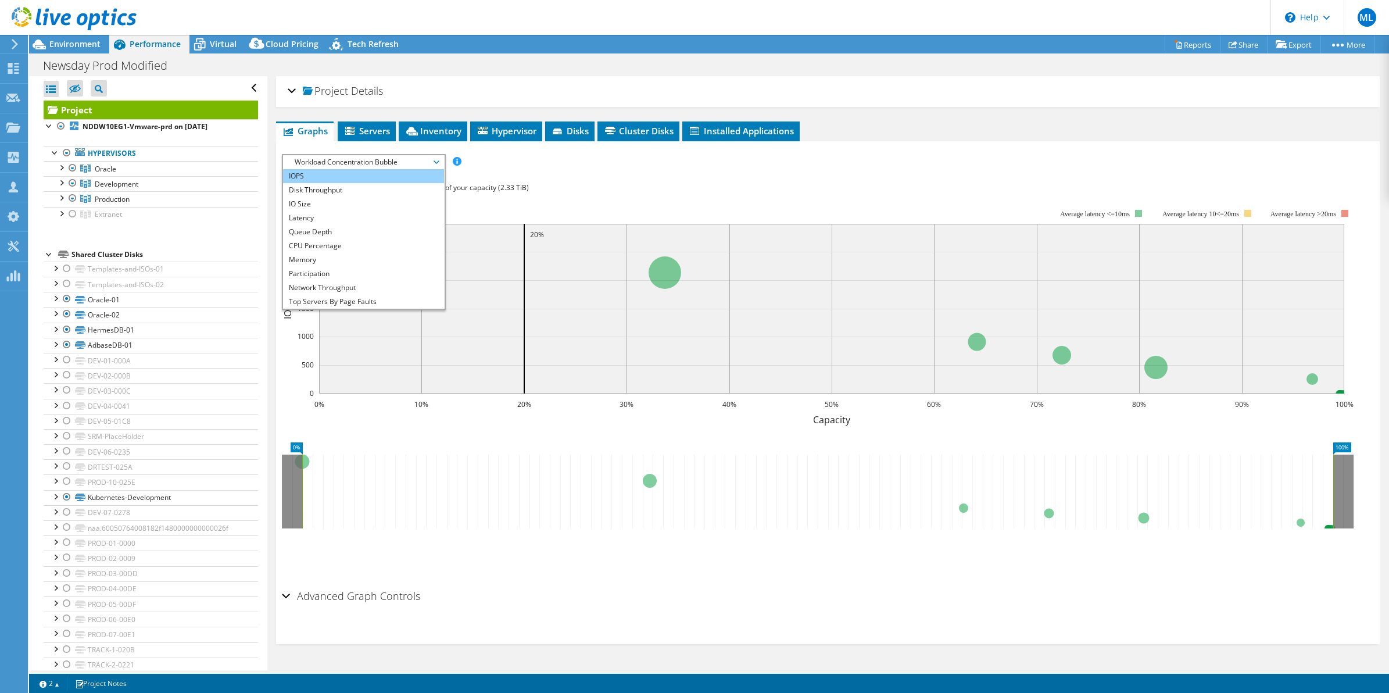
click at [315, 178] on li "IOPS" at bounding box center [363, 176] width 161 height 14
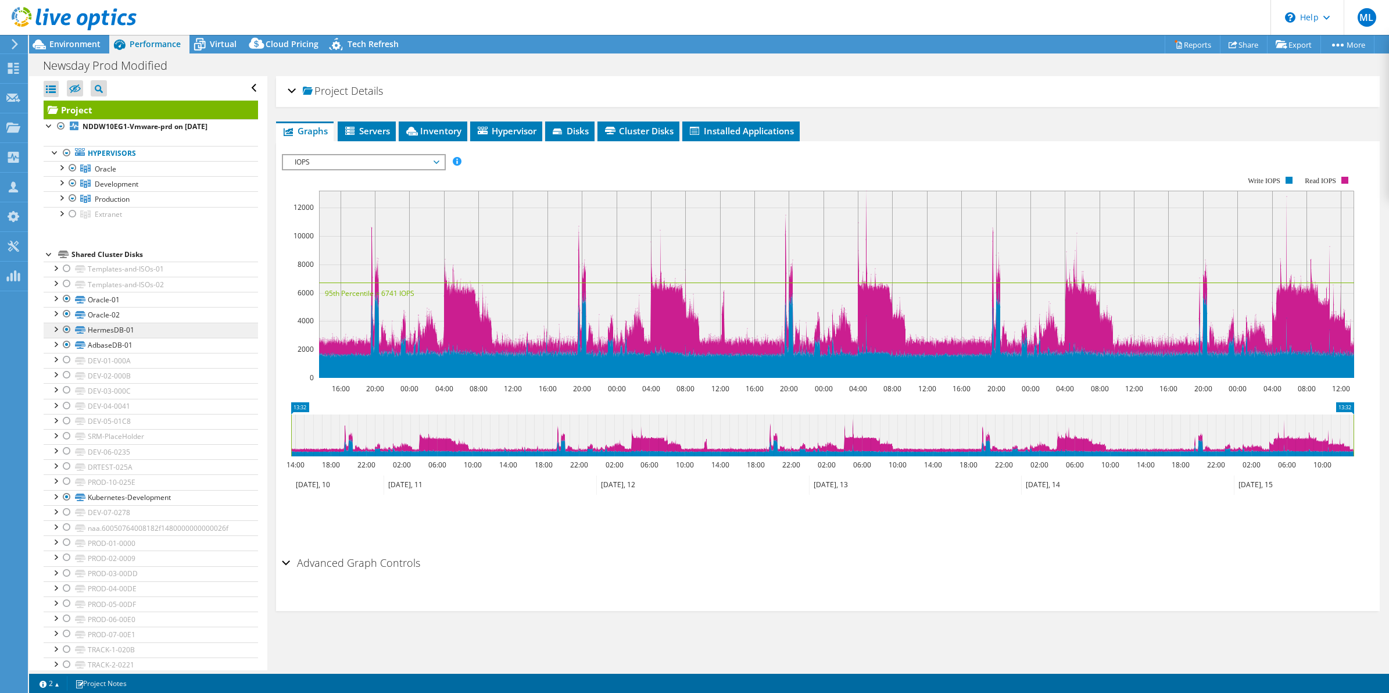
drag, startPoint x: 65, startPoint y: 346, endPoint x: 65, endPoint y: 338, distance: 8.2
click at [65, 346] on div at bounding box center [67, 345] width 12 height 14
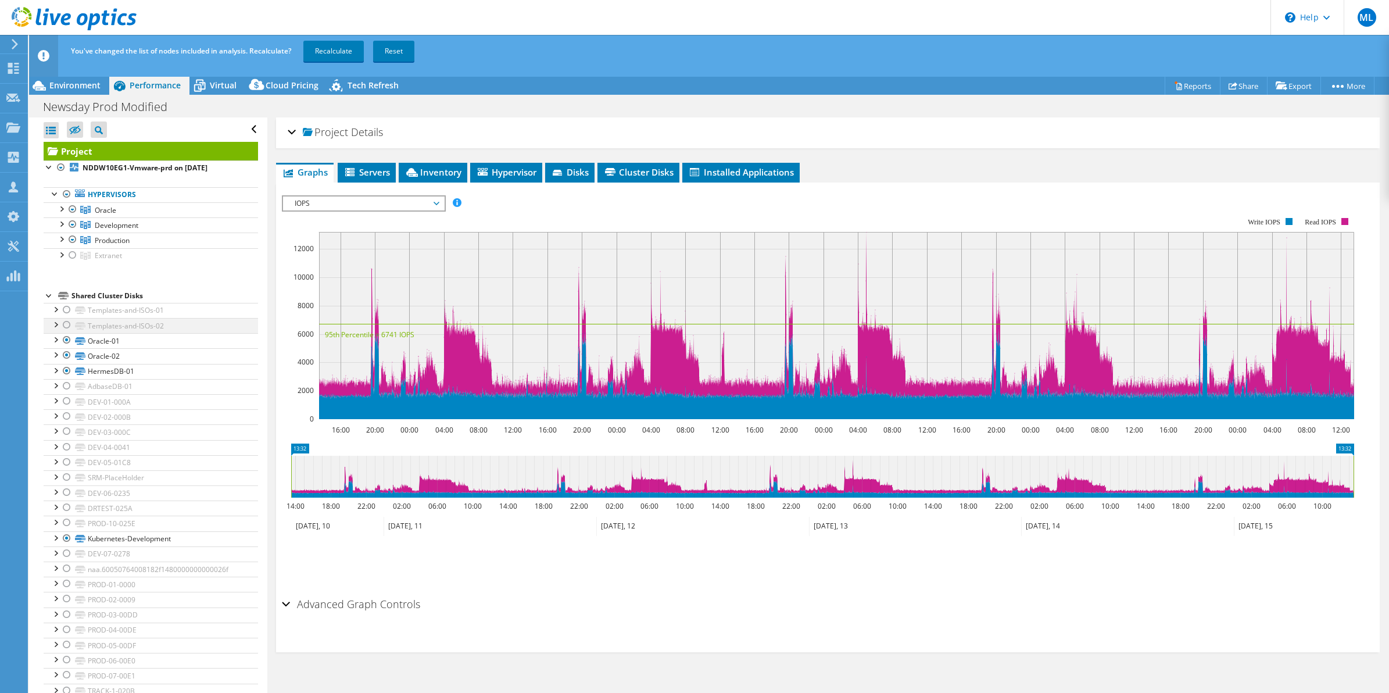
click at [65, 326] on div at bounding box center [67, 325] width 12 height 14
click at [69, 341] on div at bounding box center [67, 340] width 12 height 14
click at [69, 356] on div at bounding box center [67, 355] width 12 height 14
click at [67, 324] on div at bounding box center [67, 325] width 12 height 14
click at [67, 370] on div at bounding box center [67, 371] width 12 height 14
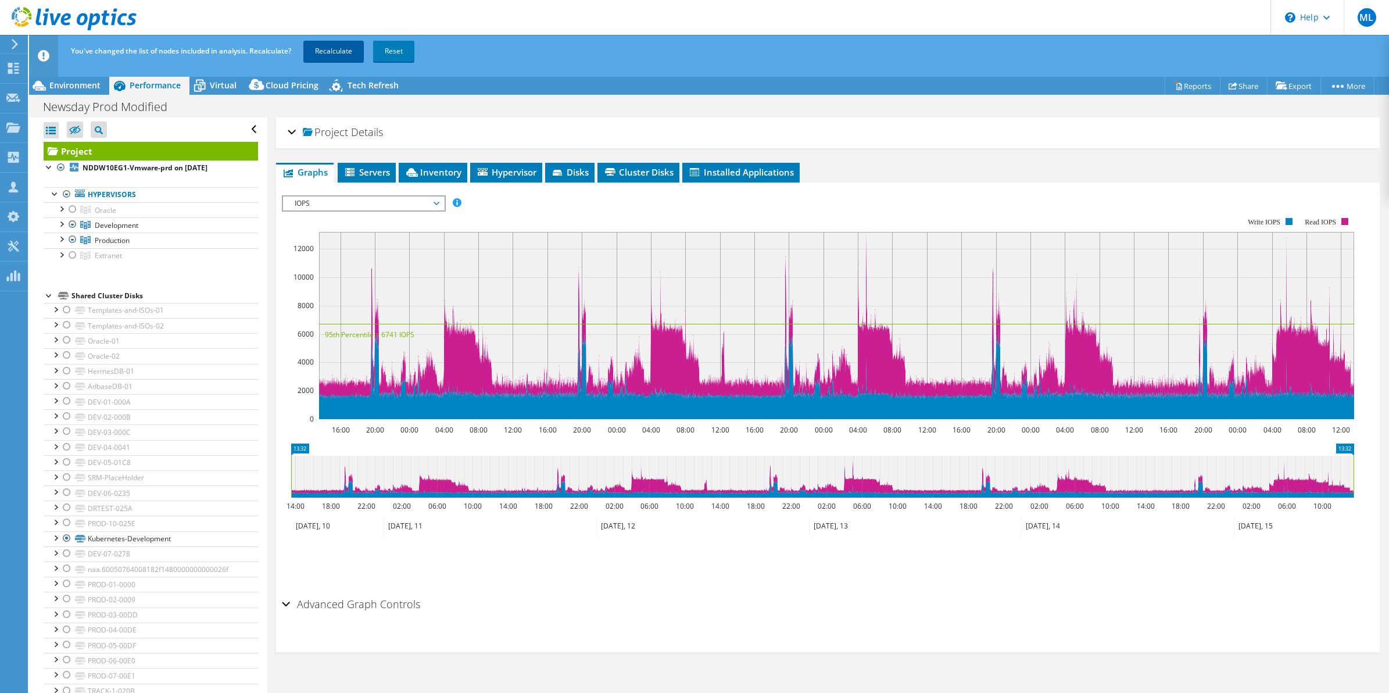
click at [346, 48] on link "Recalculate" at bounding box center [333, 51] width 60 height 21
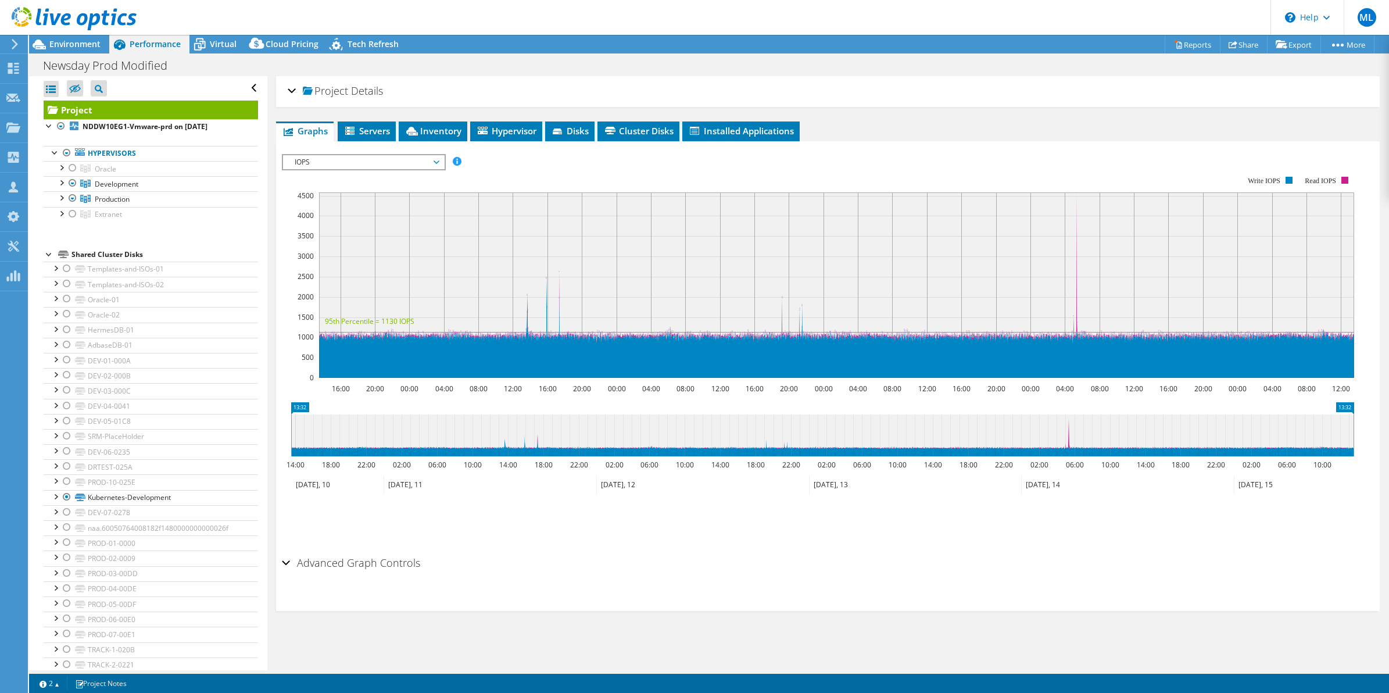
click at [314, 162] on span "IOPS" at bounding box center [363, 162] width 149 height 14
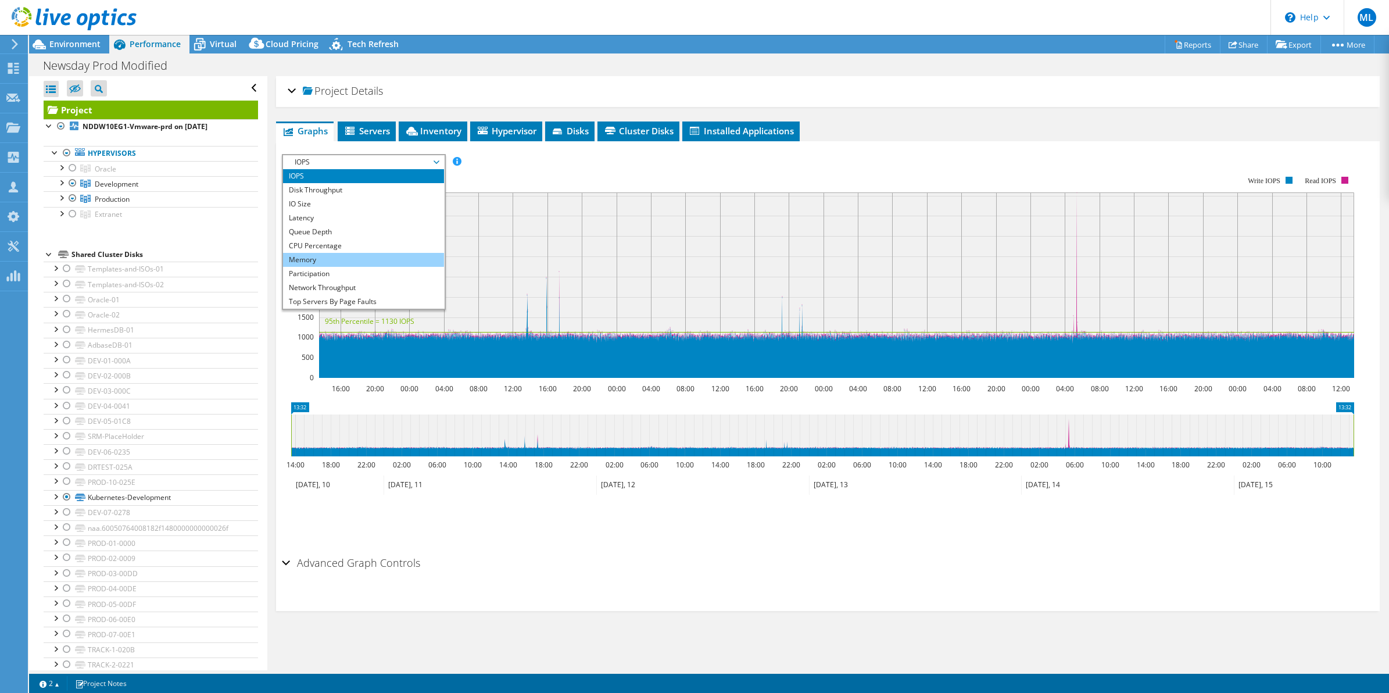
click at [334, 255] on li "Memory" at bounding box center [363, 260] width 161 height 14
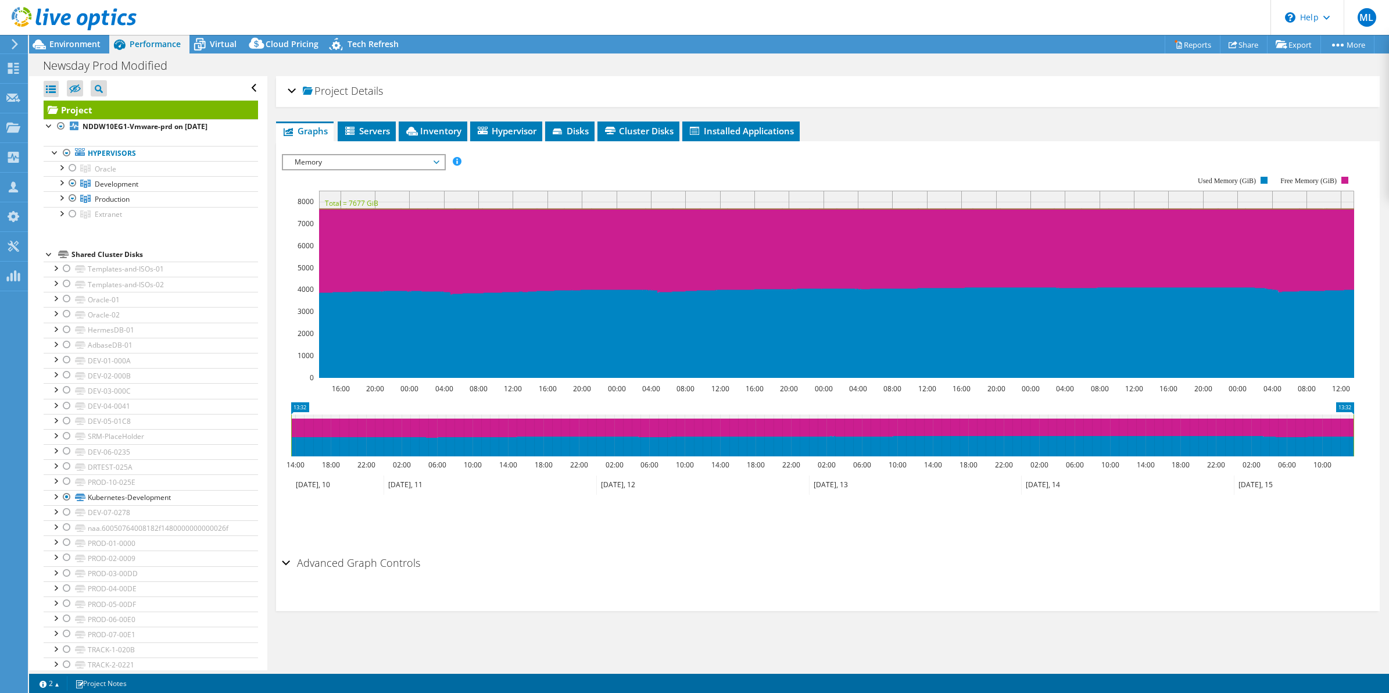
click at [371, 161] on span "Memory" at bounding box center [363, 162] width 149 height 14
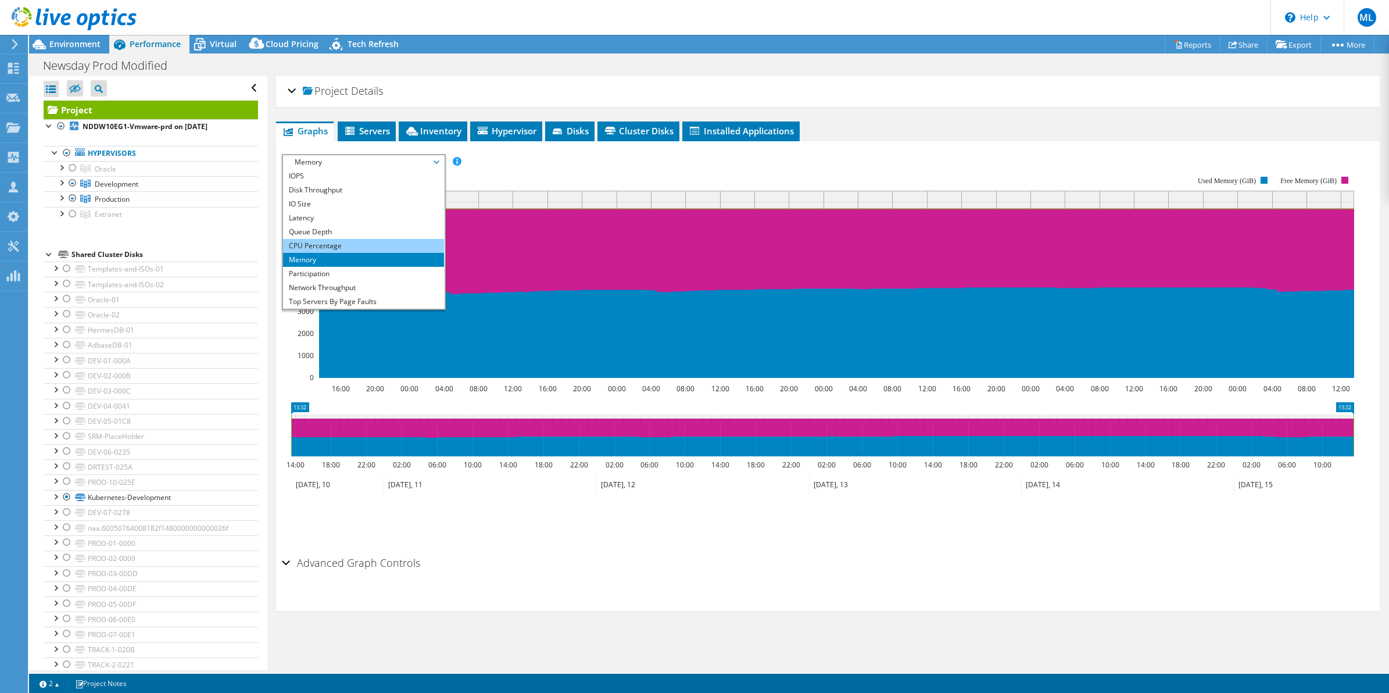
click at [366, 240] on li "CPU Percentage" at bounding box center [363, 246] width 161 height 14
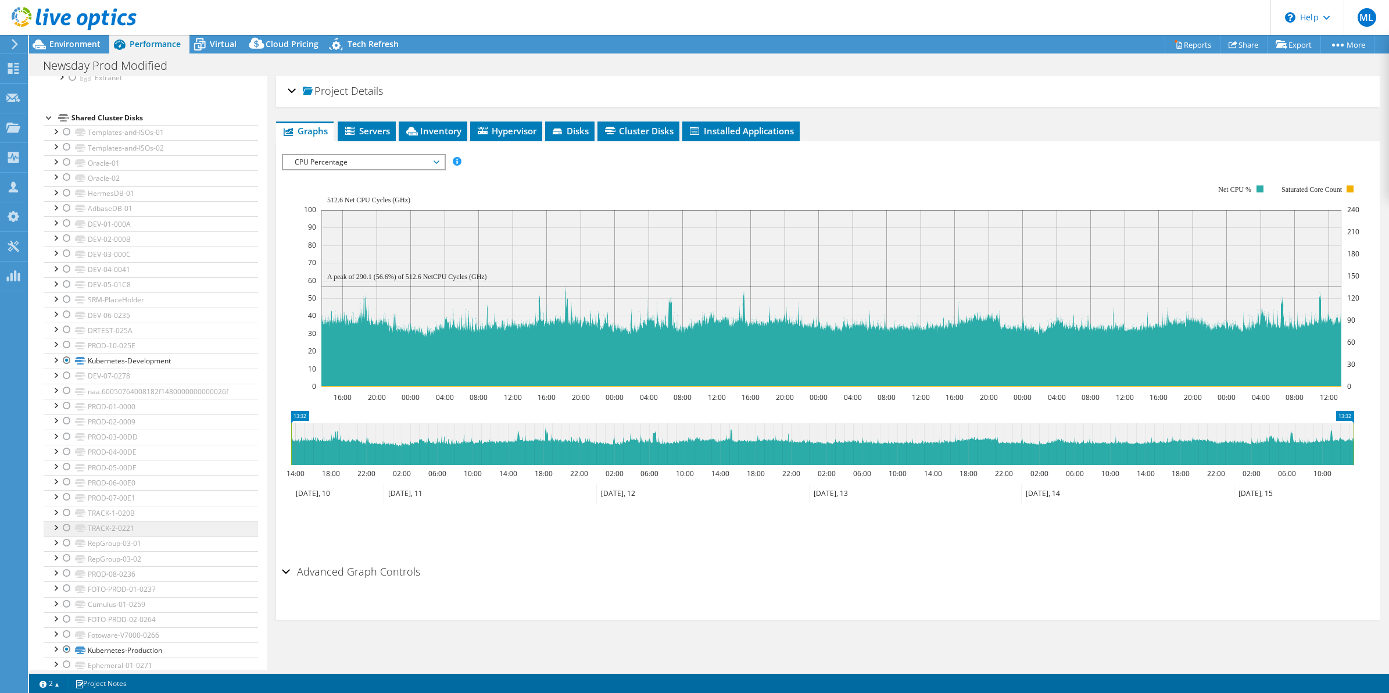
scroll to position [283, 0]
click at [55, 507] on div at bounding box center [55, 510] width 12 height 12
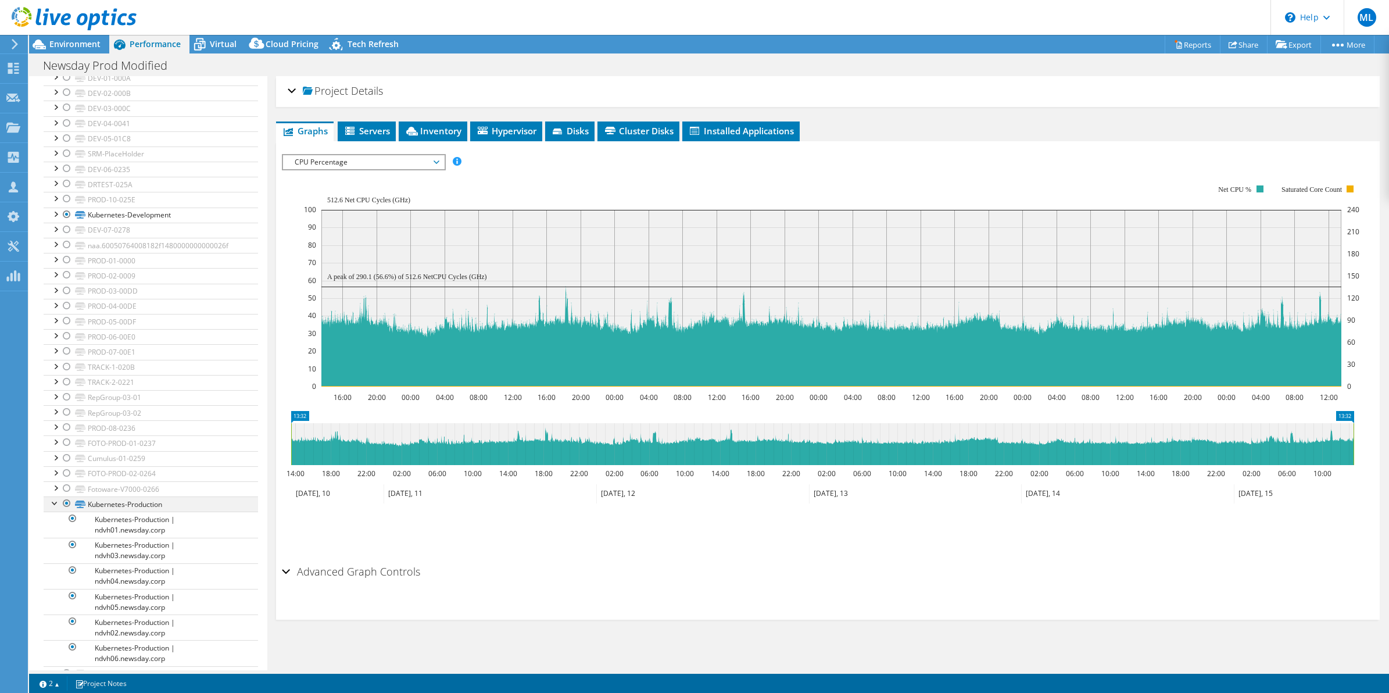
click at [55, 507] on div at bounding box center [55, 502] width 12 height 12
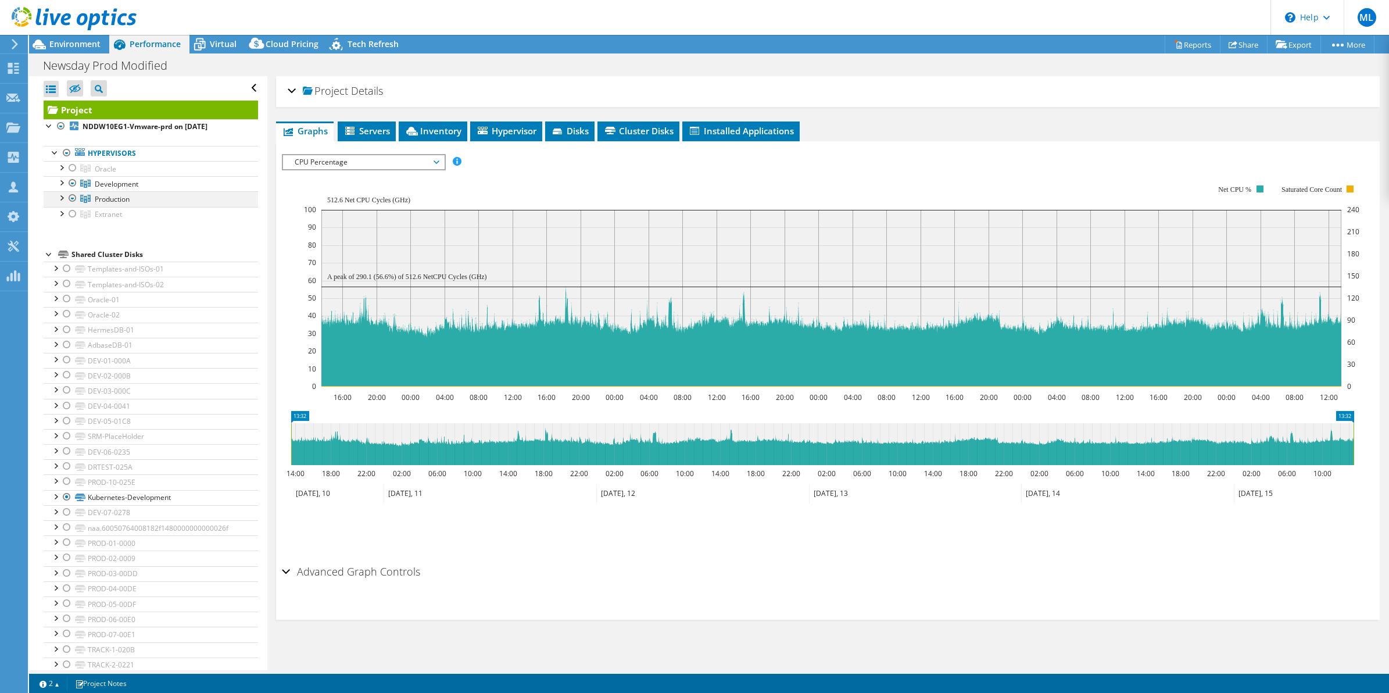
click at [60, 198] on div at bounding box center [61, 197] width 12 height 12
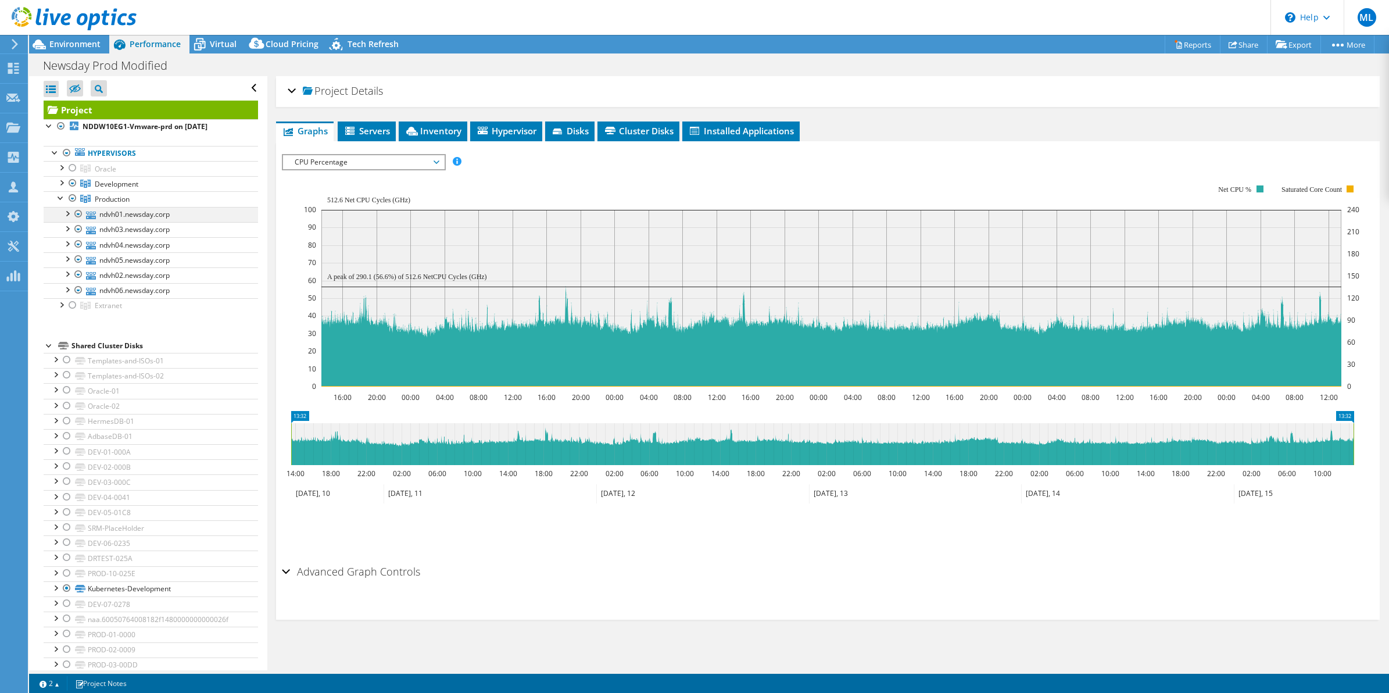
click at [67, 215] on div at bounding box center [67, 213] width 12 height 12
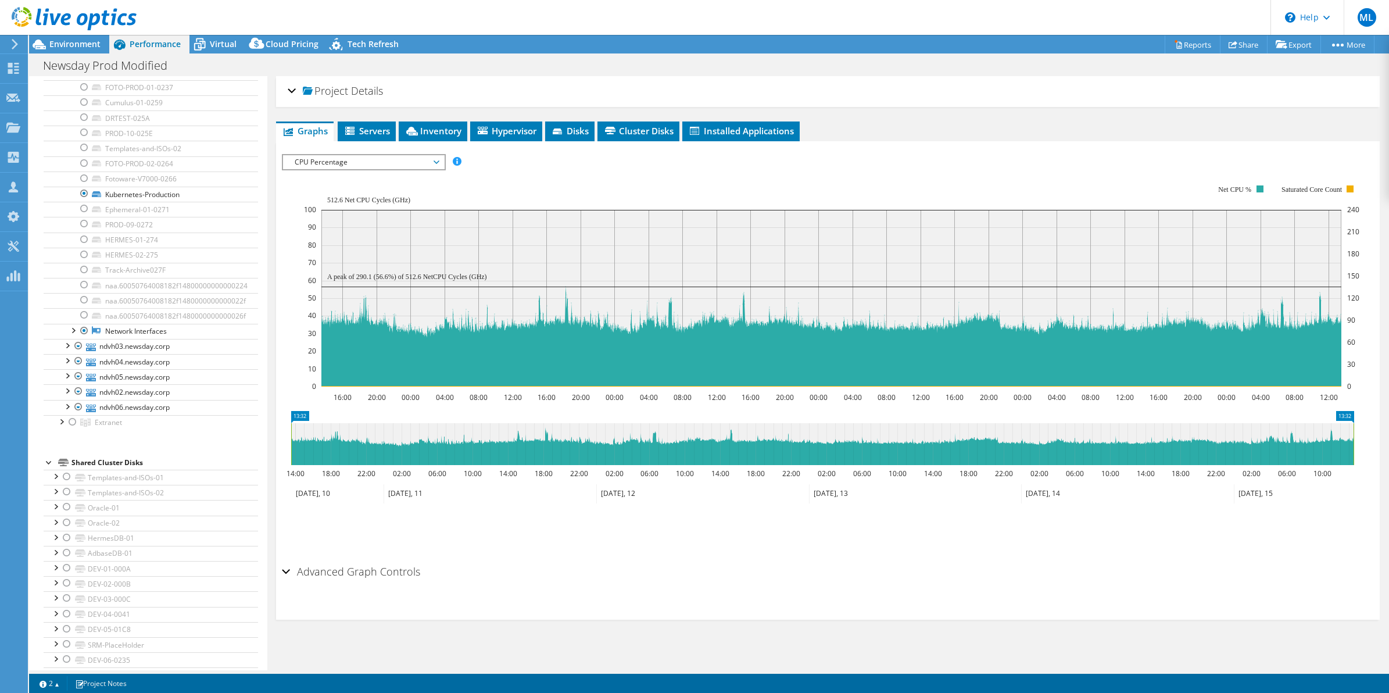
scroll to position [363, 0]
click at [74, 338] on div at bounding box center [73, 337] width 12 height 12
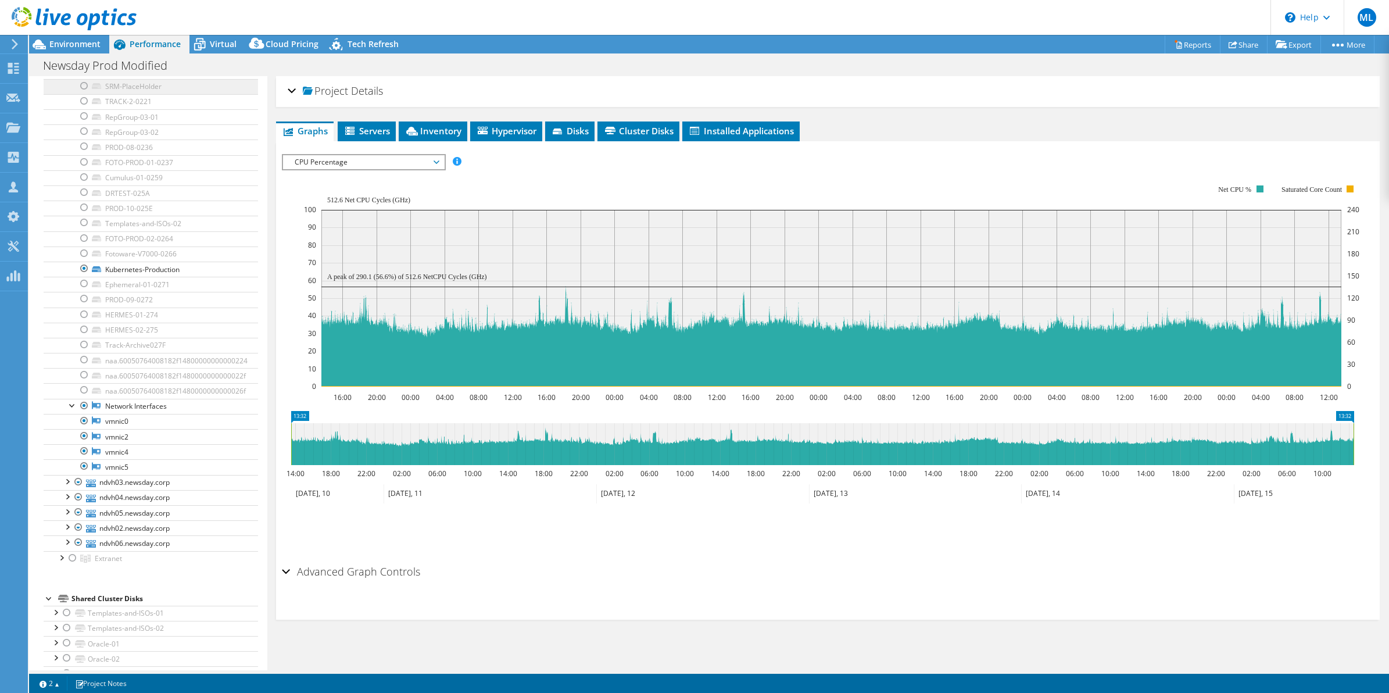
scroll to position [0, 0]
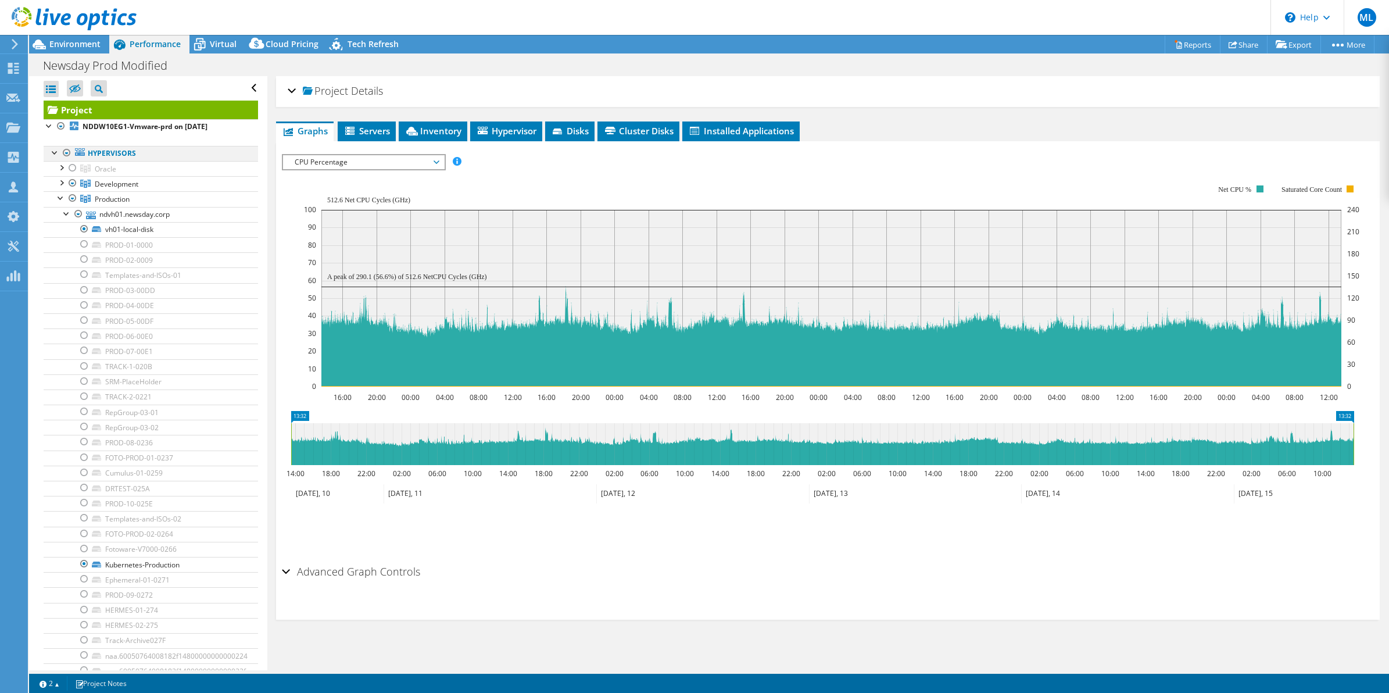
click at [54, 148] on div at bounding box center [55, 152] width 12 height 12
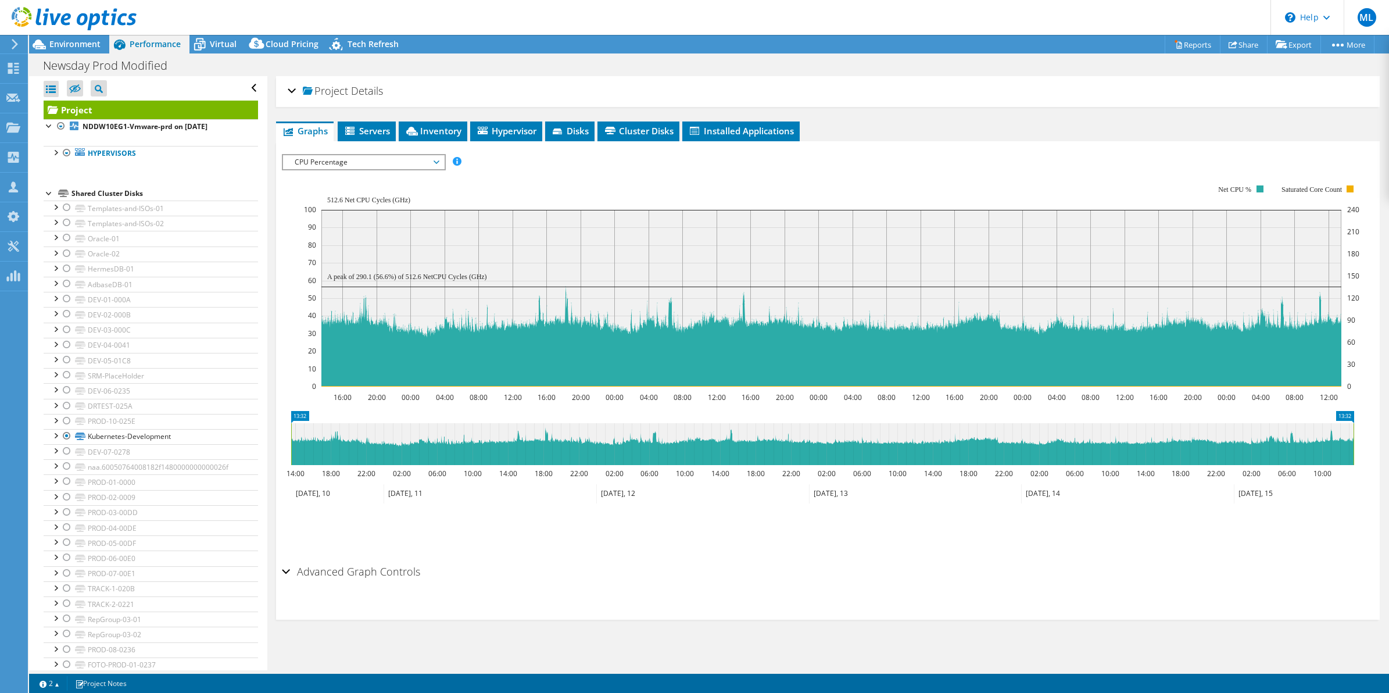
click at [47, 192] on div at bounding box center [50, 193] width 12 height 12
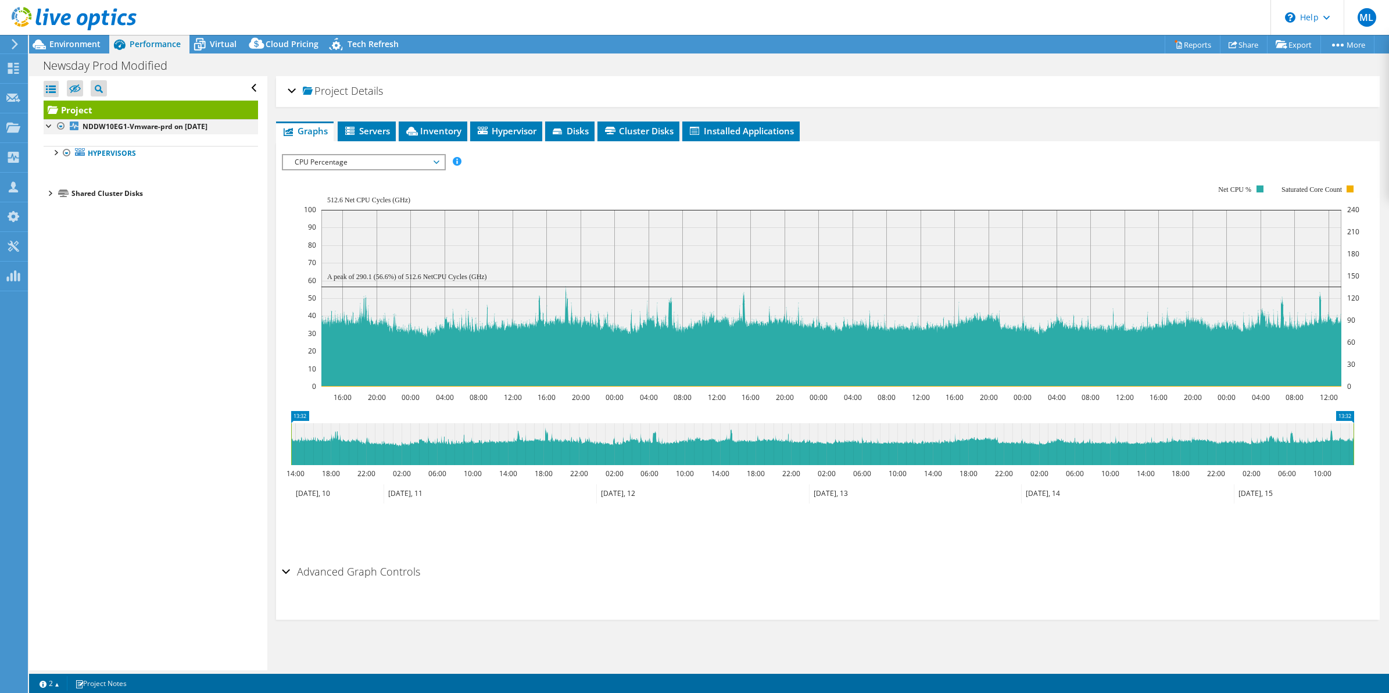
click at [48, 126] on div at bounding box center [50, 125] width 12 height 12
click at [48, 125] on div at bounding box center [50, 125] width 12 height 12
click at [61, 126] on div at bounding box center [61, 126] width 12 height 14
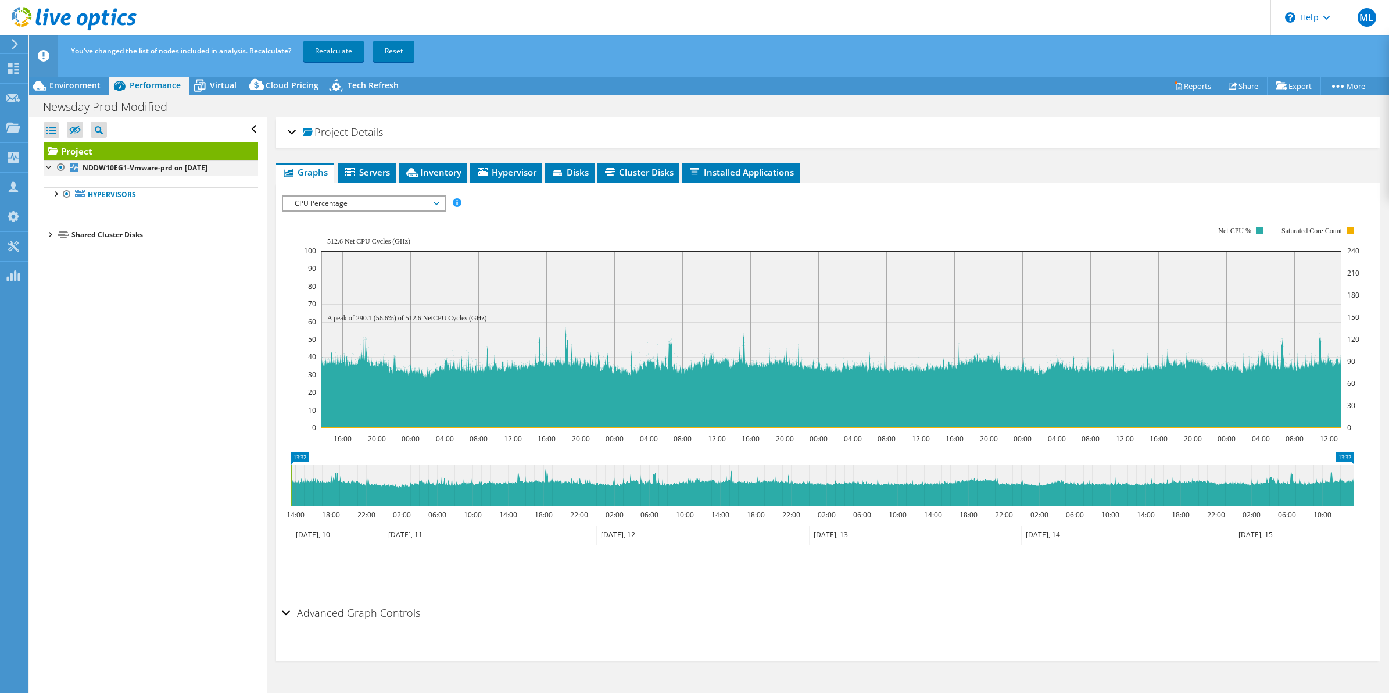
click at [60, 163] on div at bounding box center [61, 167] width 12 height 14
drag, startPoint x: 58, startPoint y: 164, endPoint x: 59, endPoint y: 171, distance: 7.6
click at [59, 164] on div at bounding box center [61, 167] width 12 height 14
click at [59, 195] on div at bounding box center [55, 193] width 12 height 12
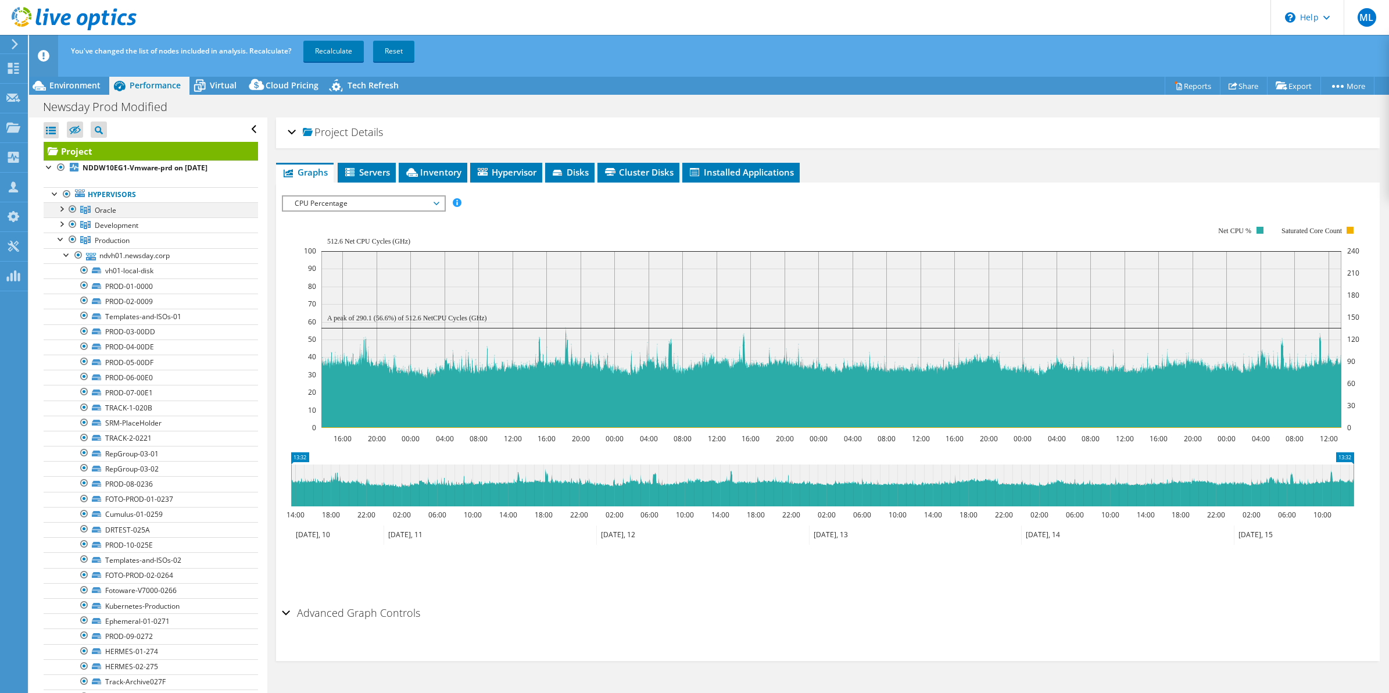
click at [70, 208] on div at bounding box center [73, 209] width 12 height 14
click at [66, 255] on div at bounding box center [67, 254] width 12 height 12
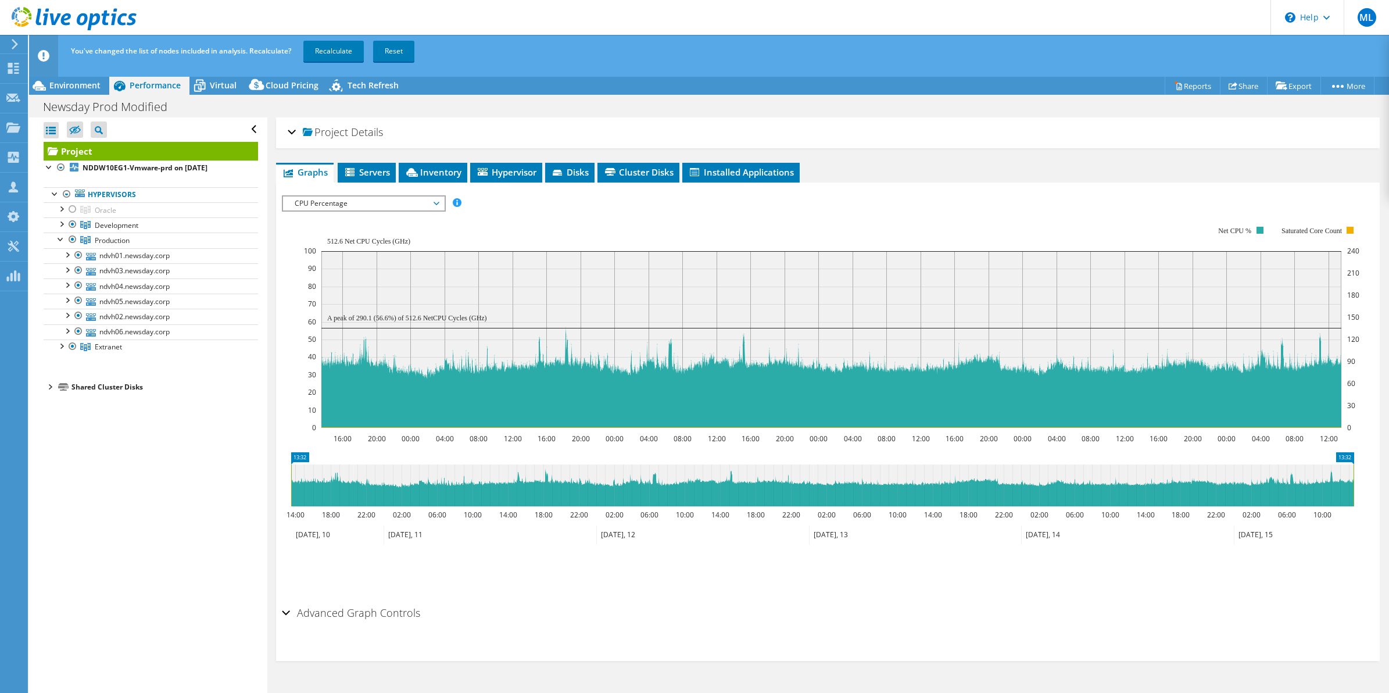
click at [451, 120] on div "Project Details" at bounding box center [828, 132] width 1081 height 25
